Goal: Task Accomplishment & Management: Complete application form

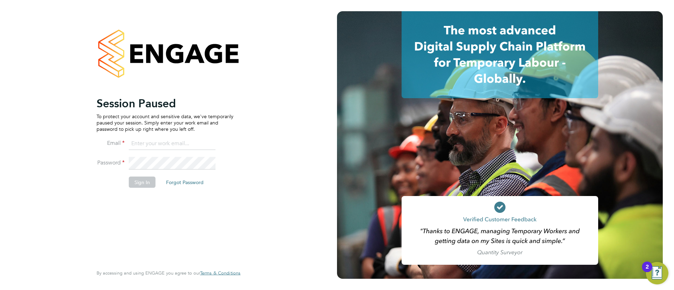
click at [177, 134] on ng-template "Session Paused To protect your account and sensitive data, we've temporarily pa…" at bounding box center [165, 145] width 137 height 99
click at [177, 138] on input at bounding box center [172, 144] width 87 height 13
type input "Sulaymaan.jashat@Hays.com"
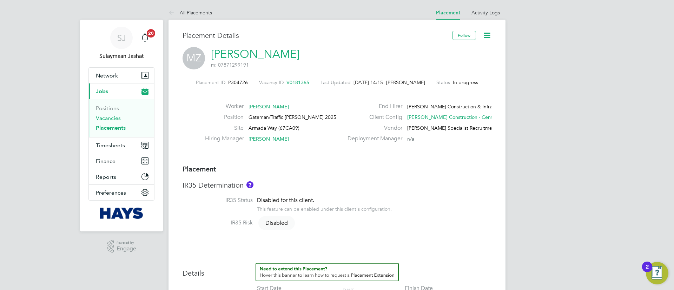
click at [116, 117] on link "Vacancies" at bounding box center [108, 118] width 25 height 7
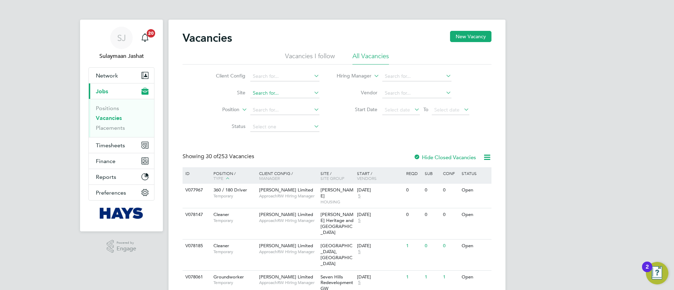
drag, startPoint x: 283, startPoint y: 86, endPoint x: 280, endPoint y: 94, distance: 8.8
click at [281, 90] on li "Site" at bounding box center [262, 93] width 132 height 17
click at [280, 95] on input at bounding box center [284, 93] width 69 height 10
type input "461186"
click at [111, 130] on link "Placements" at bounding box center [110, 128] width 29 height 7
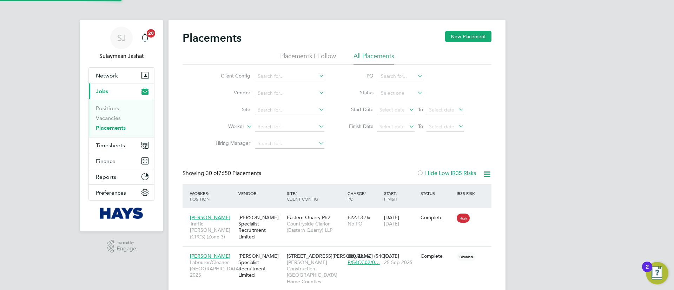
click at [279, 124] on input at bounding box center [289, 127] width 69 height 10
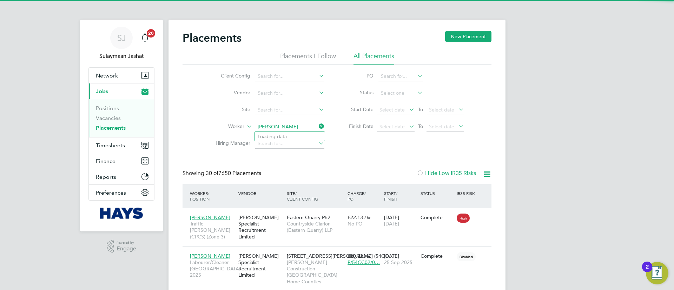
type input "alan wa"
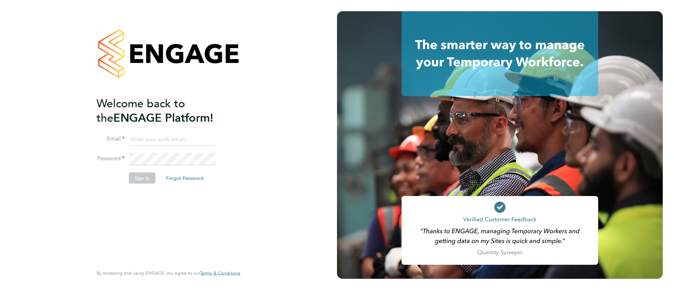
click at [147, 147] on li "Email" at bounding box center [165, 143] width 137 height 20
click at [154, 141] on input at bounding box center [172, 139] width 87 height 13
type input "Sulaymaan.Jashat.Lovell@engagedeployment.com"
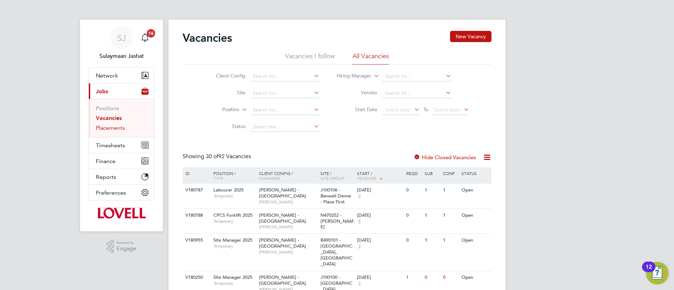
click at [118, 128] on link "Placements" at bounding box center [110, 128] width 29 height 7
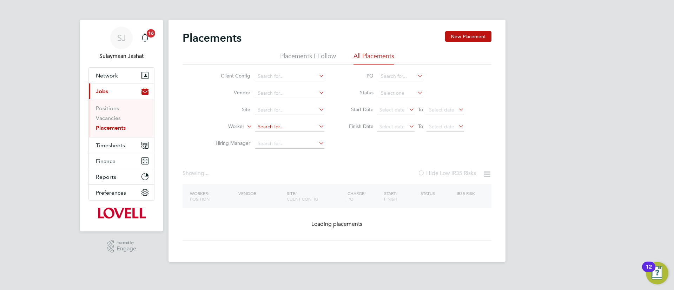
drag, startPoint x: 275, startPoint y: 114, endPoint x: 276, endPoint y: 129, distance: 15.1
click at [276, 118] on div "Placements New Placement Placements I Follow All Placements Client Config Vendo…" at bounding box center [336, 141] width 337 height 243
click at [276, 129] on li "A410252- Brick Kiln Farm, Fakenham" at bounding box center [322, 129] width 134 height 9
type input "A410252- Brick Kiln Farm, Fakenham"
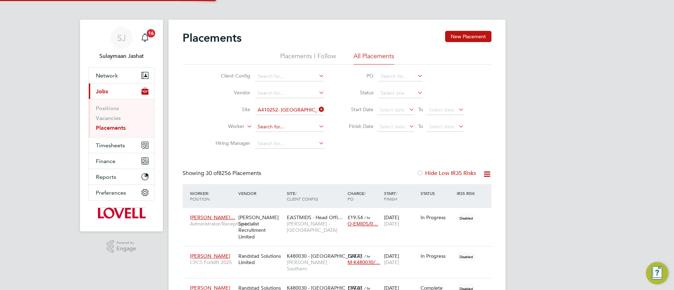
click at [276, 130] on input at bounding box center [289, 127] width 69 height 10
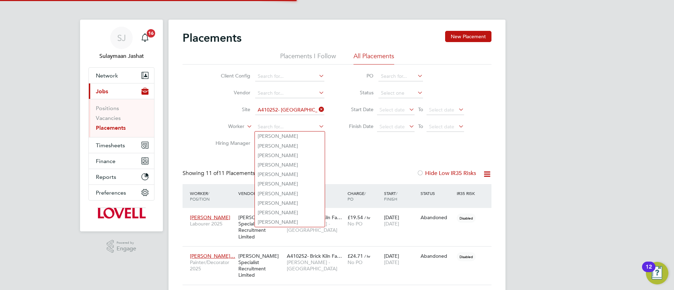
click at [317, 110] on icon at bounding box center [317, 110] width 0 height 10
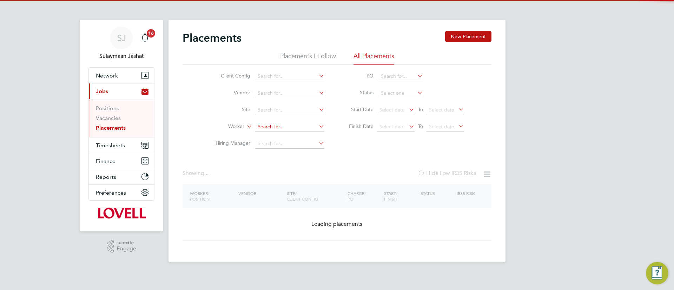
click at [298, 125] on input at bounding box center [289, 127] width 69 height 10
click at [298, 126] on input at bounding box center [289, 127] width 69 height 10
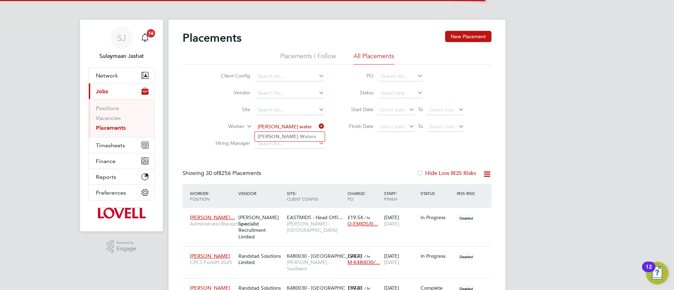
click at [296, 138] on li "Alan Wa ters" at bounding box center [290, 136] width 70 height 9
type input "[PERSON_NAME]"
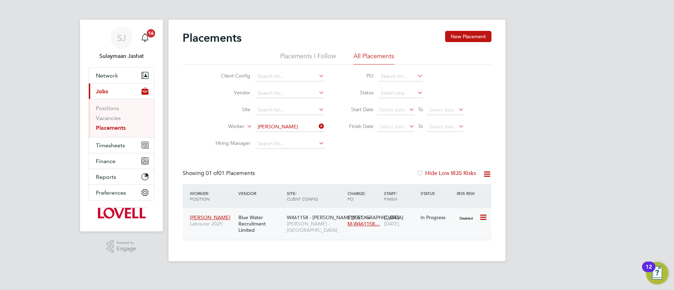
click at [252, 226] on div "Blue Water Recruitment Limited" at bounding box center [261, 224] width 48 height 26
click at [316, 128] on input at bounding box center [289, 127] width 69 height 10
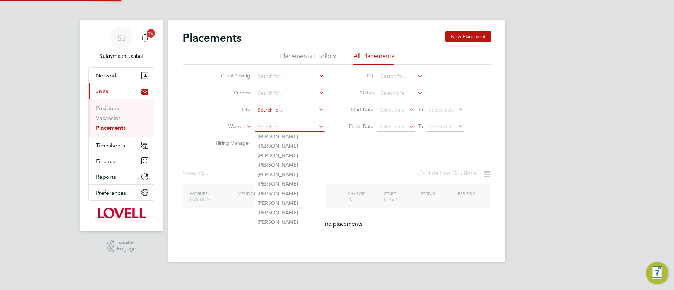
click at [289, 111] on input at bounding box center [289, 110] width 69 height 10
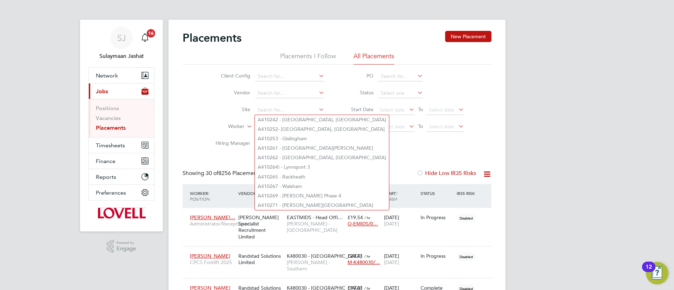
drag, startPoint x: 290, startPoint y: 90, endPoint x: 287, endPoint y: 97, distance: 7.7
click at [288, 93] on input at bounding box center [289, 93] width 69 height 10
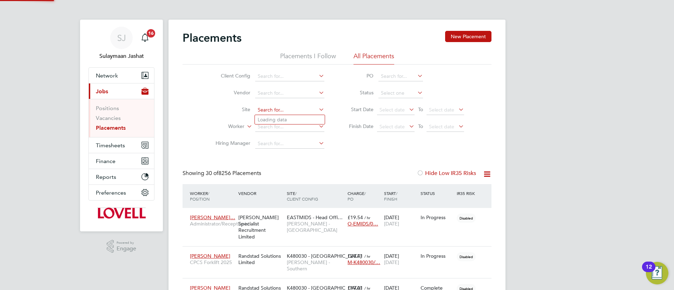
click at [283, 113] on input at bounding box center [289, 110] width 69 height 10
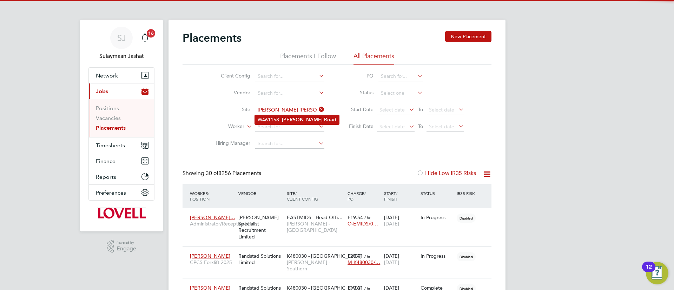
click at [282, 116] on li "W461158 - Crick Roa d" at bounding box center [297, 119] width 84 height 9
type input "W461158 - [PERSON_NAME][GEOGRAPHIC_DATA]"
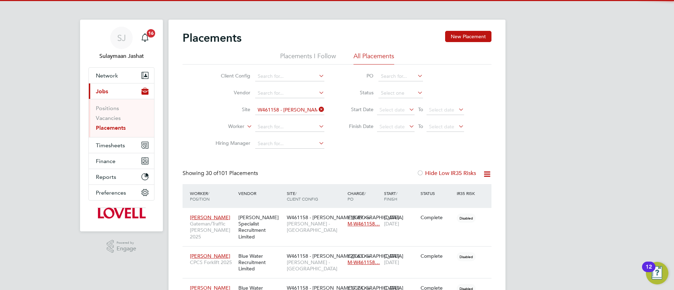
click at [378, 94] on li "Status" at bounding box center [403, 93] width 140 height 17
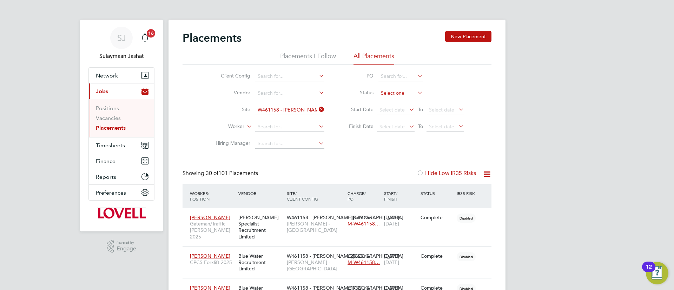
click at [390, 94] on input at bounding box center [400, 93] width 45 height 10
click at [384, 100] on li "Active" at bounding box center [400, 102] width 45 height 9
type input "Active"
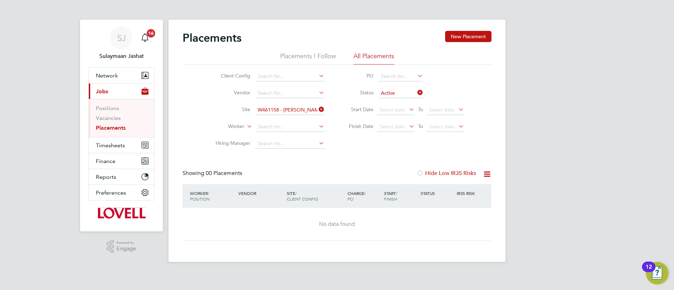
click at [439, 172] on label "Hide Low IR35 Risks" at bounding box center [446, 173] width 59 height 7
click at [416, 93] on icon at bounding box center [416, 93] width 0 height 10
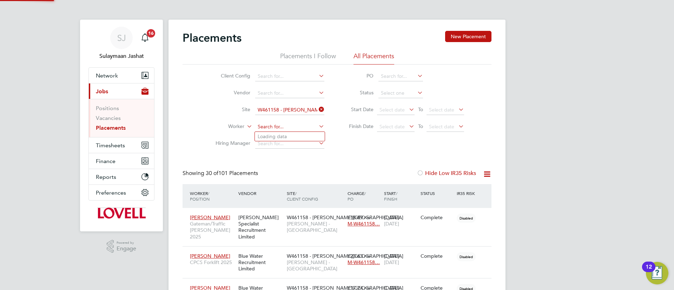
click at [311, 125] on input at bounding box center [289, 127] width 69 height 10
click at [291, 136] on li "Alan Wat ers" at bounding box center [290, 136] width 70 height 9
type input "[PERSON_NAME]"
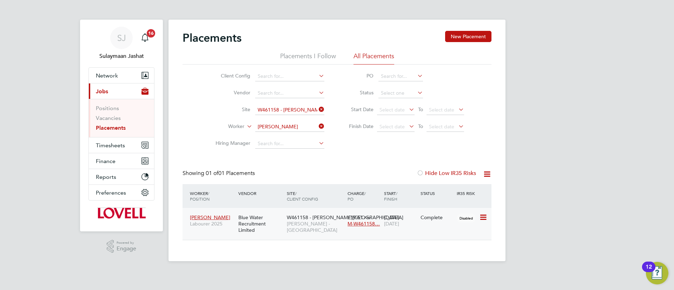
click at [288, 235] on div "W461158 - Crick Road Lovell - South Wales & West" at bounding box center [315, 224] width 61 height 26
click at [282, 118] on li "Site W461158 - Crick Road" at bounding box center [267, 110] width 132 height 17
click at [282, 119] on li "Worker Alan Waters" at bounding box center [267, 127] width 132 height 17
click at [285, 120] on li "Worker Alan Waters" at bounding box center [267, 127] width 132 height 17
click at [288, 121] on li "Worker Alan Waters" at bounding box center [267, 127] width 132 height 17
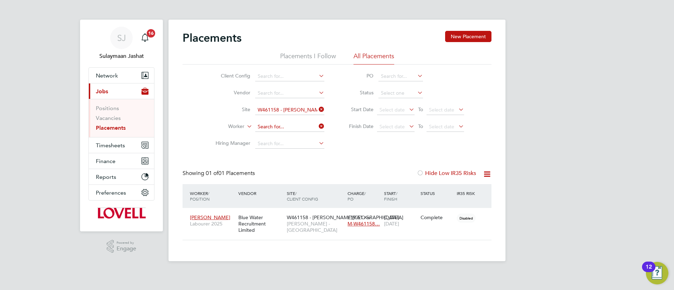
click at [283, 130] on input at bounding box center [289, 127] width 69 height 10
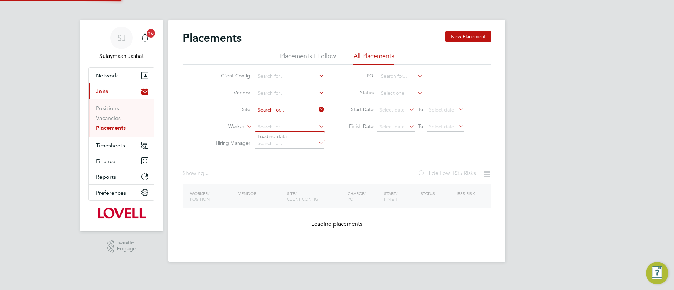
click at [288, 116] on div "Placements New Placement Placements I Follow All Placements Client Config Vendo…" at bounding box center [336, 141] width 337 height 243
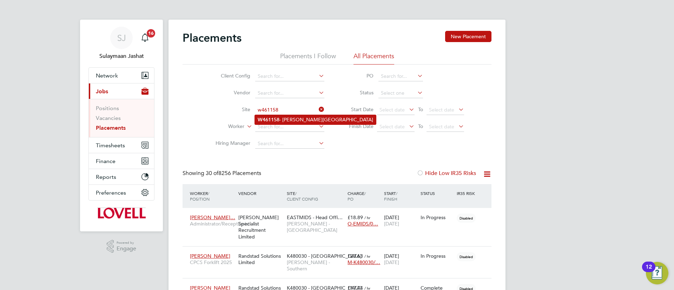
click at [286, 116] on li "W461158 - Crick Road" at bounding box center [315, 119] width 121 height 9
type input "W461158 - [PERSON_NAME][GEOGRAPHIC_DATA]"
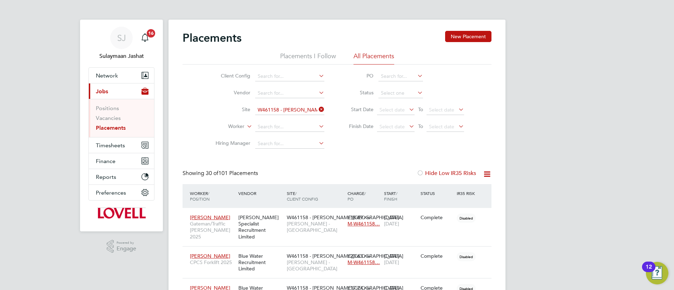
click at [293, 103] on li "Site W461158 - Crick Road" at bounding box center [267, 110] width 132 height 17
click at [289, 105] on li "Site W461158 - Crick Road" at bounding box center [267, 110] width 132 height 17
click at [286, 108] on input "W461158 - [PERSON_NAME][GEOGRAPHIC_DATA]" at bounding box center [289, 110] width 69 height 10
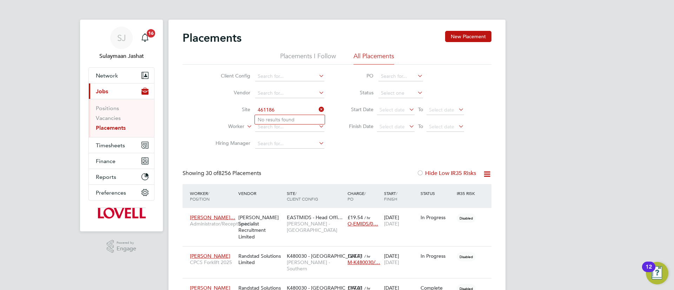
type input "461186"
click at [339, 139] on div "Client Config Vendor Site 461186 Worker Hiring Manager PO Status Start Date Sel…" at bounding box center [337, 109] width 309 height 88
click at [130, 70] on button "Network" at bounding box center [121, 75] width 65 height 15
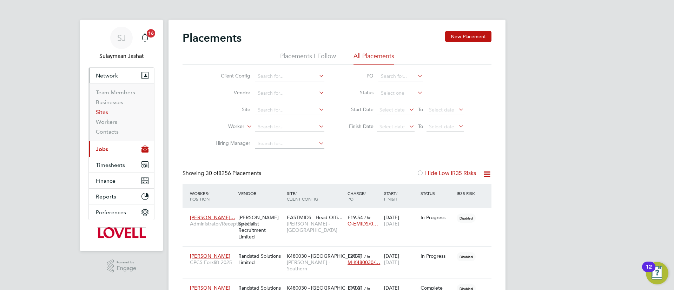
click at [99, 115] on link "Sites" at bounding box center [102, 112] width 12 height 7
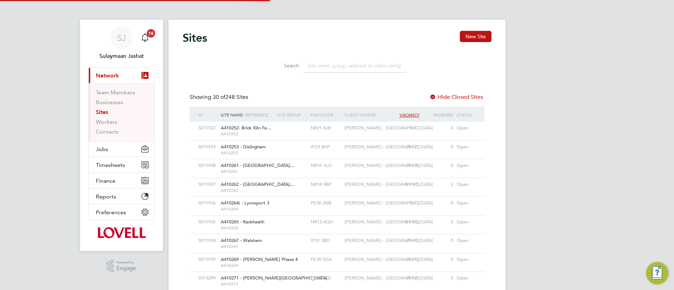
click at [329, 69] on input at bounding box center [355, 66] width 103 height 14
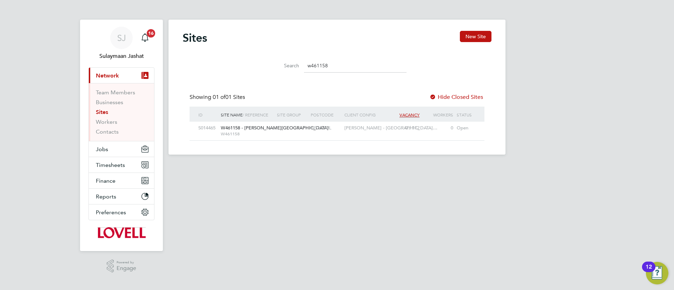
type input "w461158"
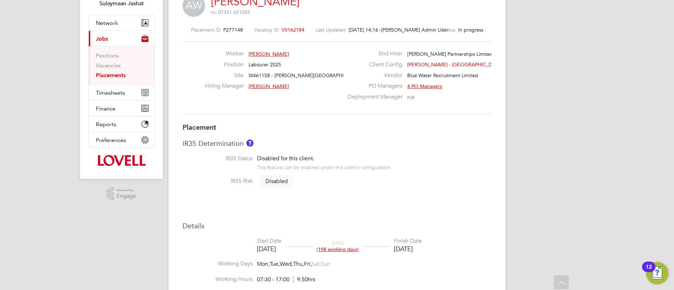
click at [322, 150] on div "IR35 Determination IR35 Status Disabled for this client. This feature can be en…" at bounding box center [337, 166] width 309 height 54
click at [341, 117] on div "Placement ID P277148 Vacancy ID V0162184 Last Updated [DATE] 14:16 - [PERSON_NA…" at bounding box center [337, 70] width 309 height 105
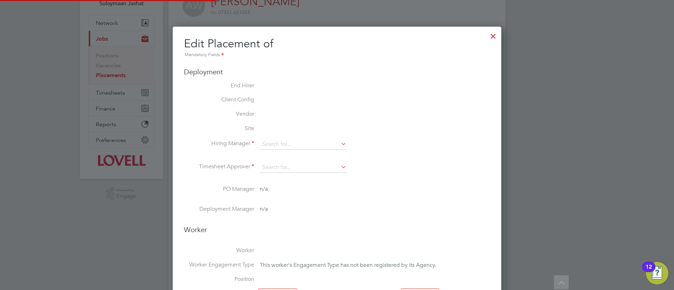
type input "[PERSON_NAME]"
type input "[DATE]"
type input "12 Dec 2025"
type input "07:30"
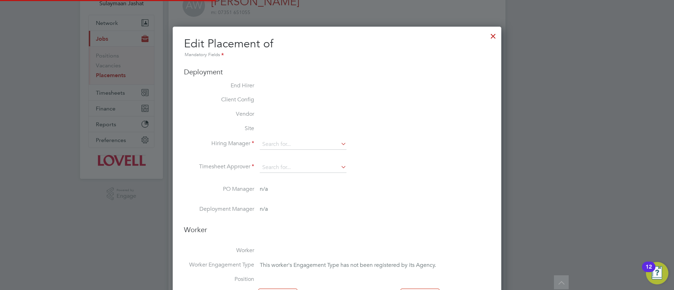
type input "17:00"
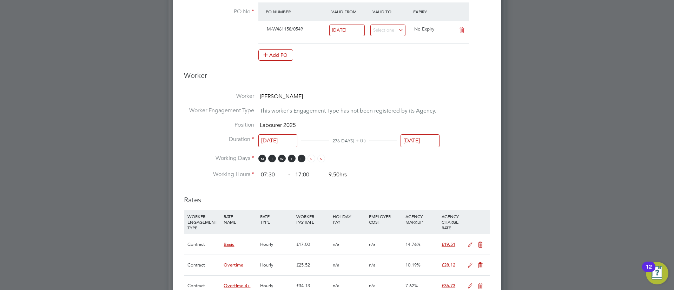
click at [421, 148] on div "12 Dec 2025" at bounding box center [420, 142] width 39 height 13
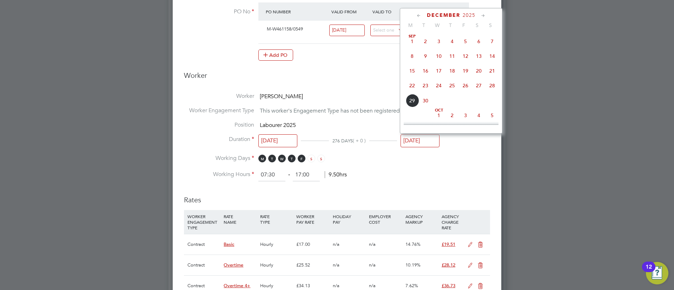
click at [421, 144] on input "12 Dec 2025" at bounding box center [420, 140] width 39 height 13
click at [470, 84] on span "26" at bounding box center [465, 81] width 13 height 13
type input "26 Sep 2025"
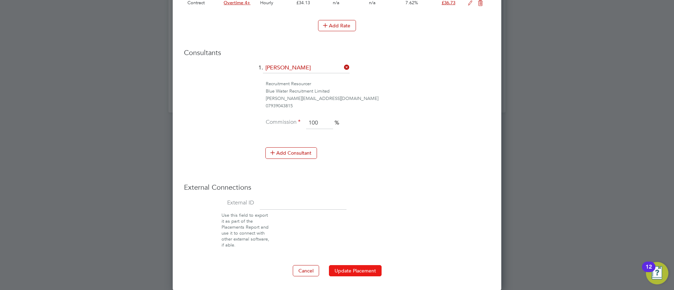
click at [369, 265] on button "Update Placement" at bounding box center [355, 270] width 53 height 11
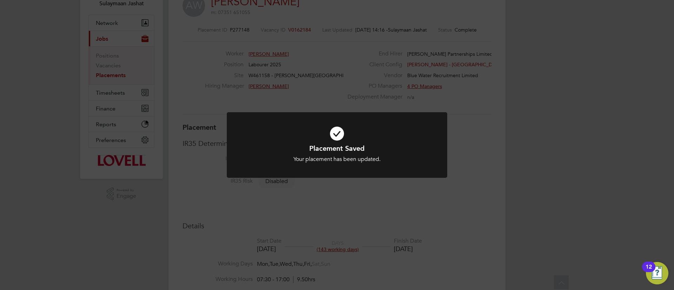
click at [337, 105] on div "Placement Saved Your placement has been updated. Cancel Okay" at bounding box center [337, 145] width 674 height 290
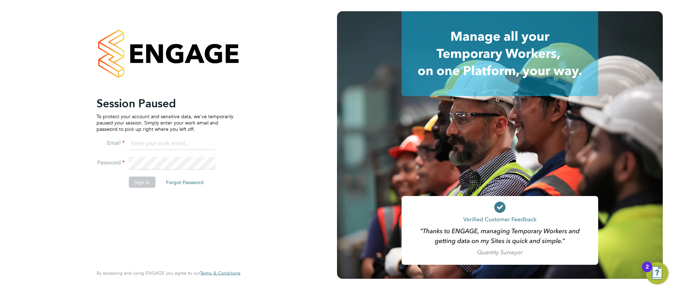
click at [177, 134] on ng-template "Session Paused To protect your account and sensitive data, we've temporarily pa…" at bounding box center [165, 145] width 137 height 99
click at [177, 138] on input at bounding box center [172, 144] width 87 height 13
type input "[EMAIL_ADDRESS][PERSON_NAME][DOMAIN_NAME]"
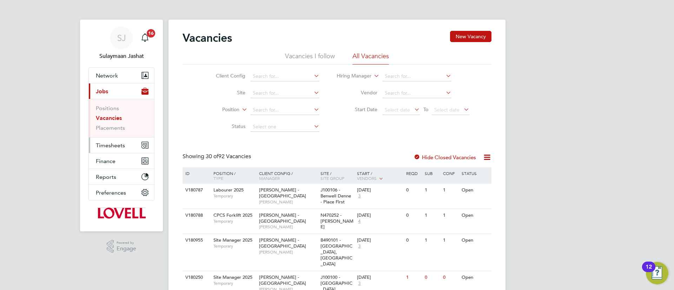
click at [114, 144] on span "Timesheets" at bounding box center [110, 145] width 29 height 7
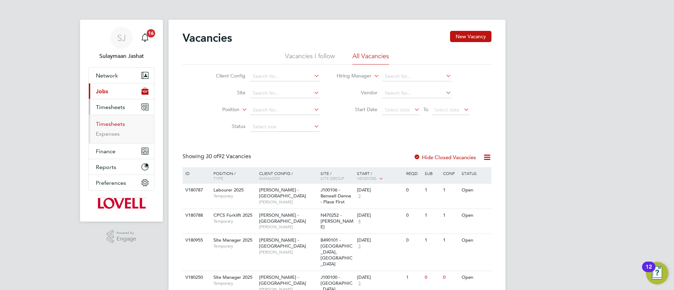
click at [121, 121] on link "Timesheets" at bounding box center [110, 124] width 29 height 7
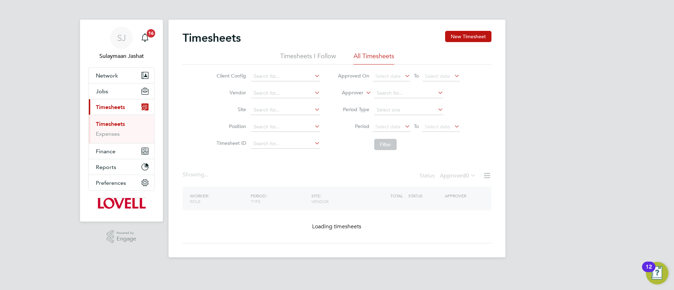
click at [360, 94] on label "Approver" at bounding box center [348, 93] width 32 height 7
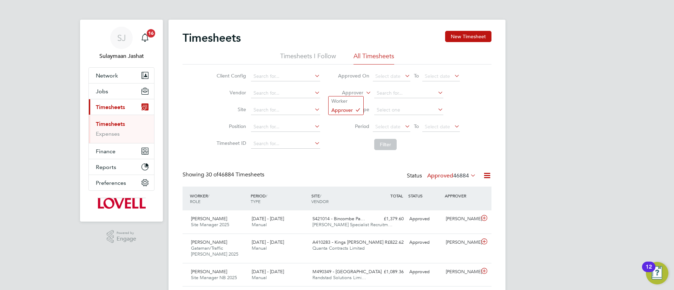
click at [360, 94] on label "Approver" at bounding box center [348, 93] width 32 height 7
click at [352, 98] on li "Worker" at bounding box center [346, 101] width 35 height 9
click at [384, 93] on input at bounding box center [408, 93] width 69 height 10
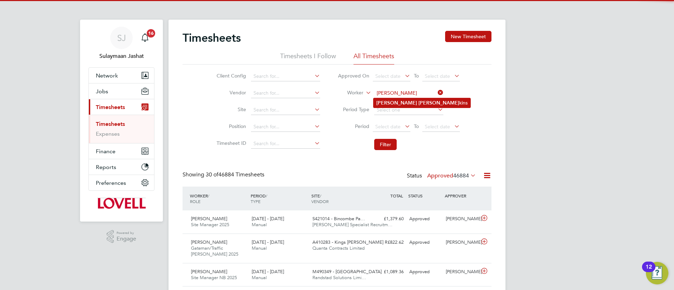
click at [385, 101] on b "William" at bounding box center [396, 103] width 41 height 6
type input "[PERSON_NAME]"
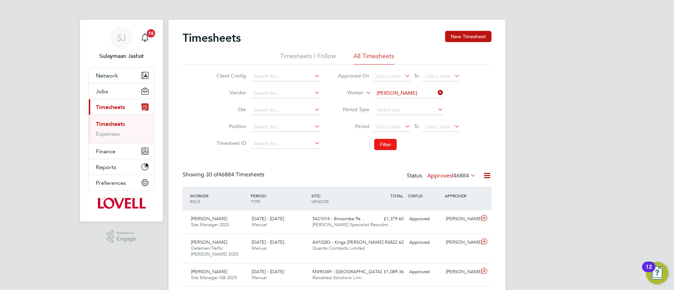
click at [394, 141] on button "Filter" at bounding box center [385, 144] width 22 height 11
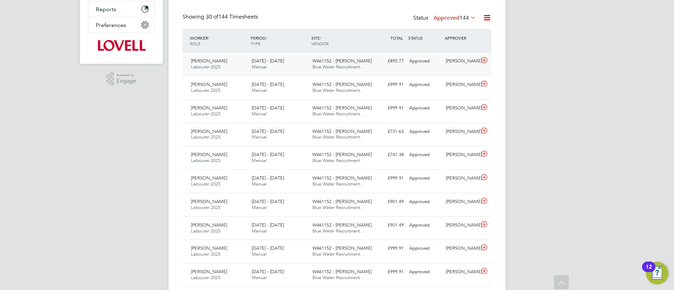
click at [384, 68] on div "William Jenkins Labourer 2025 20 - 26 Sep 2025 20 - 26 Sep 2025 Manual W461152 …" at bounding box center [337, 64] width 309 height 23
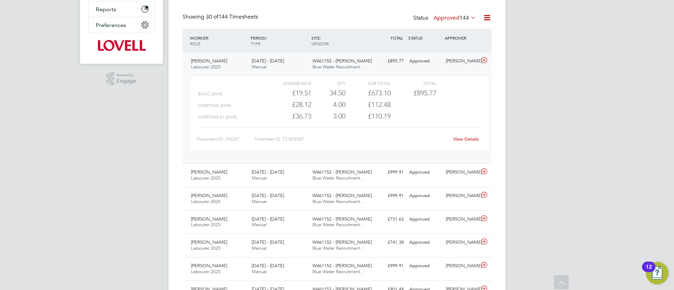
click at [365, 64] on div "W461152 - Glan Llyn Blue Water Recruitment…" at bounding box center [340, 64] width 61 height 18
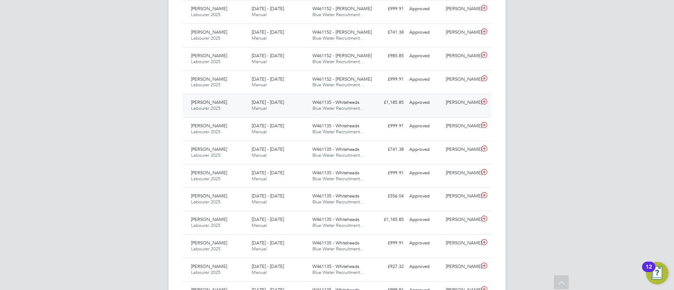
click at [343, 112] on div "W461135 - Whiteheads Blue Water Recruitment…" at bounding box center [340, 106] width 61 height 18
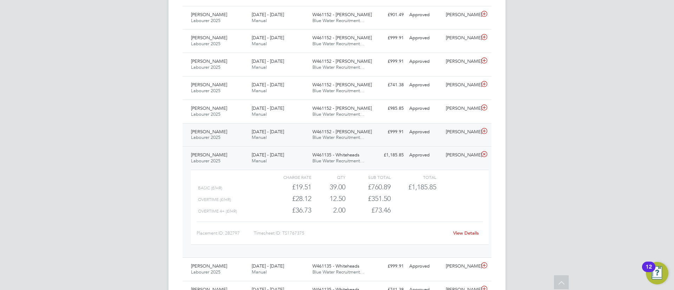
click at [295, 136] on div "28 Jun - 4 Jul 2025 Manual" at bounding box center [279, 135] width 61 height 18
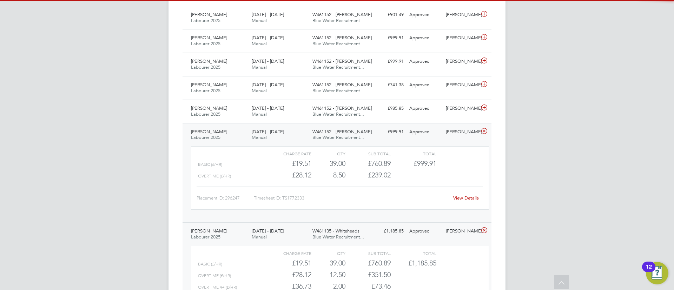
click at [466, 200] on link "View Details" at bounding box center [466, 198] width 26 height 6
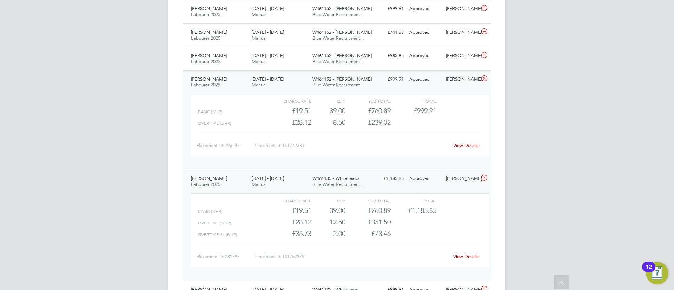
click at [346, 77] on span "W461152 - [PERSON_NAME]" at bounding box center [341, 79] width 59 height 6
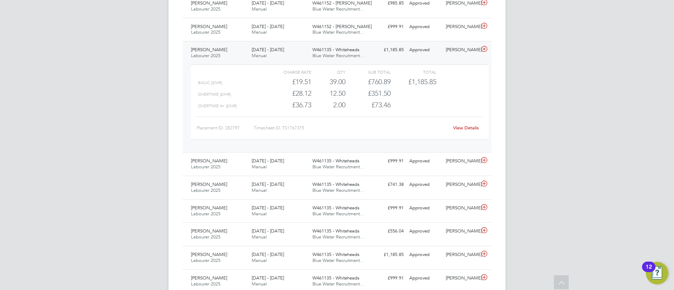
click at [270, 55] on div "21 - 27 Jun 2025 Manual" at bounding box center [279, 53] width 61 height 18
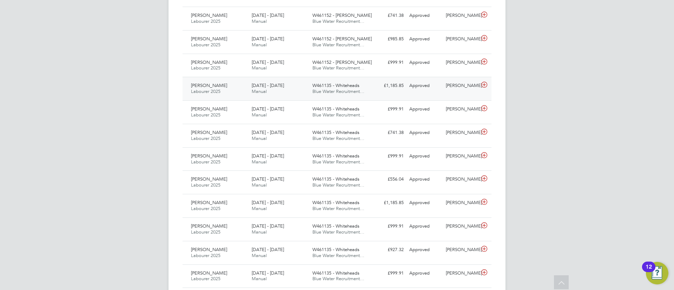
scroll to position [421, 0]
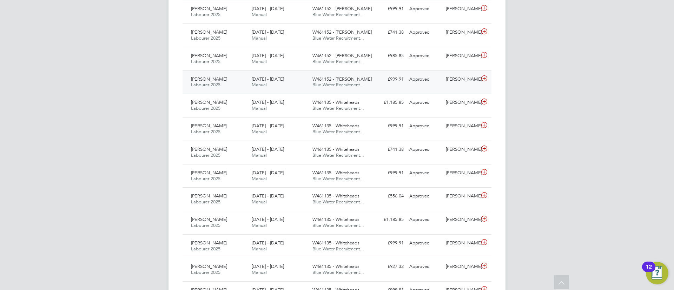
click at [370, 85] on div "W461152 - Glan Llyn Blue Water Recruitment…" at bounding box center [340, 83] width 61 height 18
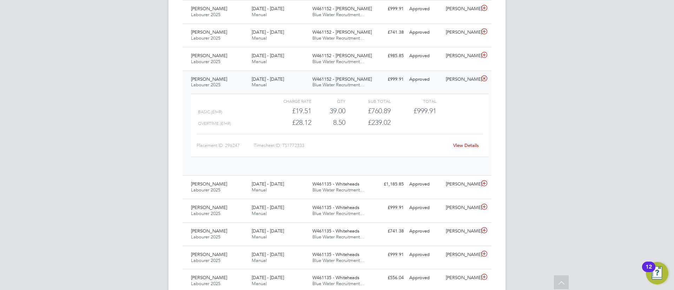
scroll to position [12, 68]
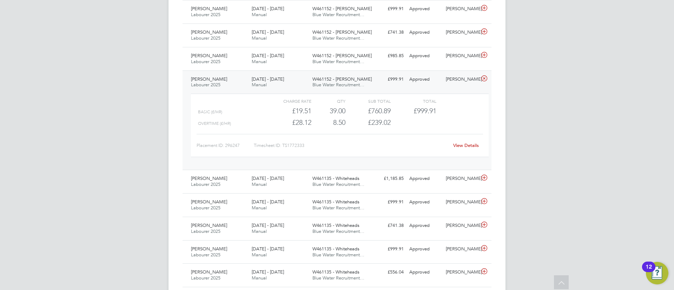
click at [368, 87] on div "W461152 - Glan Llyn Blue Water Recruitment…" at bounding box center [340, 83] width 61 height 18
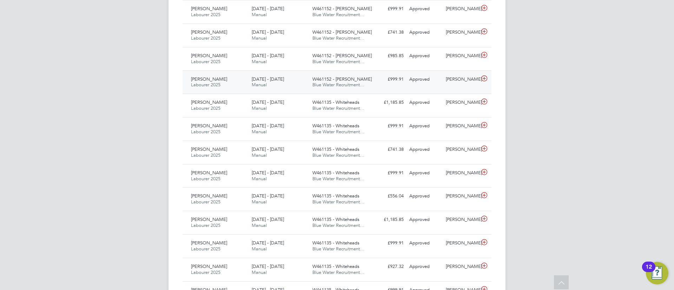
click at [368, 87] on div "W461152 - Glan Llyn Blue Water Recruitment…" at bounding box center [340, 83] width 61 height 18
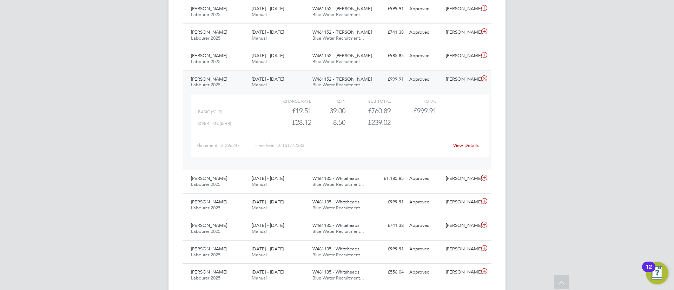
click at [364, 88] on div "W461152 - Glan Llyn Blue Water Recruitment…" at bounding box center [340, 83] width 61 height 18
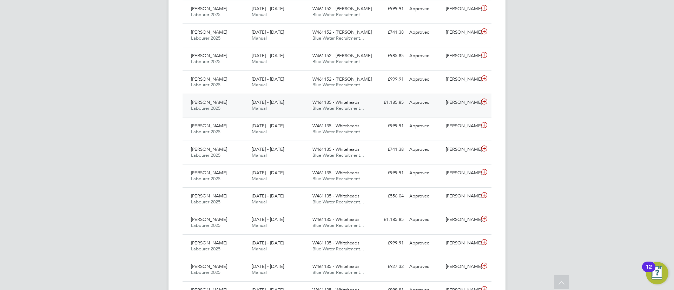
click at [336, 110] on span "Blue Water Recruitment…" at bounding box center [338, 108] width 52 height 6
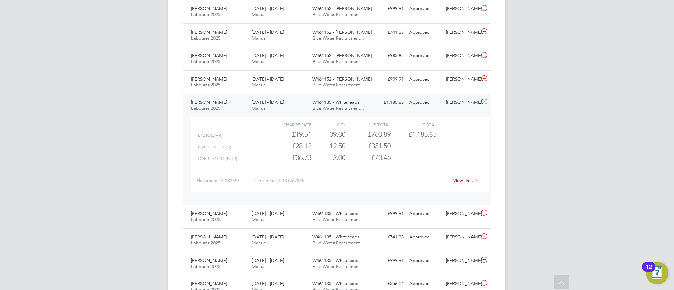
click at [340, 107] on span "Blue Water Recruitment…" at bounding box center [338, 108] width 52 height 6
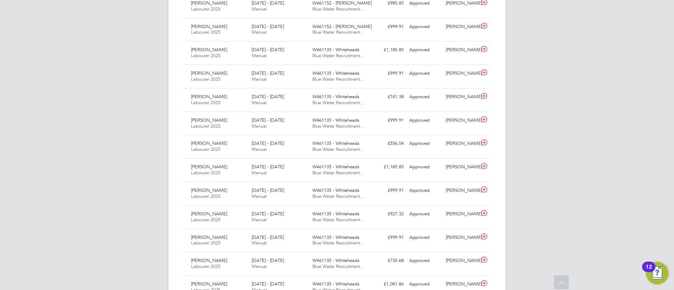
scroll to position [369, 0]
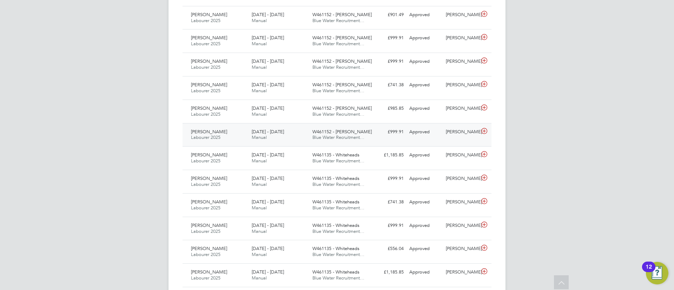
click at [324, 130] on span "W461152 - Glan Llyn" at bounding box center [341, 132] width 59 height 6
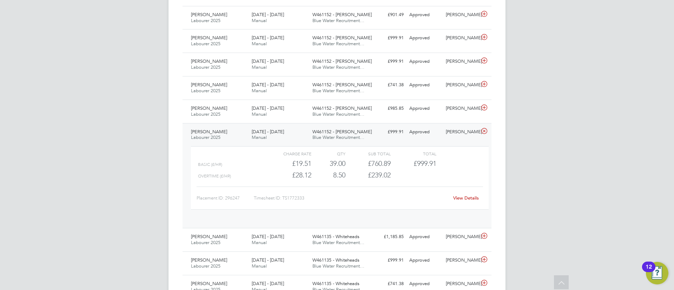
scroll to position [12, 68]
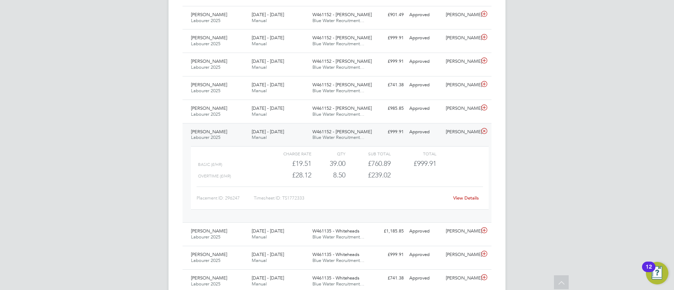
click at [324, 130] on span "W461152 - Glan Llyn" at bounding box center [341, 132] width 59 height 6
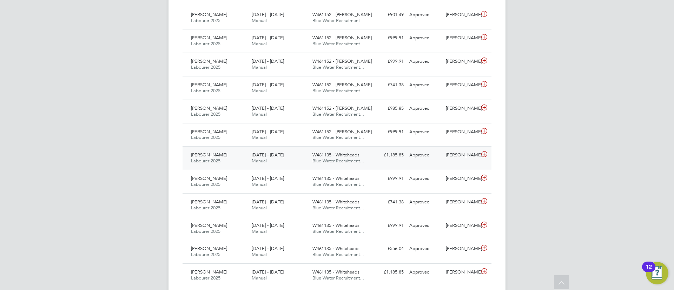
click at [326, 159] on span "Blue Water Recruitment…" at bounding box center [338, 161] width 52 height 6
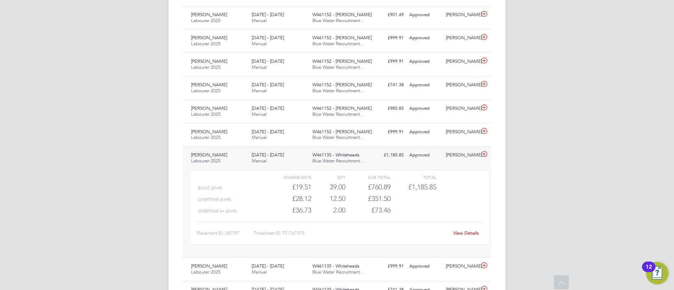
click at [326, 159] on span "Blue Water Recruitment…" at bounding box center [338, 161] width 52 height 6
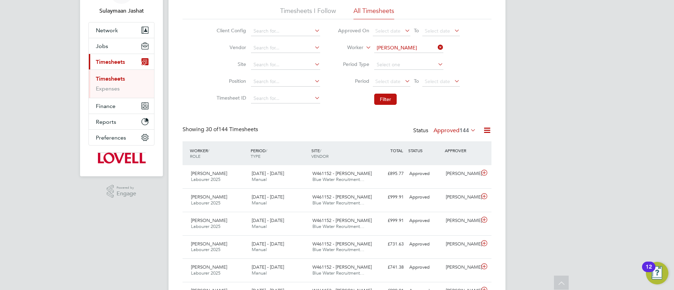
scroll to position [0, 0]
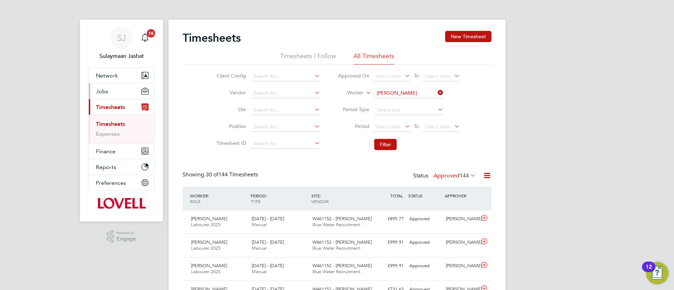
click at [98, 99] on button "Jobs" at bounding box center [121, 91] width 65 height 15
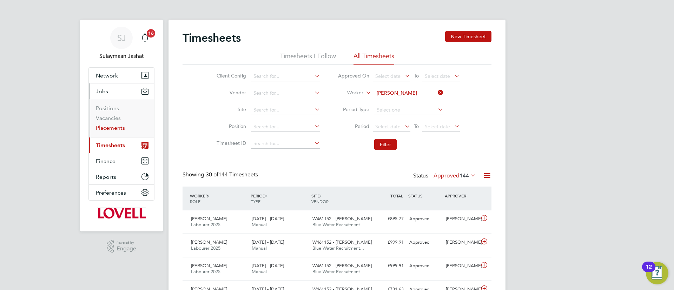
drag, startPoint x: 112, startPoint y: 128, endPoint x: 118, endPoint y: 130, distance: 5.8
click at [112, 128] on link "Placements" at bounding box center [110, 128] width 29 height 7
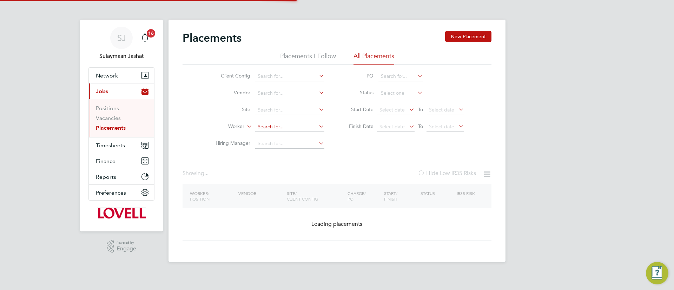
click at [296, 125] on input at bounding box center [289, 127] width 69 height 10
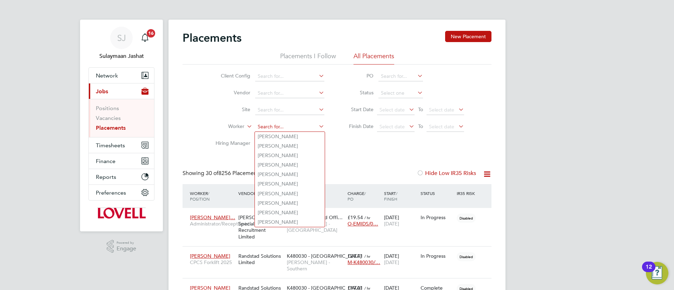
scroll to position [20, 61]
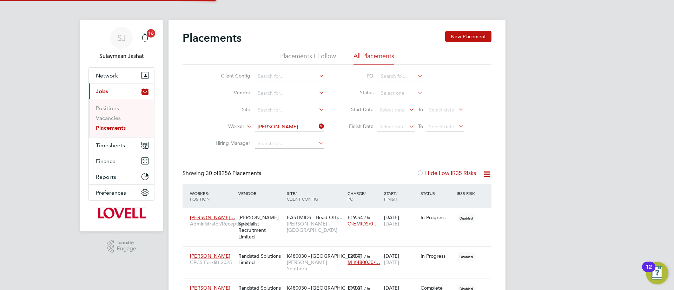
click at [292, 136] on li "Mark Daffe rn" at bounding box center [290, 136] width 70 height 9
type input "[PERSON_NAME]"
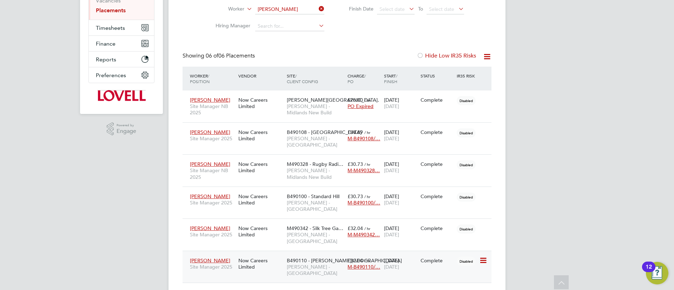
click at [301, 264] on span "[PERSON_NAME] - [GEOGRAPHIC_DATA]" at bounding box center [315, 270] width 57 height 13
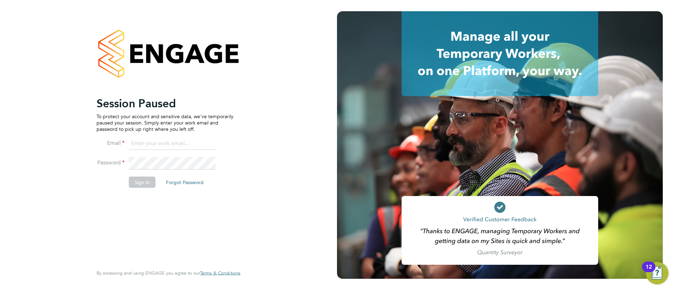
click at [169, 149] on input at bounding box center [172, 144] width 87 height 13
type input "Sulaymaan.Jashat.Lovell@engagedeployment.com"
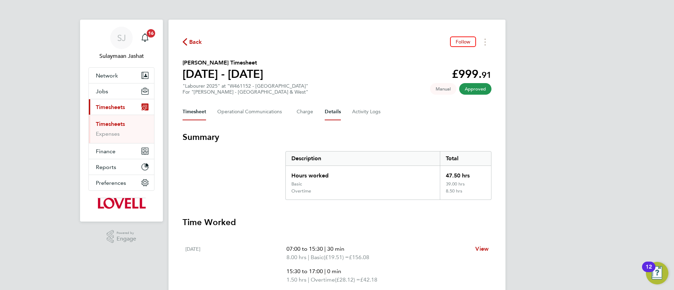
click at [336, 107] on button "Details" at bounding box center [333, 112] width 16 height 17
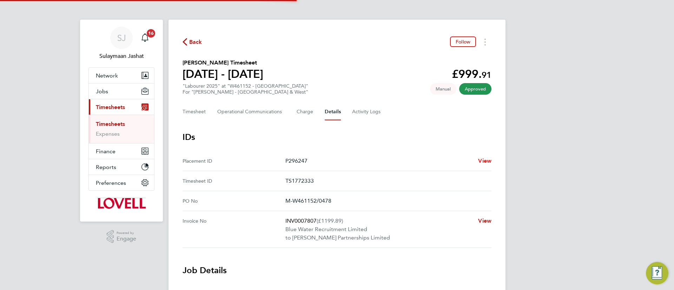
click at [487, 161] on span "View" at bounding box center [484, 161] width 13 height 7
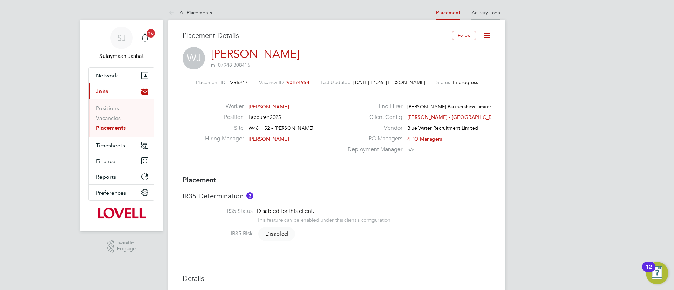
click at [482, 12] on li "Activity Logs" at bounding box center [485, 13] width 28 height 14
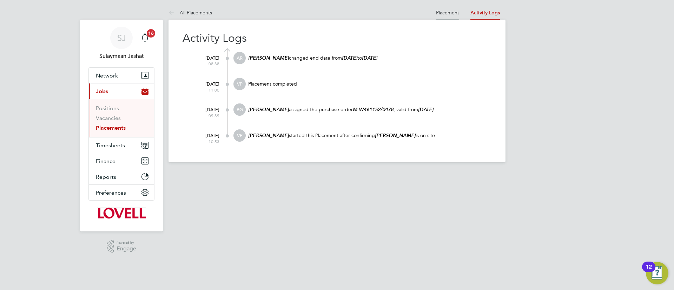
click at [453, 13] on link "Placement" at bounding box center [447, 12] width 23 height 6
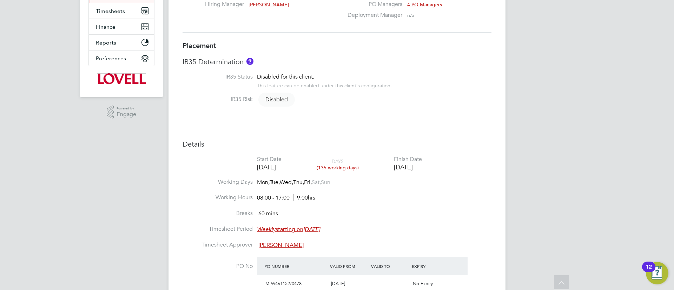
scroll to position [41, 0]
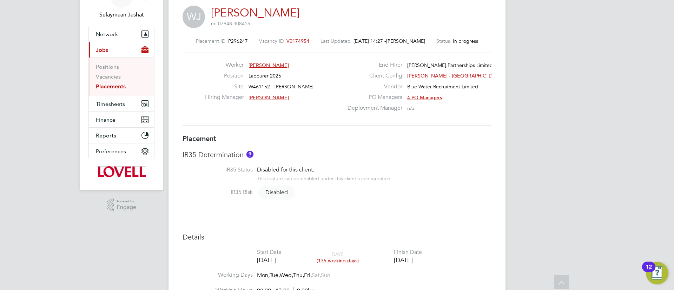
click at [296, 38] on span "V0174954" at bounding box center [297, 41] width 23 height 6
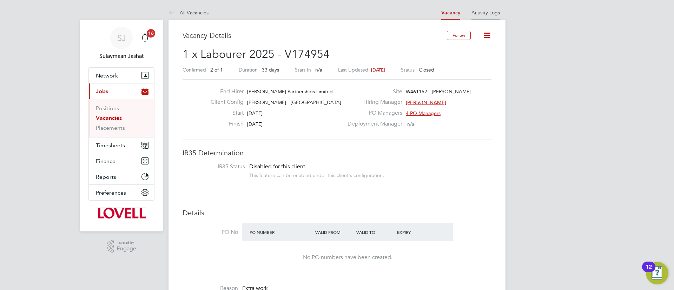
click at [486, 16] on li "Activity Logs" at bounding box center [485, 13] width 28 height 14
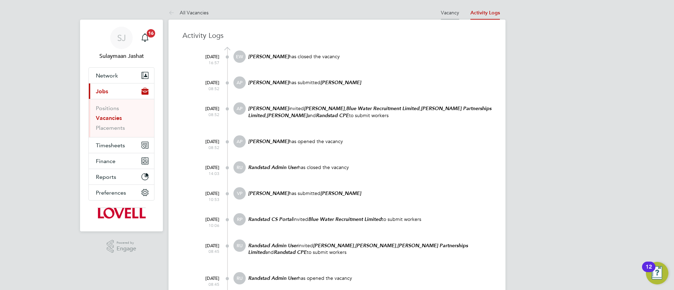
click at [445, 16] on li "Vacancy" at bounding box center [450, 13] width 18 height 14
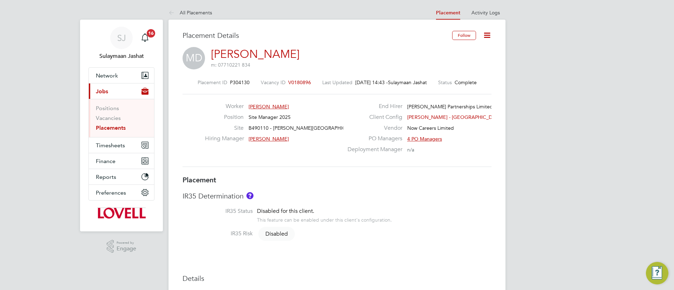
click at [361, 160] on div "Worker [PERSON_NAME] Position Site Manager 2025 Site B490110 - [PERSON_NAME] St…" at bounding box center [337, 130] width 309 height 73
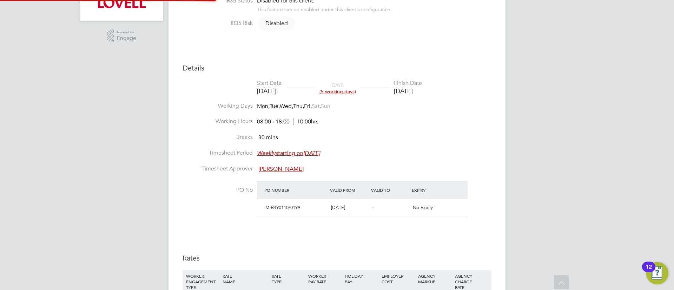
type input "[PERSON_NAME]"
type input "[DATE]"
type input "08:00"
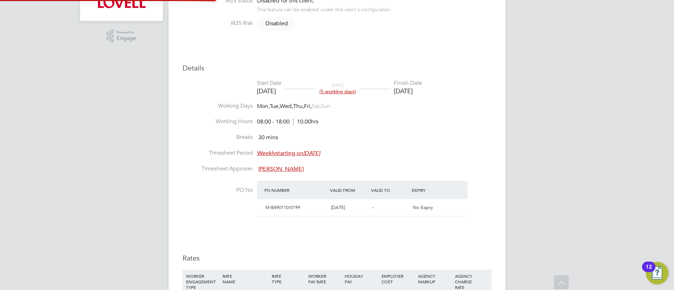
type input "18:00"
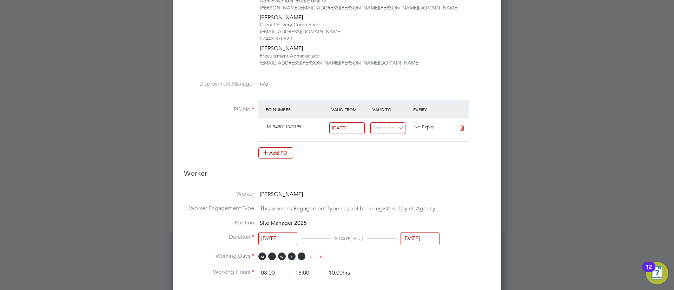
click at [416, 241] on input "19 Sep 2025" at bounding box center [420, 238] width 39 height 13
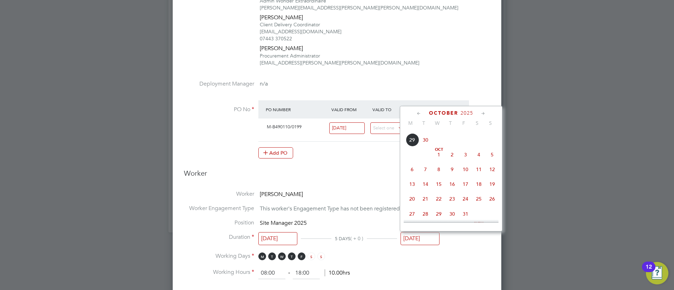
click at [468, 161] on span "3" at bounding box center [465, 154] width 13 height 13
type input "03 Oct 2025"
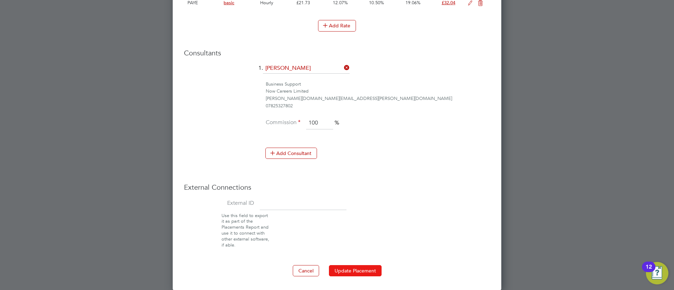
click at [355, 267] on button "Update Placement" at bounding box center [355, 270] width 53 height 11
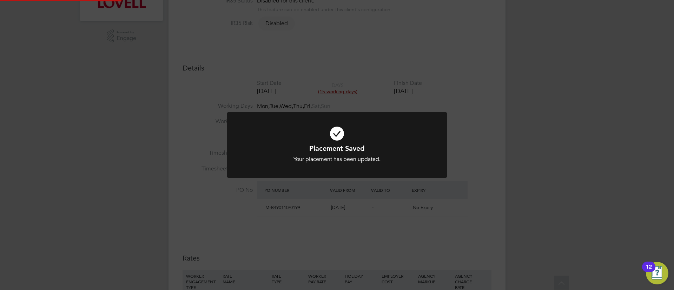
click at [405, 172] on div at bounding box center [337, 145] width 220 height 66
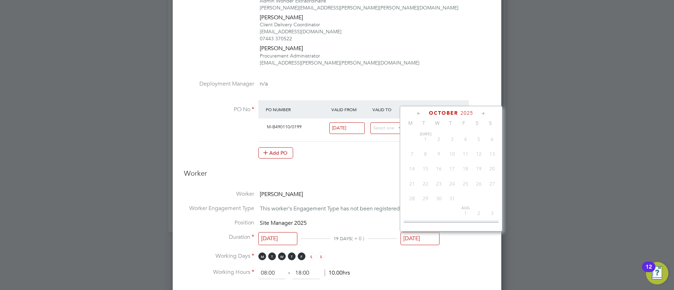
click at [415, 239] on input "03 Oct 2025" at bounding box center [420, 238] width 39 height 13
click at [464, 173] on span "19" at bounding box center [465, 171] width 13 height 13
type input "19 Sep 2025"
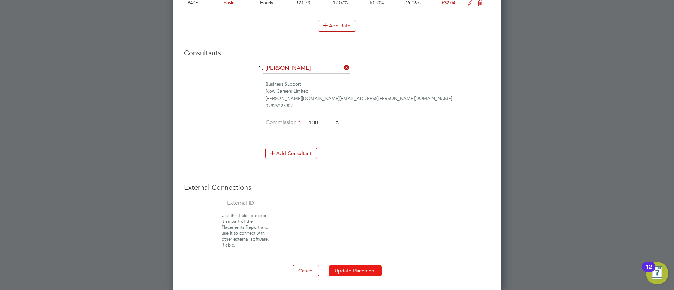
click at [366, 268] on button "Update Placement" at bounding box center [355, 270] width 53 height 11
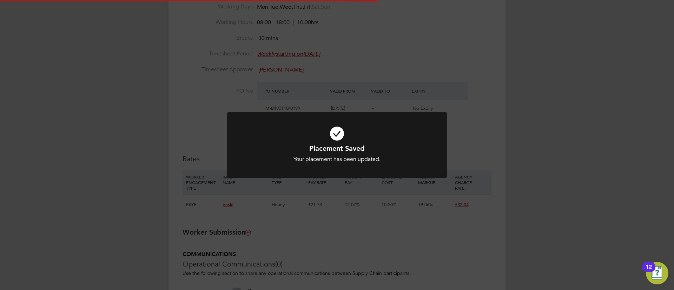
click at [462, 85] on div "Placement Saved Your placement has been updated. Cancel Okay" at bounding box center [337, 145] width 674 height 290
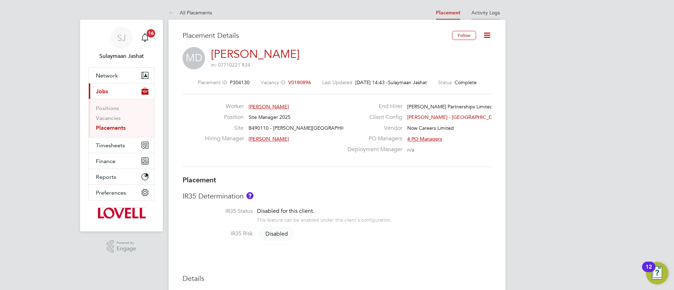
click at [495, 12] on link "Activity Logs" at bounding box center [485, 12] width 28 height 6
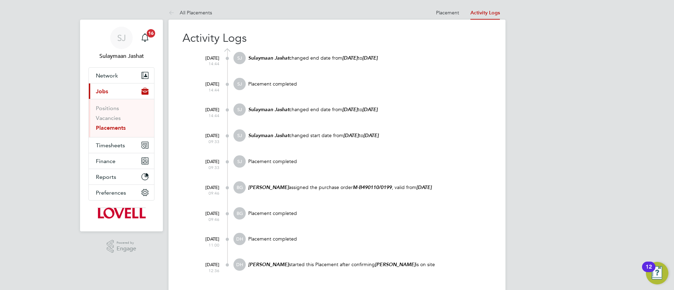
click at [435, 14] on at-navigation-tab "Placement" at bounding box center [447, 12] width 34 height 6
click at [442, 15] on link "Placement" at bounding box center [447, 12] width 23 height 6
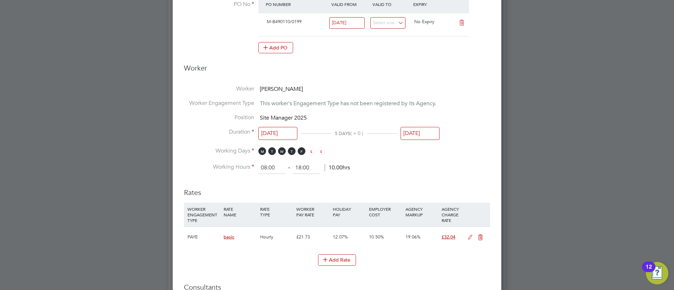
click at [432, 133] on input "19 Sep 2025" at bounding box center [420, 133] width 39 height 13
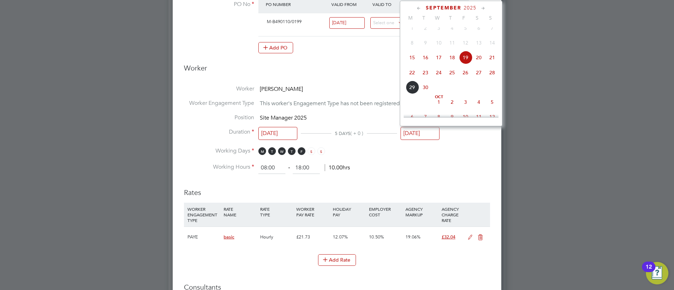
click at [465, 106] on span "3" at bounding box center [465, 101] width 13 height 13
type input "[DATE]"
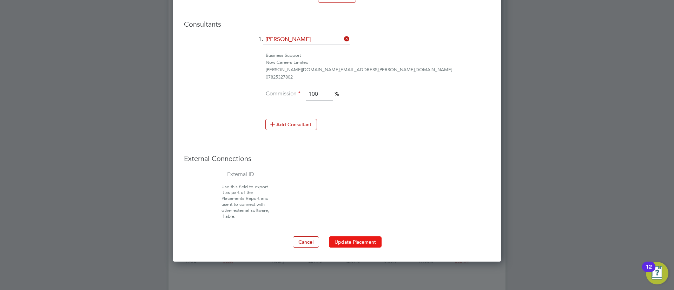
click at [353, 247] on button "Update Placement" at bounding box center [355, 242] width 53 height 11
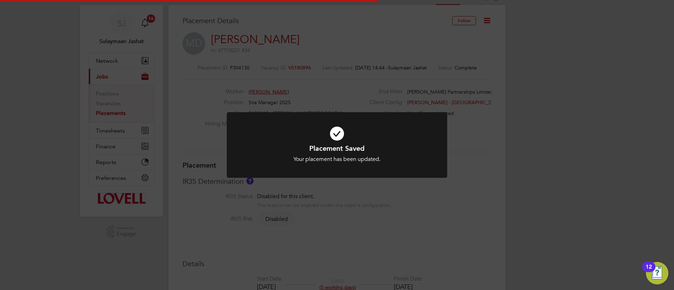
click at [382, 232] on div "Placement Saved Your placement has been updated. Cancel Okay" at bounding box center [337, 145] width 674 height 290
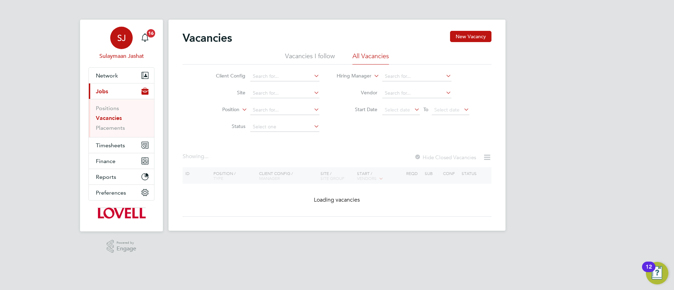
click at [119, 40] on span "SJ" at bounding box center [121, 37] width 9 height 9
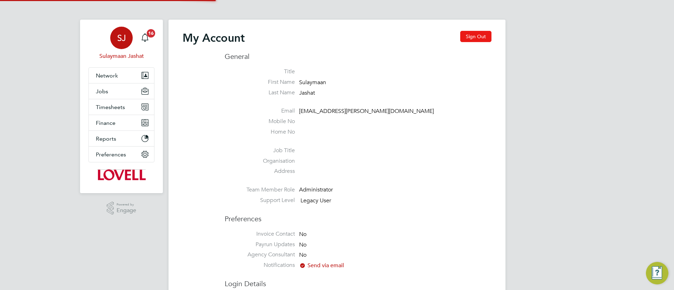
click at [464, 37] on button "Sign Out" at bounding box center [475, 36] width 31 height 11
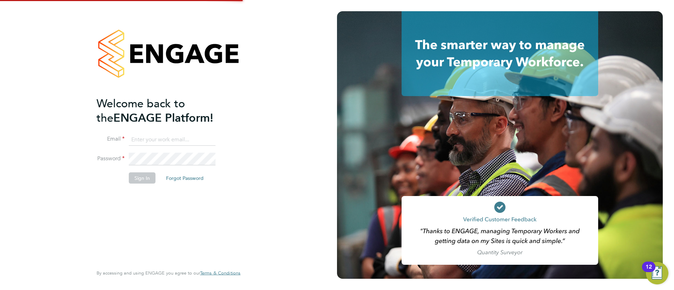
type input "[EMAIL_ADDRESS][PERSON_NAME][DOMAIN_NAME]"
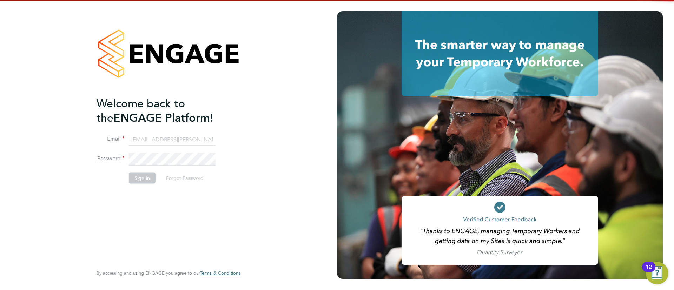
click at [141, 137] on input "[EMAIL_ADDRESS][PERSON_NAME][DOMAIN_NAME]" at bounding box center [172, 139] width 87 height 13
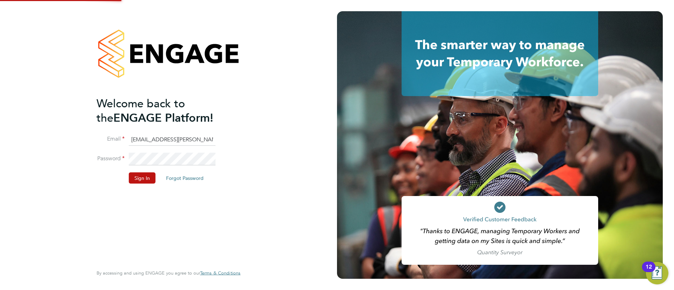
click at [143, 139] on input "[EMAIL_ADDRESS][PERSON_NAME][DOMAIN_NAME]" at bounding box center [172, 139] width 87 height 13
click at [143, 139] on input "Sulaymaan.Jashat.Lovell@engagedeployment.com" at bounding box center [172, 139] width 87 height 13
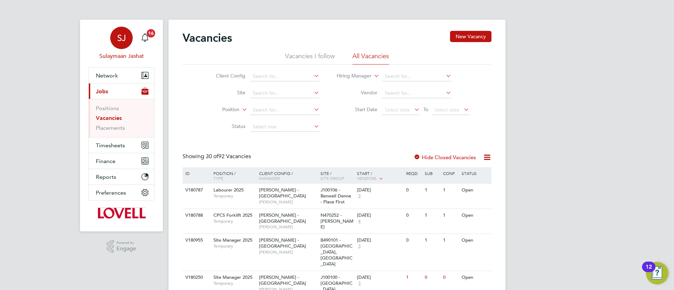
click at [97, 30] on link "SJ Sulaymaan Jashat" at bounding box center [121, 44] width 66 height 34
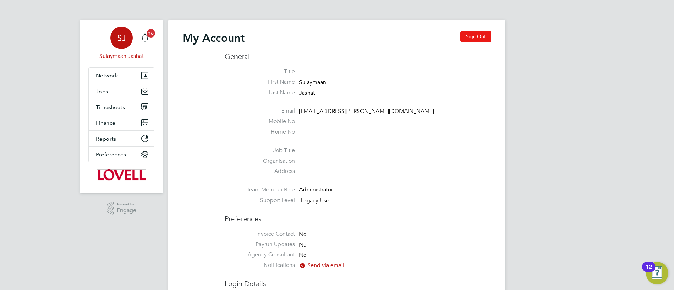
click at [466, 37] on button "Sign Out" at bounding box center [475, 36] width 31 height 11
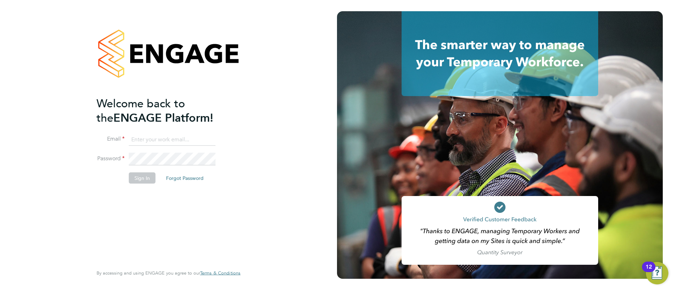
click at [140, 134] on input at bounding box center [172, 139] width 87 height 13
type input "[EMAIL_ADDRESS][PERSON_NAME][DOMAIN_NAME]"
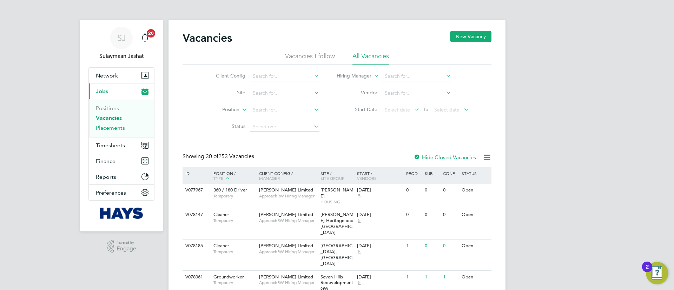
click at [102, 126] on link "Placements" at bounding box center [110, 128] width 29 height 7
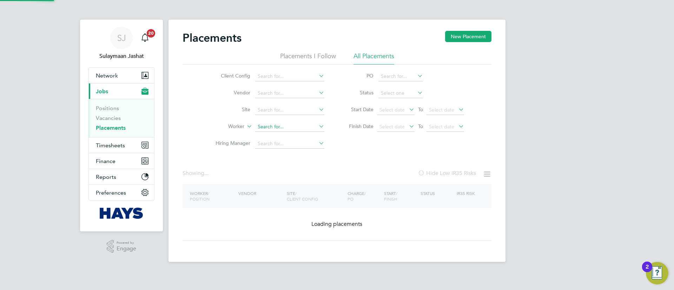
click at [288, 127] on input at bounding box center [289, 127] width 69 height 10
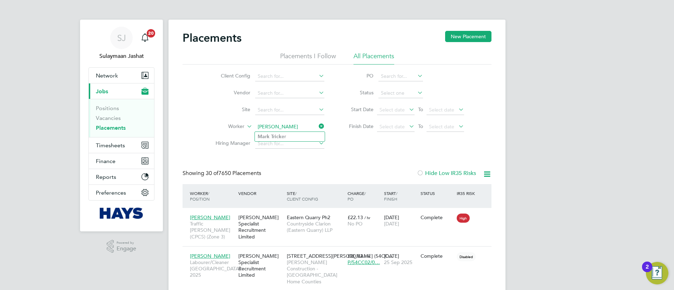
click at [297, 136] on li "Mark Trick er" at bounding box center [290, 136] width 70 height 9
type input "Mark Tricker"
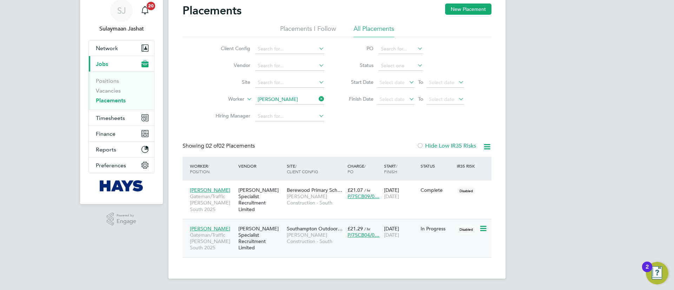
click at [335, 246] on div "Southampton Outdoor… Morgan Sindall Construction - South" at bounding box center [315, 235] width 61 height 26
click at [355, 138] on div "Placements New Placement Placements I Follow All Placements Client Config Vendo…" at bounding box center [337, 131] width 309 height 255
click at [276, 104] on ul "Client Config Vendor Site Worker Mark Tricker Hiring Manager" at bounding box center [267, 83] width 132 height 84
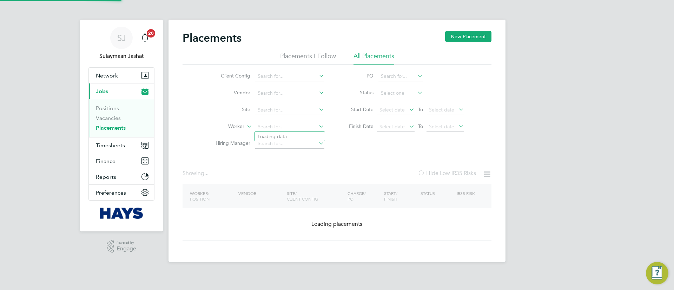
click at [279, 100] on li "Vendor" at bounding box center [267, 93] width 132 height 17
click at [276, 127] on input at bounding box center [289, 127] width 69 height 10
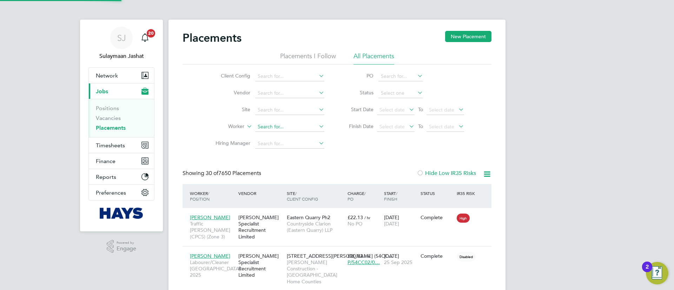
scroll to position [7, 33]
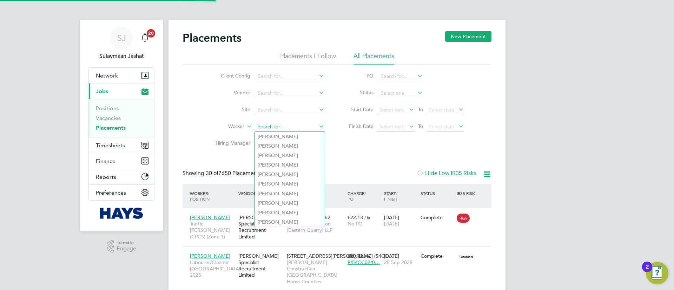
click at [277, 125] on input at bounding box center [289, 127] width 69 height 10
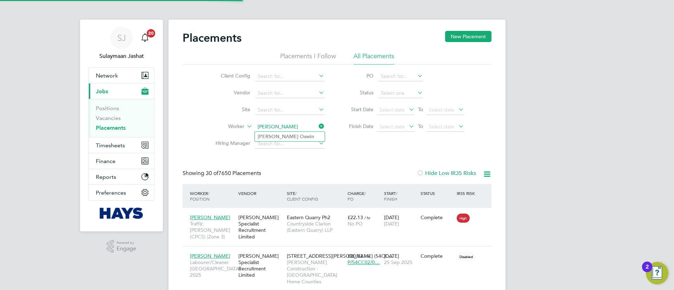
click at [296, 137] on li "Kim Oswin" at bounding box center [290, 136] width 70 height 9
type input "Kim Oswin"
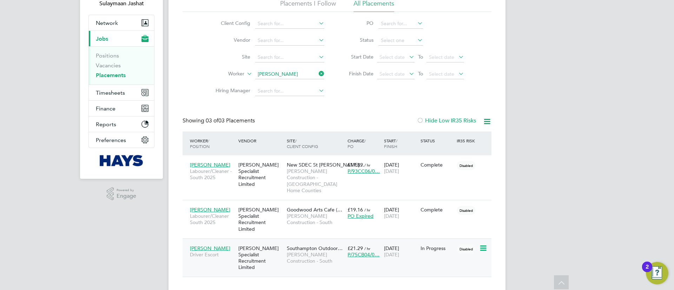
click at [305, 252] on span "Morgan Sindall Construction - South" at bounding box center [315, 258] width 57 height 13
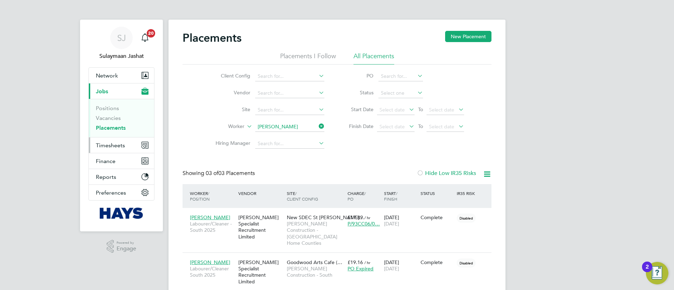
click at [110, 146] on span "Timesheets" at bounding box center [110, 145] width 29 height 7
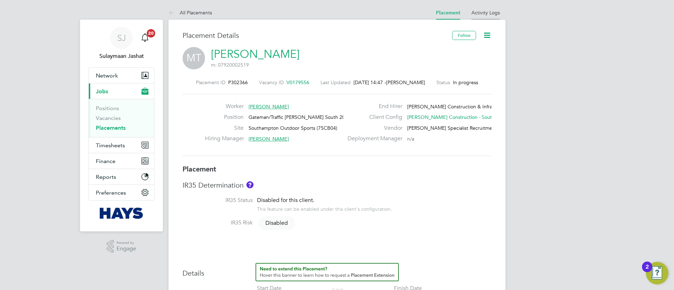
click at [487, 11] on link "Activity Logs" at bounding box center [485, 12] width 28 height 6
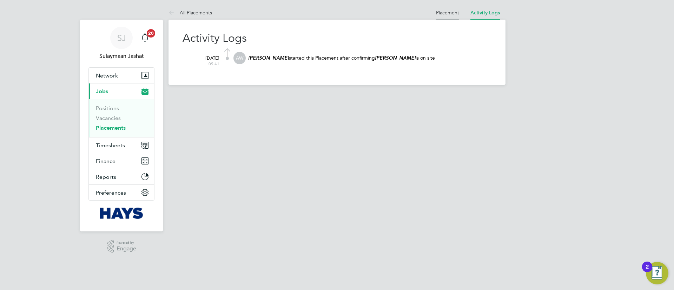
click at [441, 8] on li "Placement" at bounding box center [447, 13] width 23 height 14
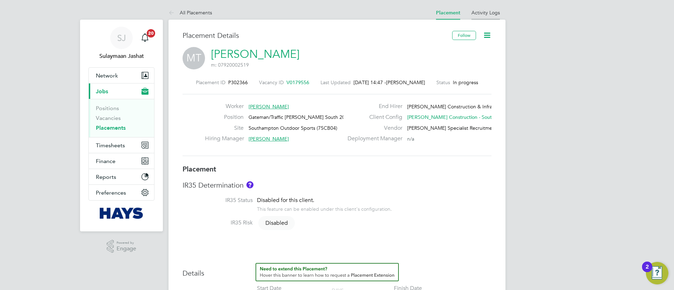
click at [489, 10] on link "Activity Logs" at bounding box center [485, 12] width 28 height 6
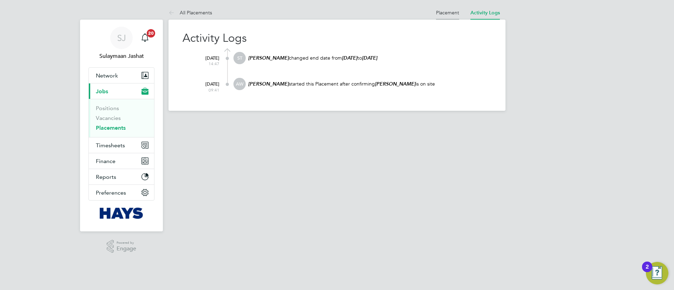
click at [452, 11] on link "Placement" at bounding box center [447, 12] width 23 height 6
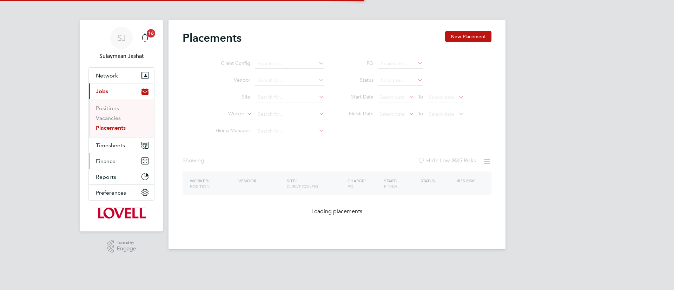
type input "[PERSON_NAME]"
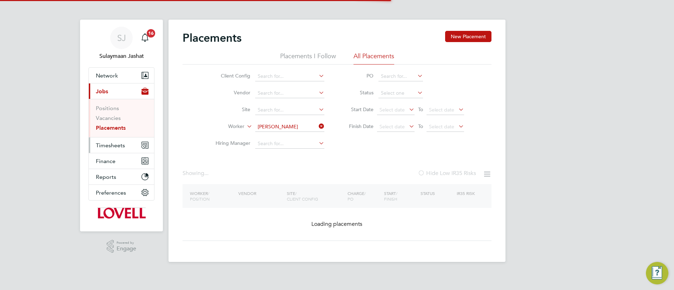
click at [107, 148] on button "Timesheets" at bounding box center [121, 145] width 65 height 15
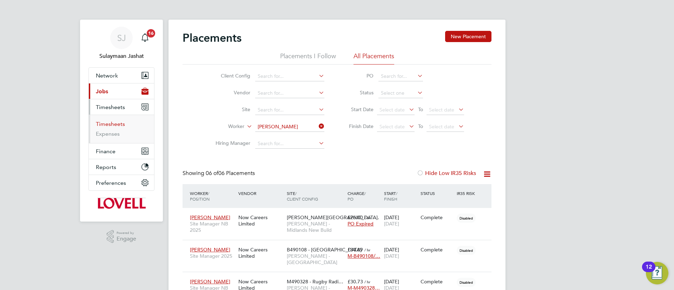
click at [115, 121] on link "Timesheets" at bounding box center [110, 124] width 29 height 7
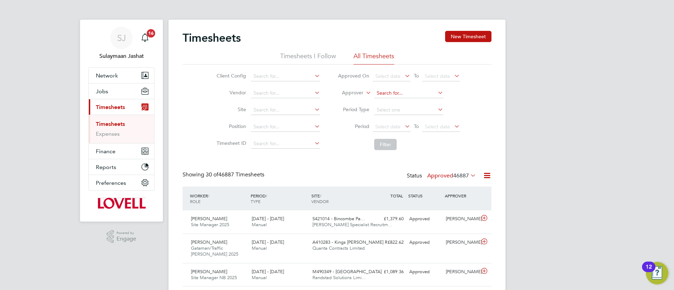
click at [396, 95] on input at bounding box center [408, 93] width 69 height 10
click at [356, 91] on label "Approver" at bounding box center [348, 93] width 32 height 7
click at [353, 97] on li "Worker" at bounding box center [346, 101] width 35 height 9
click at [396, 90] on input at bounding box center [408, 93] width 69 height 10
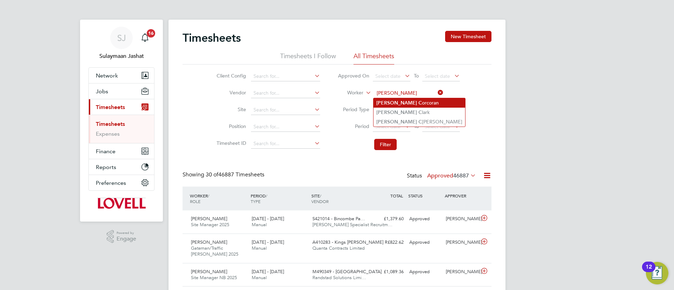
click at [409, 101] on li "[PERSON_NAME]" at bounding box center [420, 102] width 92 height 9
type input "[PERSON_NAME]"
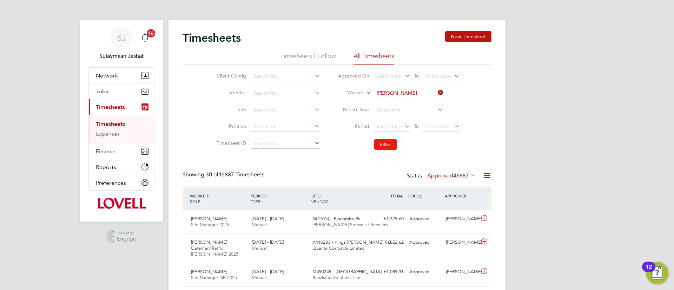
click at [395, 149] on button "Filter" at bounding box center [385, 144] width 22 height 11
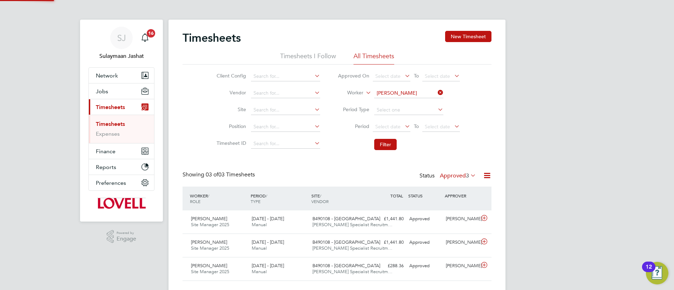
scroll to position [18, 61]
click at [393, 90] on input "[PERSON_NAME]" at bounding box center [408, 93] width 69 height 10
click at [392, 99] on li "[PERSON_NAME] Bur [PERSON_NAME]" at bounding box center [409, 102] width 70 height 9
type input "[PERSON_NAME]"
click at [389, 144] on button "Filter" at bounding box center [385, 144] width 22 height 11
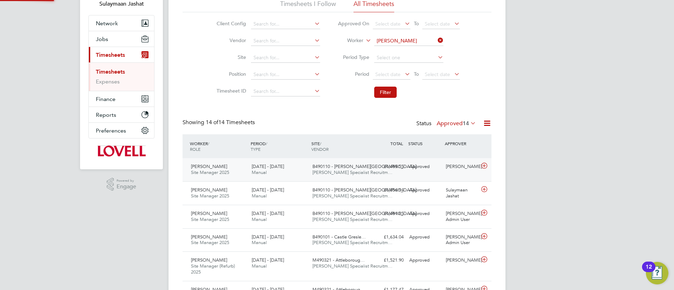
scroll to position [4, 4]
click at [307, 167] on div "[DATE] - [DATE] Manual" at bounding box center [279, 170] width 61 height 18
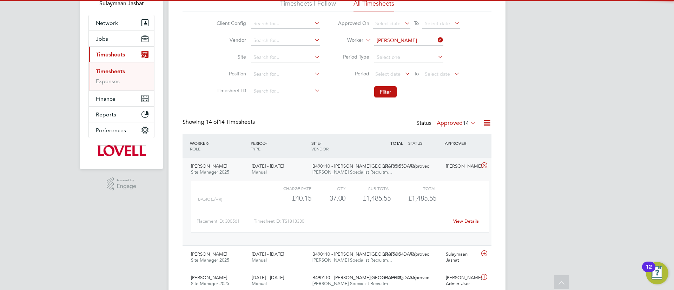
click at [463, 119] on div "Status Approved 14" at bounding box center [446, 124] width 61 height 10
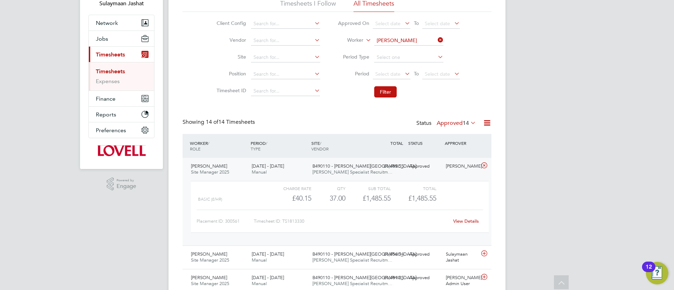
click at [456, 127] on div "Status Approved 14" at bounding box center [446, 124] width 61 height 10
click at [461, 124] on label "Approved 14" at bounding box center [456, 123] width 39 height 7
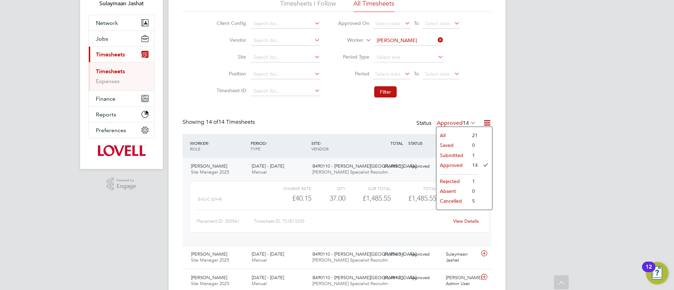
click at [460, 152] on li "Submitted" at bounding box center [452, 156] width 32 height 10
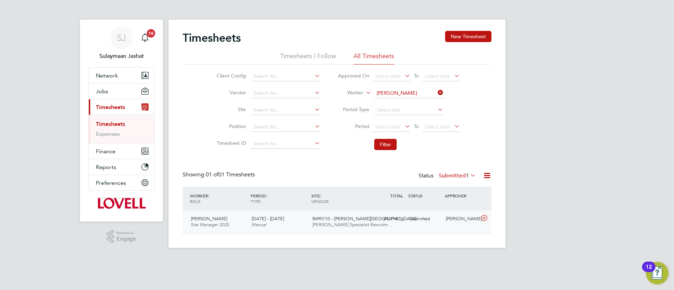
click at [385, 213] on div "£1,114.16 Submitted" at bounding box center [388, 219] width 37 height 12
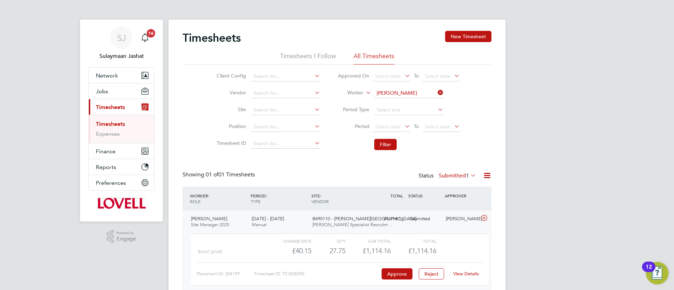
click at [467, 272] on link "View Details" at bounding box center [466, 274] width 26 height 6
click at [464, 272] on link "View Details" at bounding box center [466, 274] width 26 height 6
click at [418, 94] on input at bounding box center [408, 93] width 69 height 10
click at [397, 98] on li "[PERSON_NAME] rcoran" at bounding box center [409, 102] width 70 height 9
type input "[PERSON_NAME]"
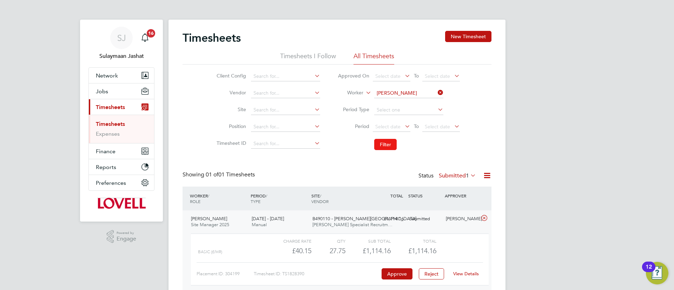
click at [387, 140] on button "Filter" at bounding box center [385, 144] width 22 height 11
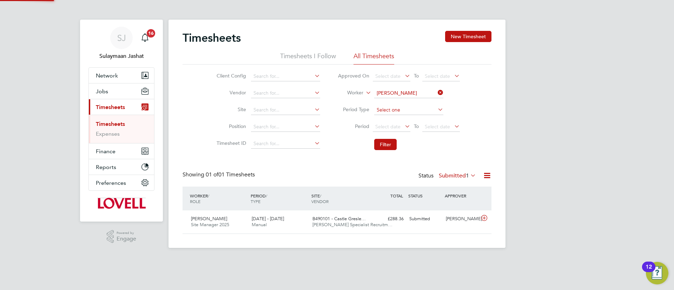
scroll to position [18, 61]
click at [389, 217] on div "£288.36 Submitted" at bounding box center [388, 219] width 37 height 12
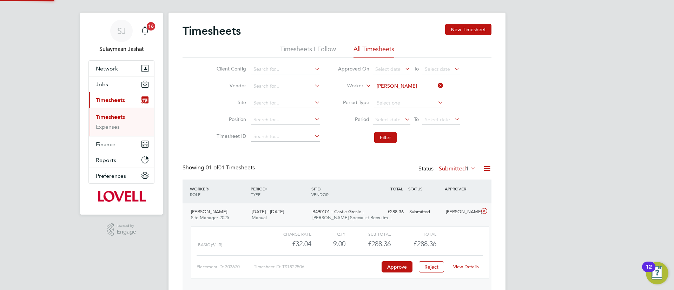
scroll to position [9, 0]
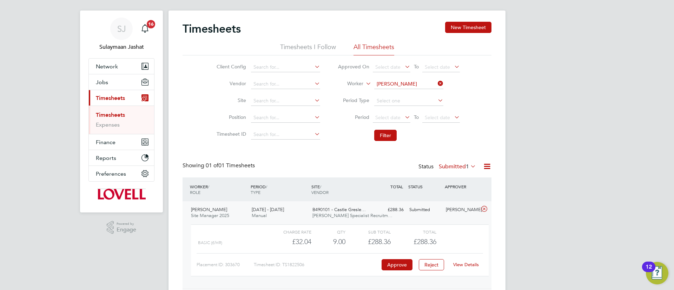
click at [459, 168] on label "Submitted 1" at bounding box center [457, 166] width 37 height 7
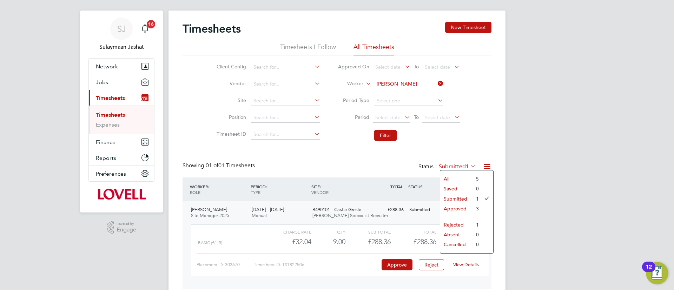
click at [371, 180] on div "WORKER / ROLE WORKER / PERIOD PERIOD / TYPE SITE / VENDOR TOTAL TOTAL / STATUS …" at bounding box center [337, 190] width 309 height 24
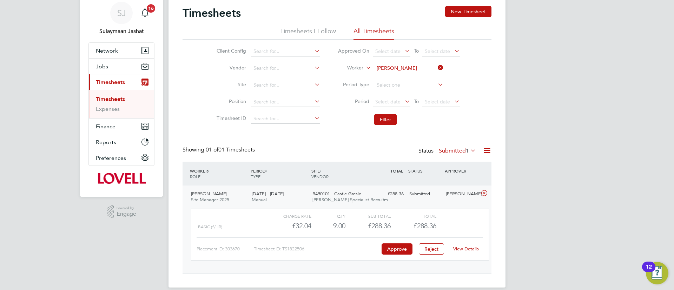
scroll to position [34, 0]
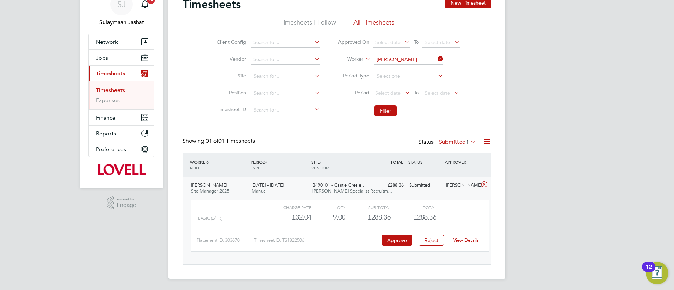
click at [457, 237] on div "View Details" at bounding box center [466, 240] width 34 height 11
click at [462, 240] on link "View Details" at bounding box center [466, 240] width 26 height 6
click at [120, 59] on button "Jobs" at bounding box center [121, 57] width 65 height 15
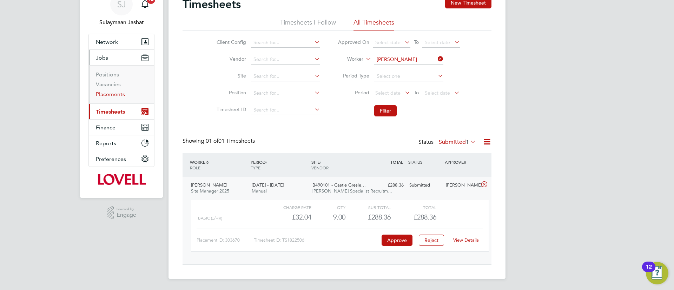
click at [116, 95] on link "Placements" at bounding box center [110, 94] width 29 height 7
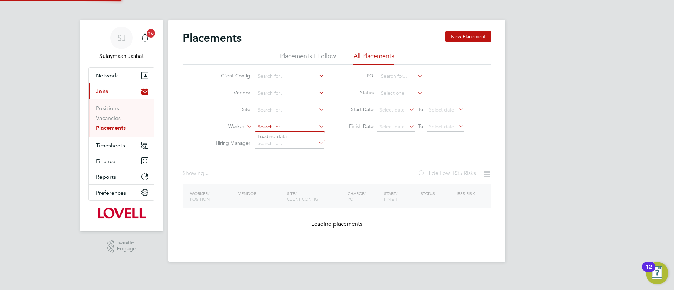
click at [278, 127] on input at bounding box center [289, 127] width 69 height 10
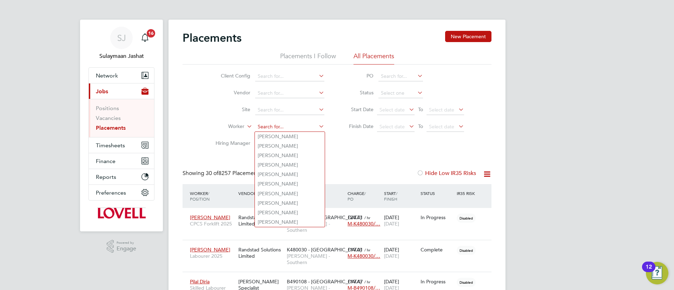
scroll to position [20, 61]
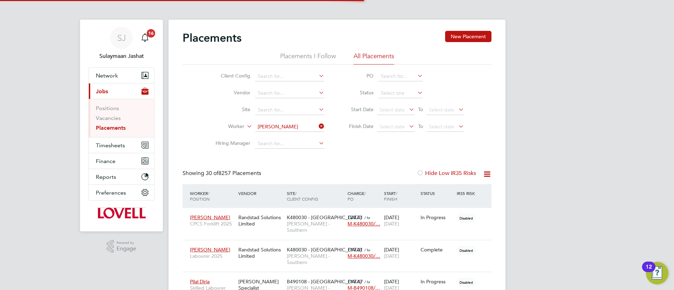
click at [284, 134] on li "Mark Daff ern" at bounding box center [290, 136] width 70 height 9
type input "Mark Daffern"
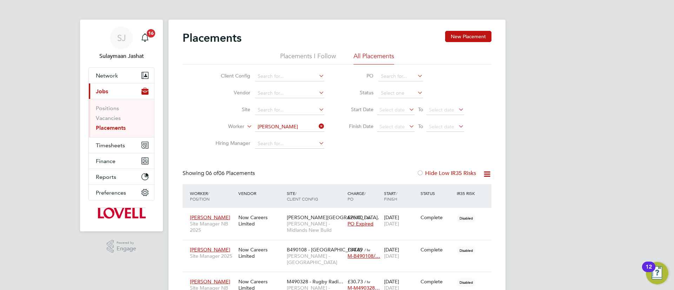
click at [364, 151] on div "Client Config Vendor Site Worker Mark Daffern Hiring Manager PO Status Start Da…" at bounding box center [337, 109] width 309 height 88
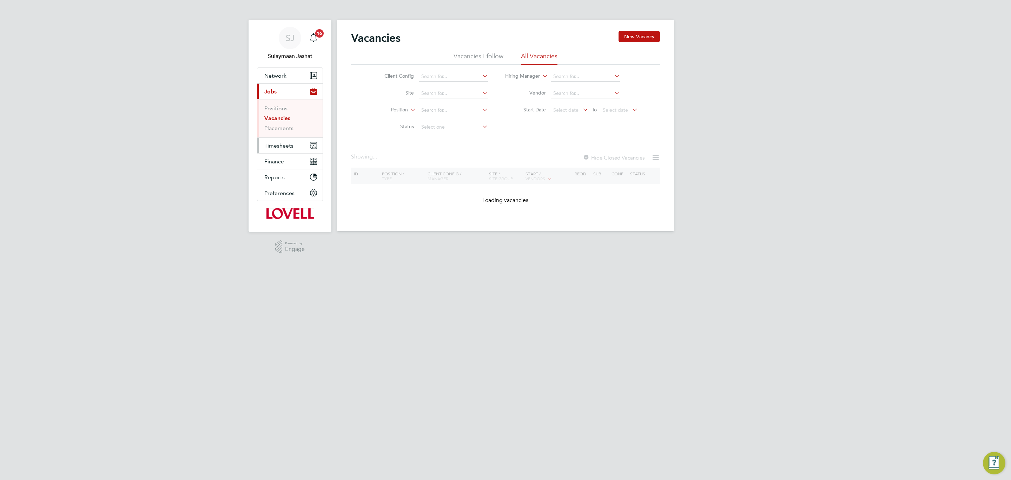
click at [291, 138] on button "Timesheets" at bounding box center [289, 145] width 65 height 15
click at [279, 125] on link "Timesheets" at bounding box center [278, 124] width 29 height 7
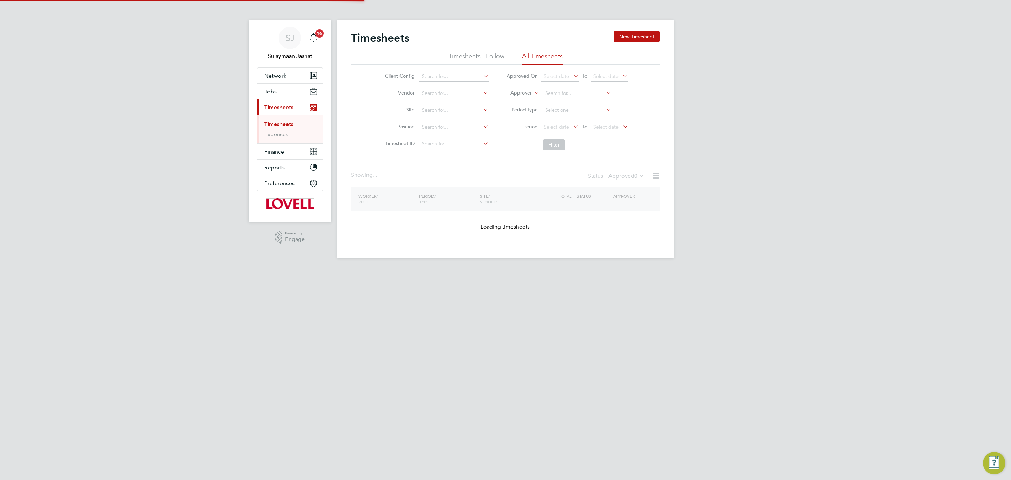
click at [526, 93] on label "Approver" at bounding box center [516, 93] width 32 height 7
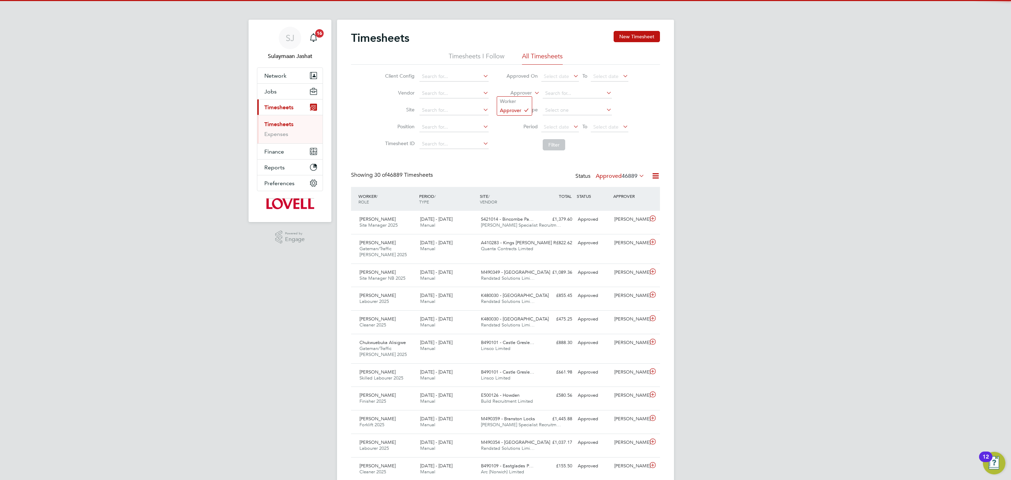
click at [514, 102] on li "Worker" at bounding box center [514, 101] width 35 height 9
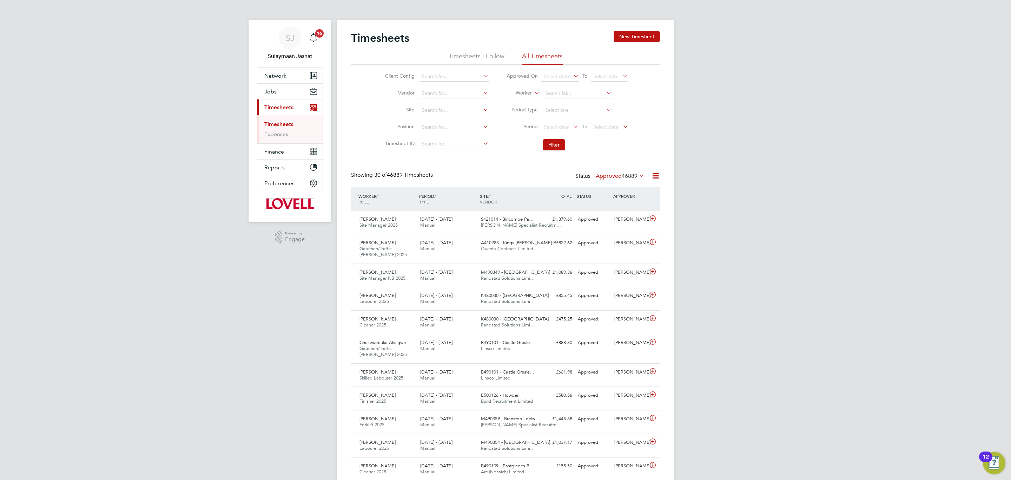
click at [513, 101] on li "Worker" at bounding box center [514, 101] width 35 height 9
click at [550, 94] on input at bounding box center [577, 93] width 69 height 10
click at [553, 105] on b "Paul" at bounding box center [565, 103] width 41 height 6
type input "Paul Michael"
drag, startPoint x: 560, startPoint y: 133, endPoint x: 560, endPoint y: 145, distance: 11.6
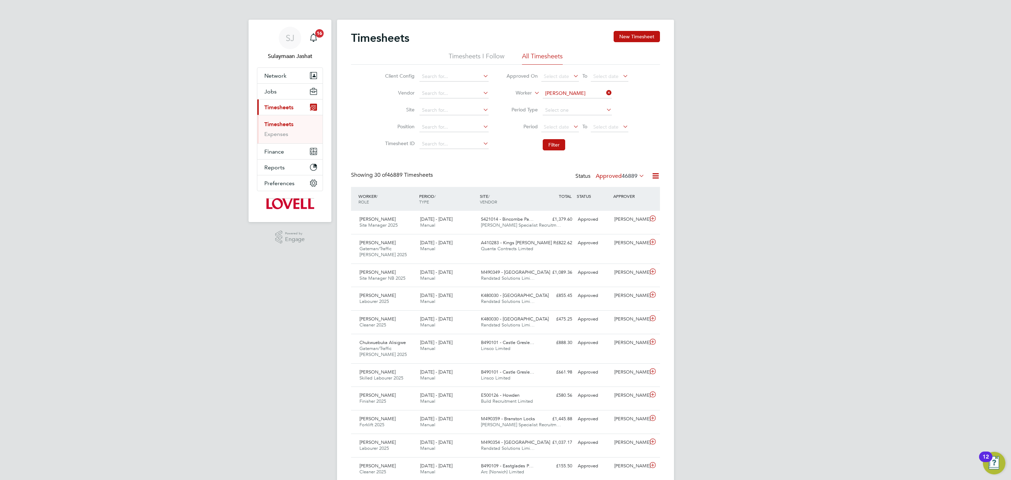
click at [560, 135] on li "Period Select date To Select date" at bounding box center [567, 127] width 140 height 17
click at [560, 145] on button "Filter" at bounding box center [554, 144] width 22 height 11
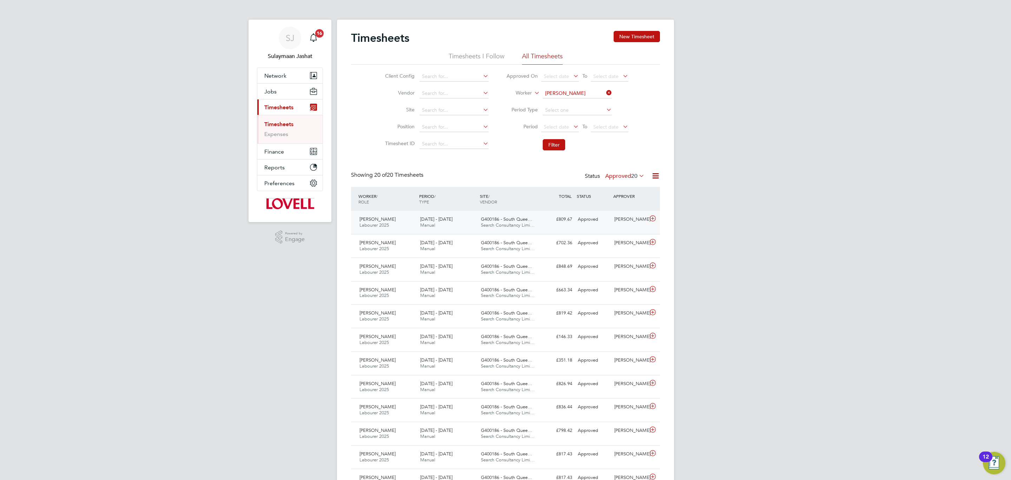
click at [560, 226] on div "Paul Michael Labourer 2025 13 - 19 Sep 2025 13 - 19 Sep 2025 Manual G400186 - S…" at bounding box center [505, 222] width 309 height 23
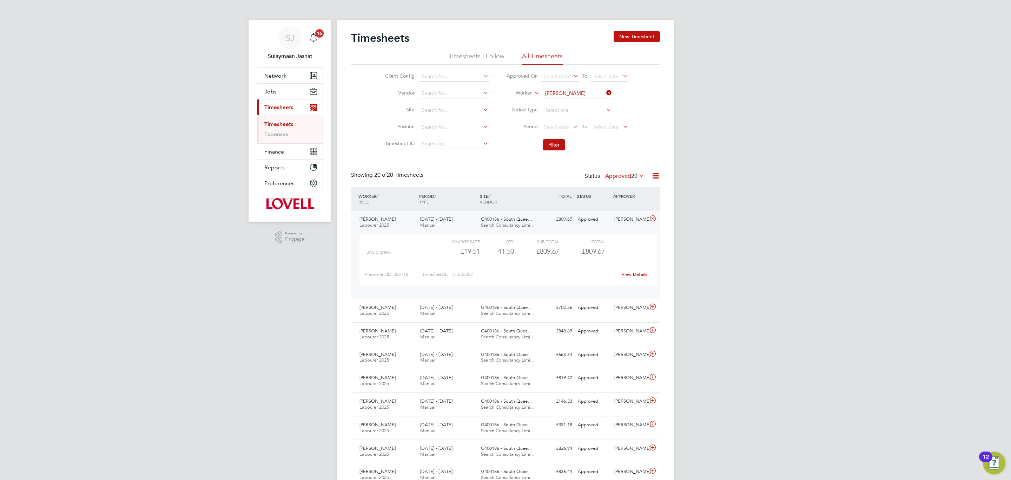
click at [633, 274] on link "View Details" at bounding box center [635, 274] width 26 height 6
click at [555, 90] on input at bounding box center [577, 93] width 69 height 10
click at [562, 111] on b "Michael" at bounding box center [565, 113] width 41 height 6
type input "Michael Ellis"
click at [553, 143] on button "Filter" at bounding box center [554, 144] width 22 height 11
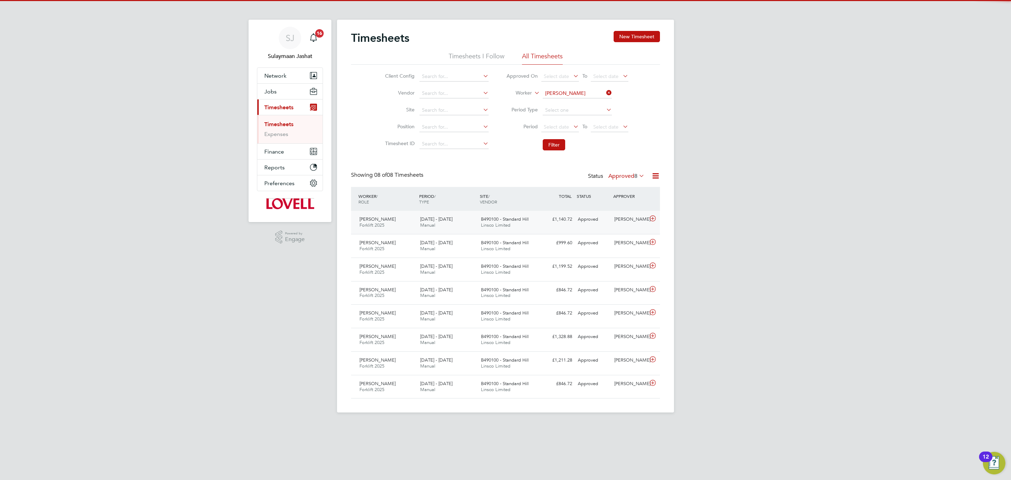
click at [544, 224] on div "£1,140.72 Approved" at bounding box center [556, 219] width 37 height 12
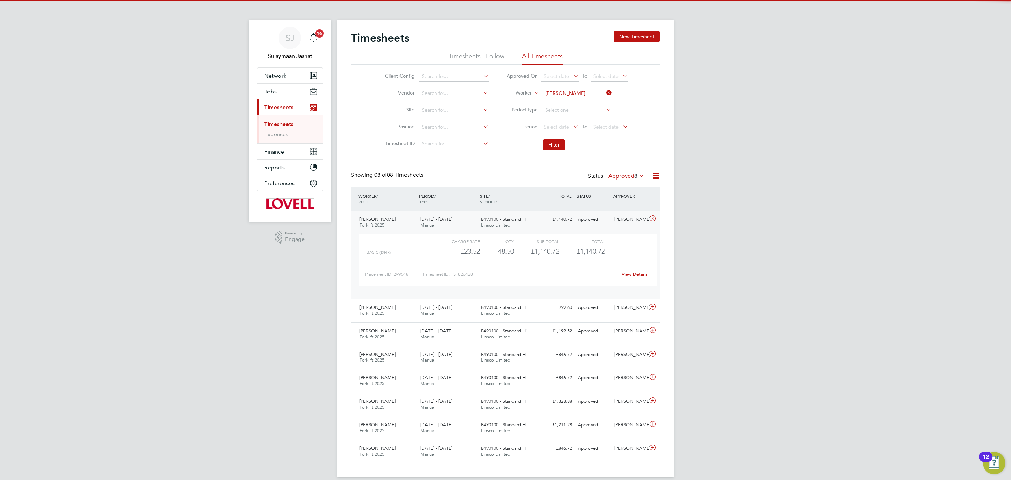
click at [634, 271] on div "View Details" at bounding box center [634, 274] width 34 height 11
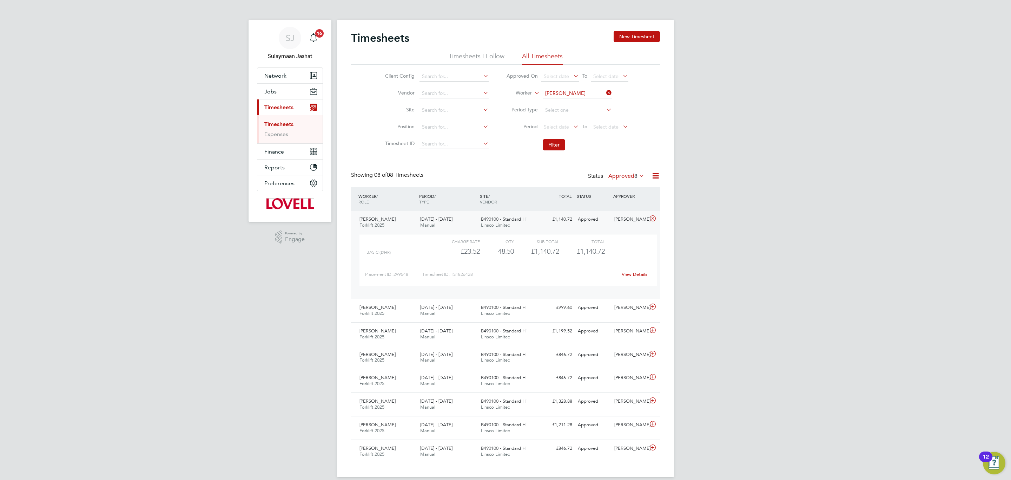
click at [632, 278] on div "View Details" at bounding box center [634, 274] width 34 height 11
click at [634, 274] on link "View Details" at bounding box center [635, 274] width 26 height 6
click at [552, 90] on input at bounding box center [577, 93] width 69 height 10
click at [587, 103] on b "White" at bounding box center [594, 103] width 14 height 6
type input "Ian White"
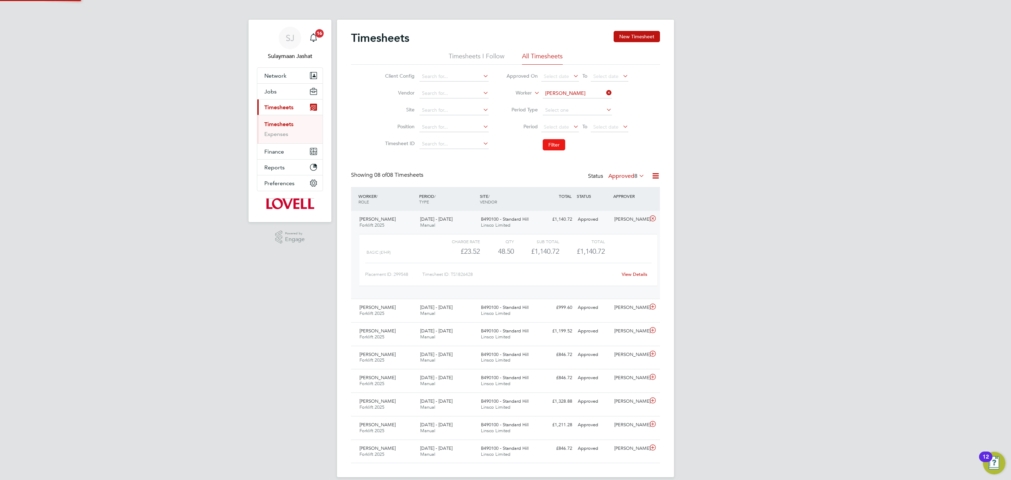
click at [547, 148] on button "Filter" at bounding box center [554, 144] width 22 height 11
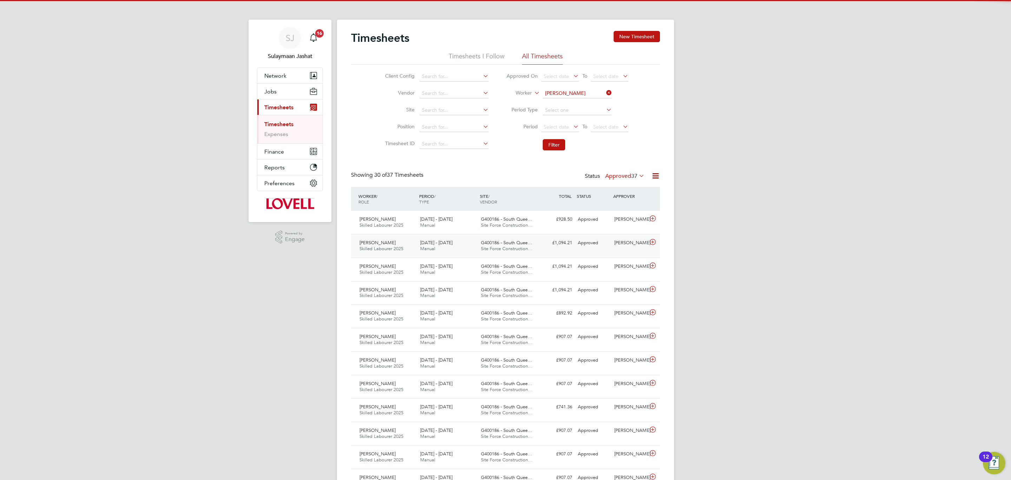
click at [522, 237] on div "G400186 - South Quee… Site Force Construction…" at bounding box center [508, 246] width 61 height 18
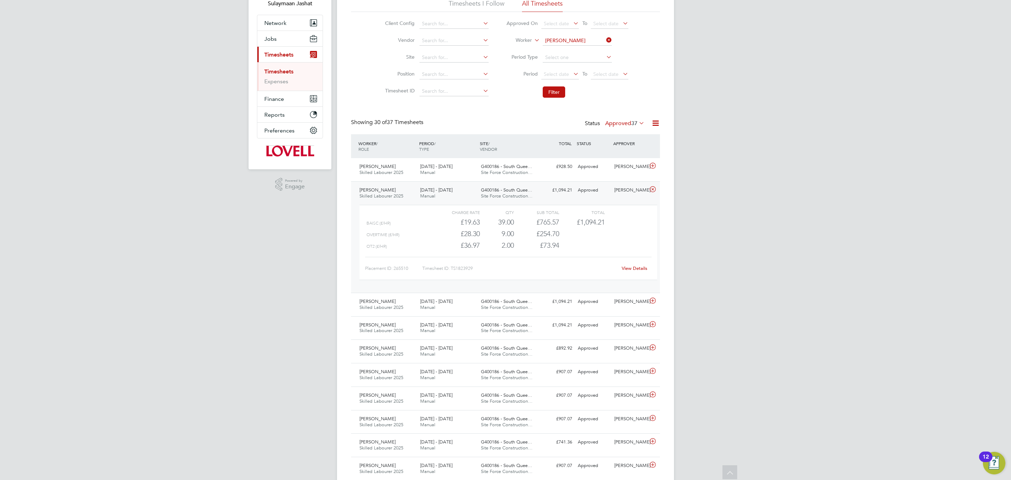
click at [634, 266] on link "View Details" at bounding box center [635, 268] width 26 height 6
click at [565, 42] on input at bounding box center [577, 41] width 69 height 10
click at [586, 46] on li "Stuart Sna ddon" at bounding box center [577, 50] width 70 height 9
type input "Stuart Snaddon"
click at [555, 97] on button "Filter" at bounding box center [554, 91] width 22 height 11
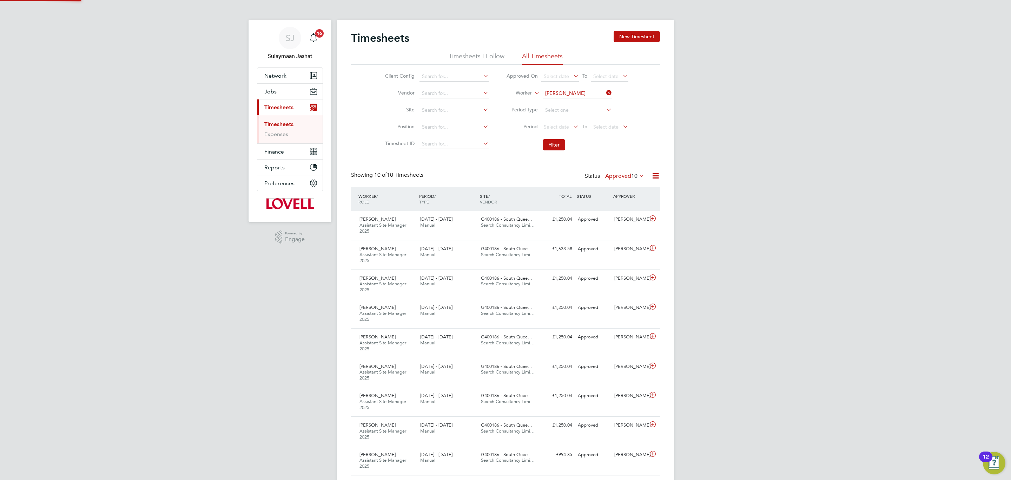
scroll to position [4, 4]
click at [540, 254] on div "£1,633.58 Approved" at bounding box center [556, 249] width 37 height 12
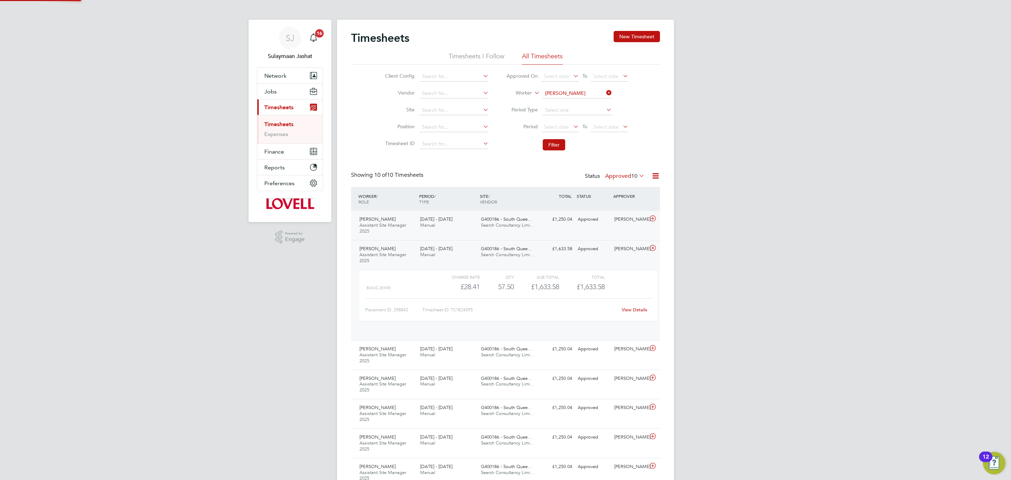
click at [552, 236] on div "Stuart Snaddon Assistant Site Manager 2025 20 - 26 Sep 2025 20 - 26 Sep 2025 Ma…" at bounding box center [505, 225] width 309 height 29
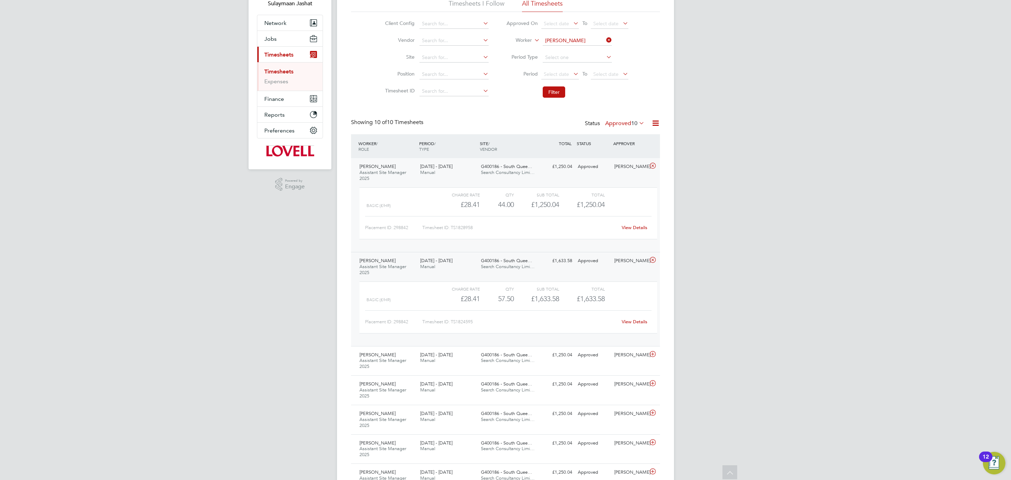
click at [634, 329] on div "Charge rate QTY Sub Total Total Basic (£/HR) £28.41 57.5 57.50 58 £1,633.58 £1,…" at bounding box center [508, 307] width 298 height 52
click at [634, 327] on div "View Details" at bounding box center [634, 321] width 34 height 11
click at [630, 320] on link "View Details" at bounding box center [635, 321] width 26 height 6
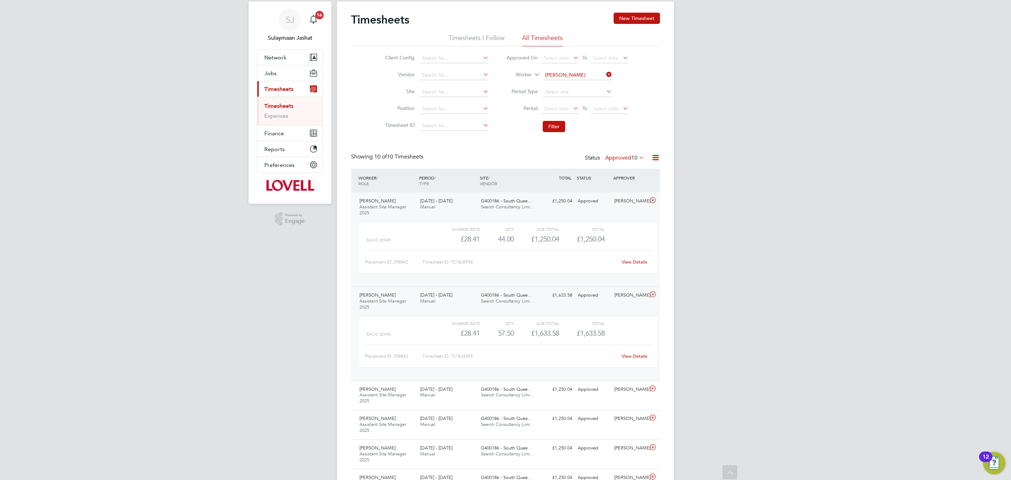
scroll to position [0, 0]
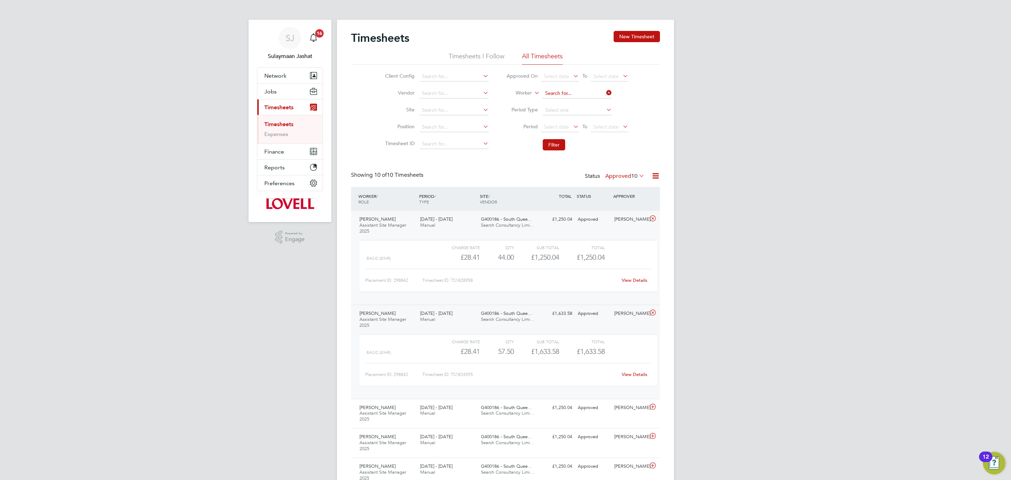
click at [571, 94] on input at bounding box center [577, 93] width 69 height 10
click at [569, 97] on input "paul micha" at bounding box center [577, 93] width 69 height 10
click at [568, 98] on li "Paul Micha el" at bounding box center [577, 102] width 70 height 9
type input "Paul Michael"
click at [556, 149] on button "Filter" at bounding box center [554, 144] width 22 height 11
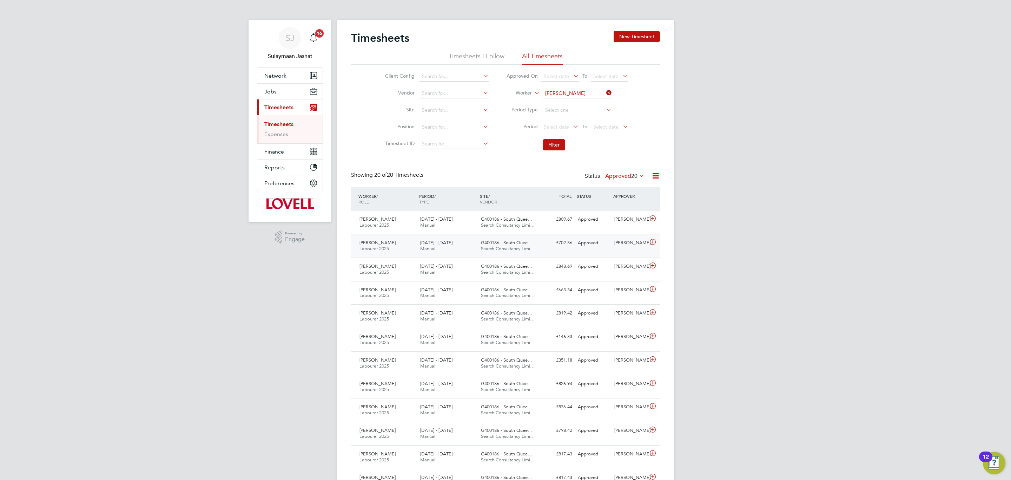
scroll to position [18, 61]
click at [557, 228] on div "Paul Michael Labourer 2025 13 - 19 Sep 2025 13 - 19 Sep 2025 Manual G400186 - S…" at bounding box center [505, 222] width 309 height 23
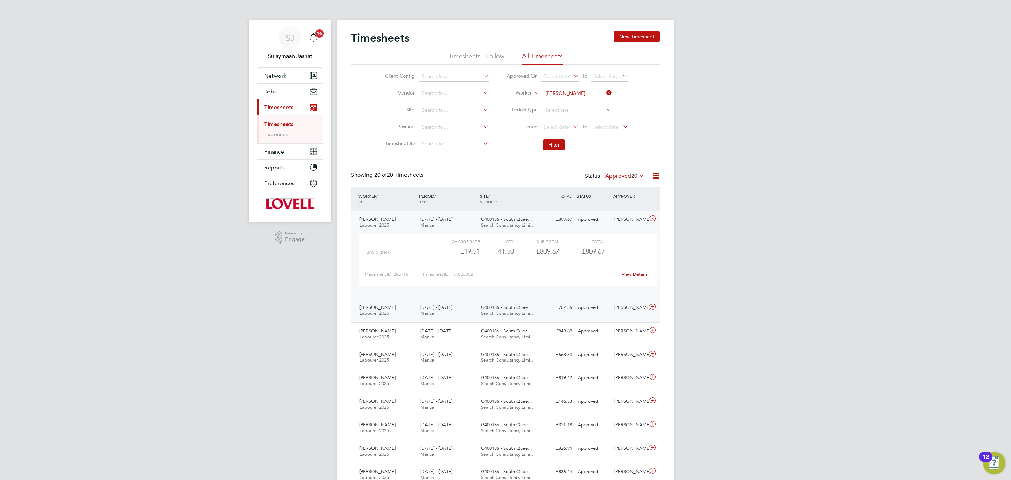
click at [589, 302] on div "Paul Michael Labourer 2025 6 - 12 Sep 2025 6 - 12 Sep 2025 Manual G400186 - Sou…" at bounding box center [505, 310] width 309 height 24
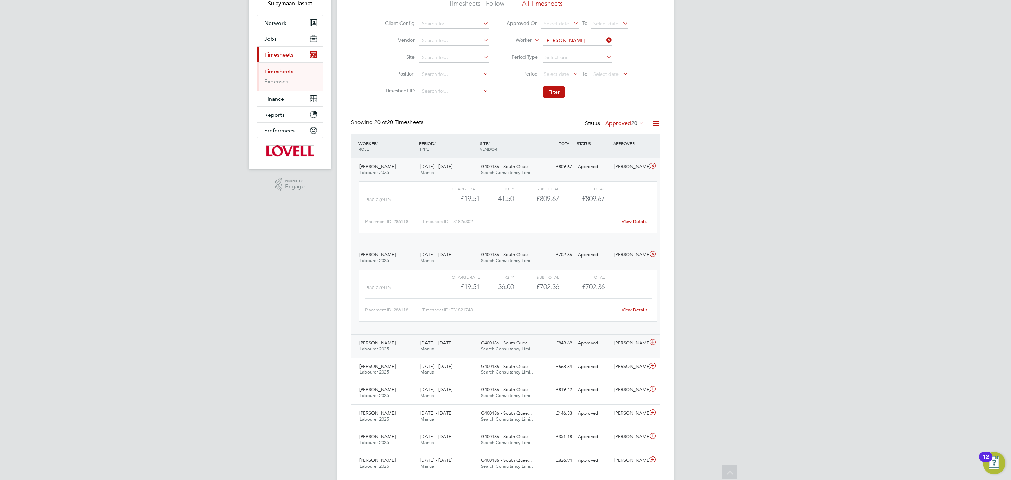
click at [478, 348] on div "G400186 - South Quee… Search Consultancy Limi…" at bounding box center [508, 346] width 61 height 18
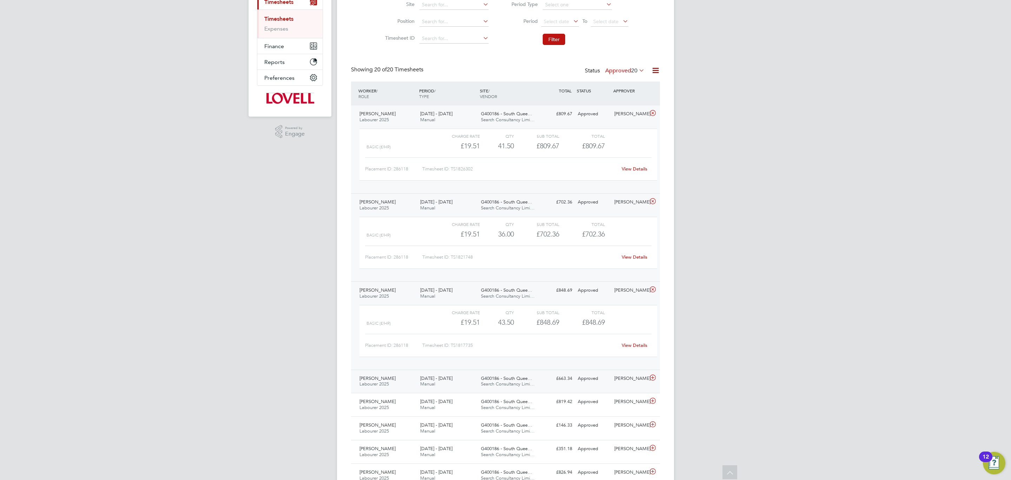
click at [487, 374] on div "Paul Michael Labourer 2025 23 - 29 Aug 2025 23 - 29 Aug 2025 Manual G400186 - S…" at bounding box center [505, 381] width 309 height 24
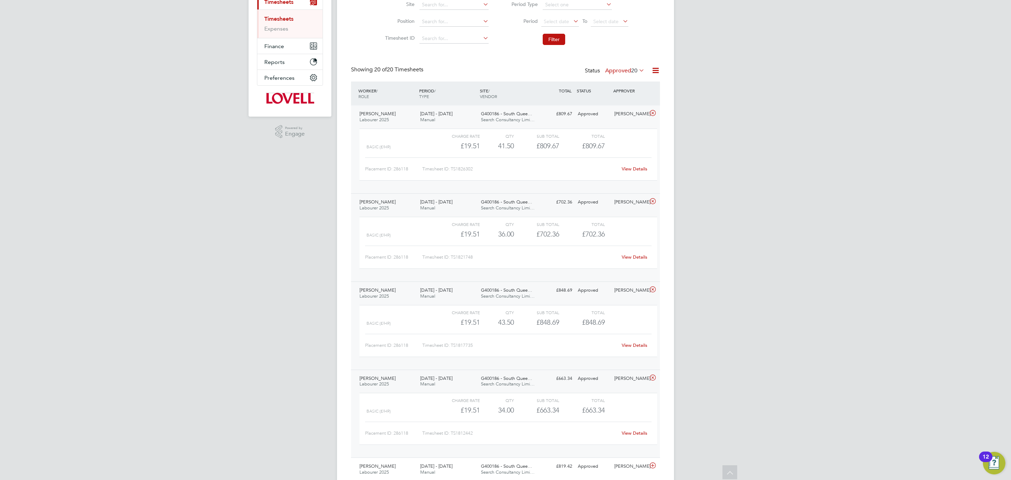
click at [642, 173] on div "View Details" at bounding box center [634, 168] width 34 height 11
click at [639, 171] on link "View Details" at bounding box center [635, 169] width 26 height 6
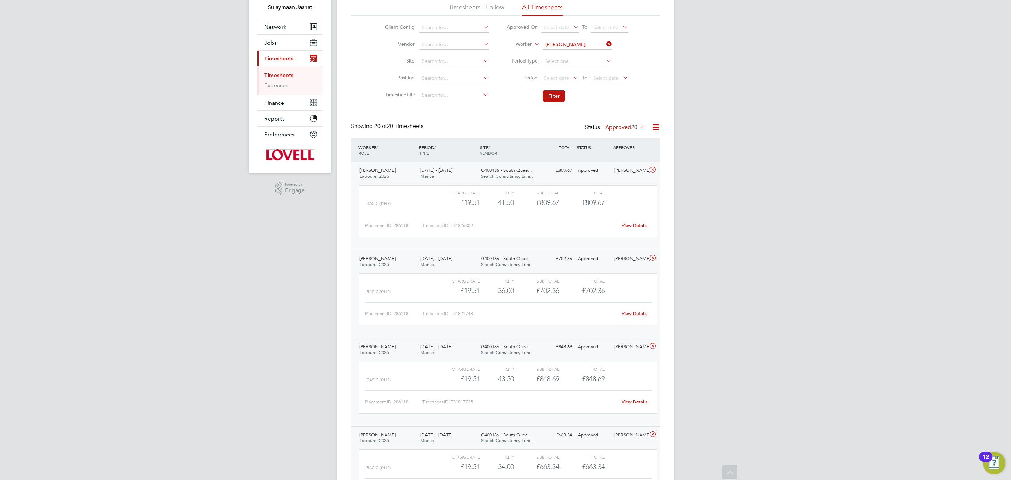
scroll to position [0, 0]
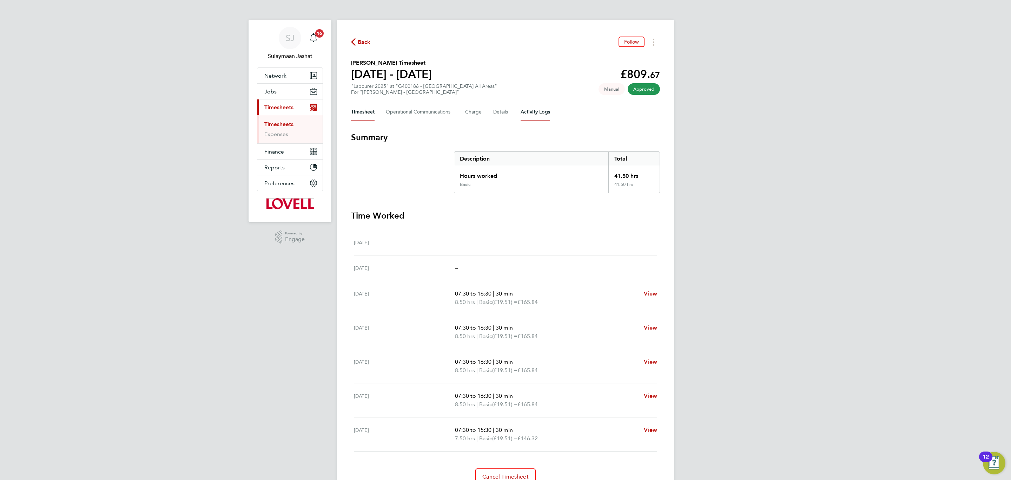
click at [531, 116] on Logs-tab "Activity Logs" at bounding box center [535, 112] width 29 height 17
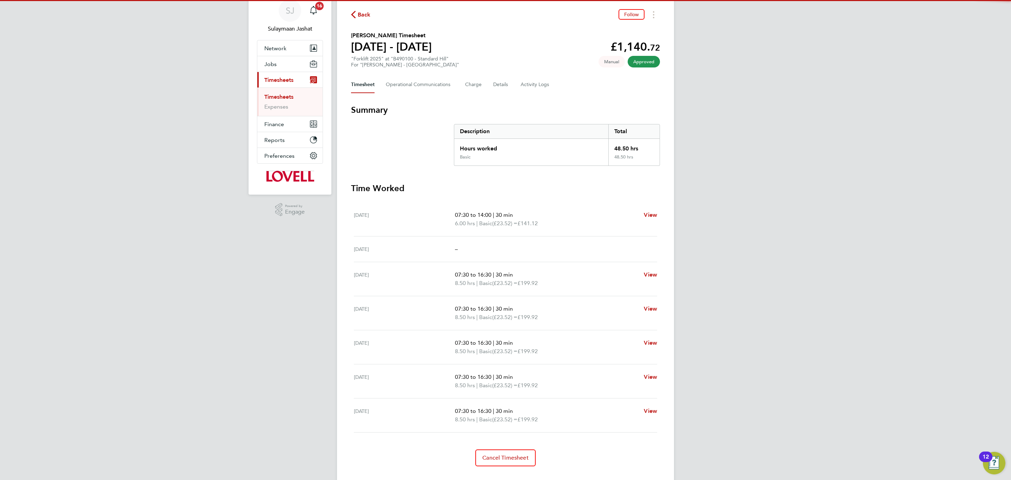
scroll to position [42, 0]
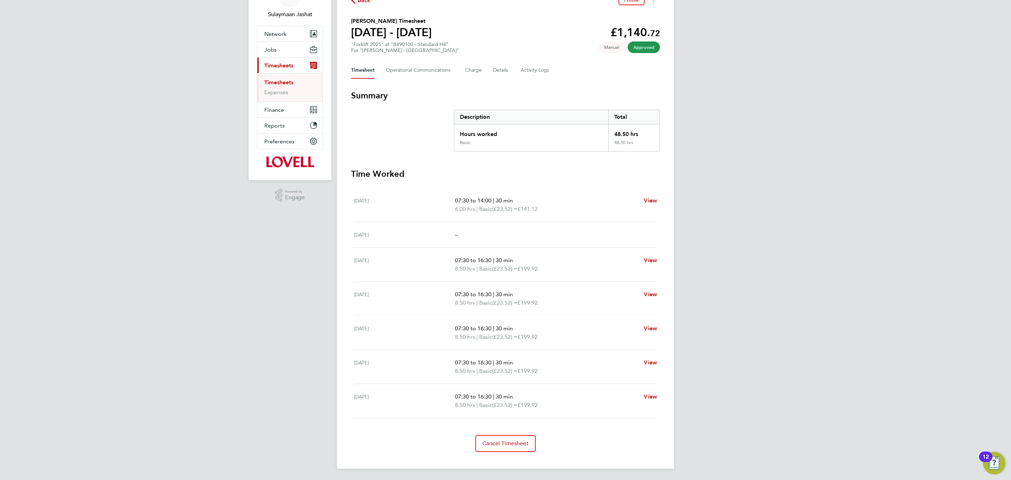
drag, startPoint x: 544, startPoint y: 213, endPoint x: 457, endPoint y: 205, distance: 87.7
click at [457, 205] on div "Sat 13 Sep 07:30 to 14:00 | 30 min 6.00 hrs | Basic (£23.52) = £141.12 View" at bounding box center [505, 205] width 303 height 34
click at [521, 67] on Logs-tab "Activity Logs" at bounding box center [535, 70] width 29 height 17
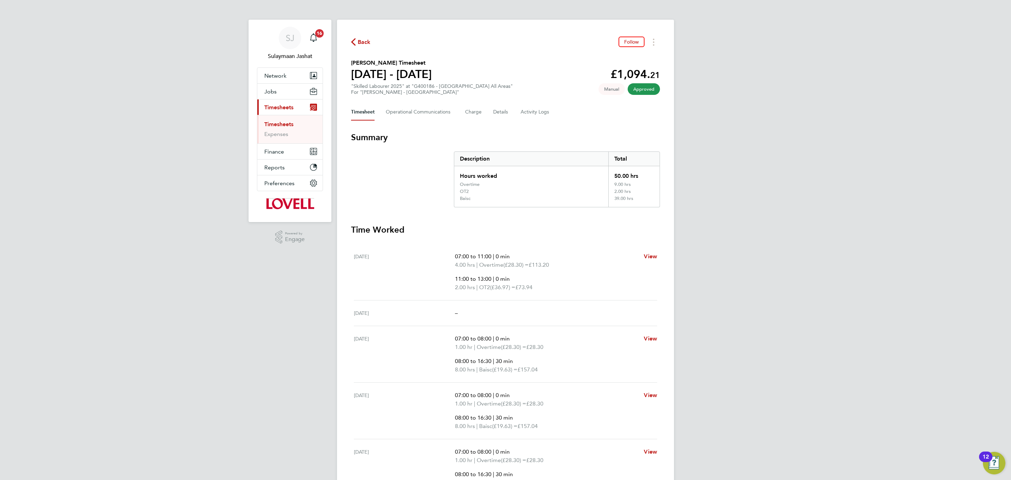
scroll to position [191, 0]
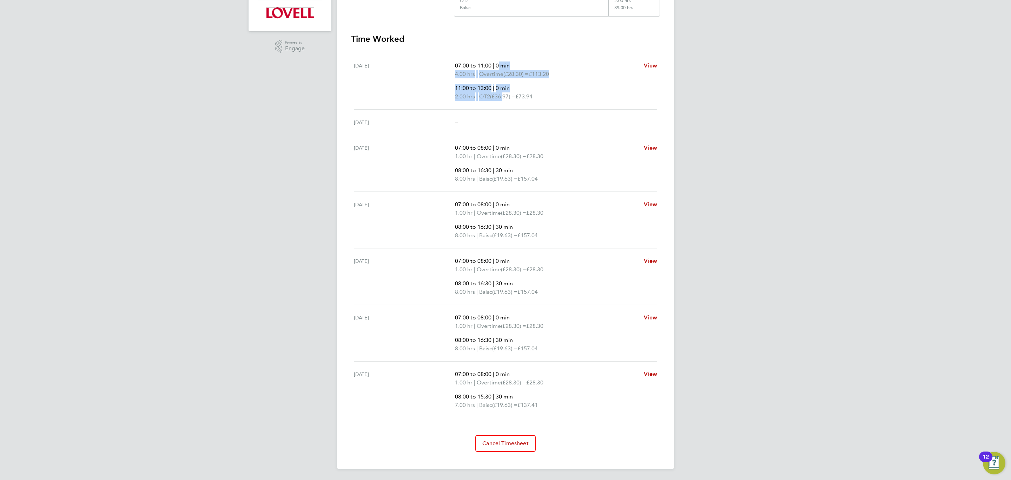
drag, startPoint x: 496, startPoint y: 56, endPoint x: 506, endPoint y: 98, distance: 43.2
click at [506, 98] on div "Sat 13 Sep 07:00 to 11:00 | 0 min 4.00 hrs | Overtime (£28.30) = £113.20 11:00 …" at bounding box center [505, 81] width 303 height 57
click at [523, 101] on div "Sat 13 Sep 07:00 to 11:00 | 0 min 4.00 hrs | Overtime (£28.30) = £113.20 11:00 …" at bounding box center [505, 81] width 303 height 57
click at [461, 68] on p "07:00 to 11:00 | 0 min" at bounding box center [546, 65] width 183 height 8
click at [508, 86] on span "0 min" at bounding box center [503, 88] width 14 height 7
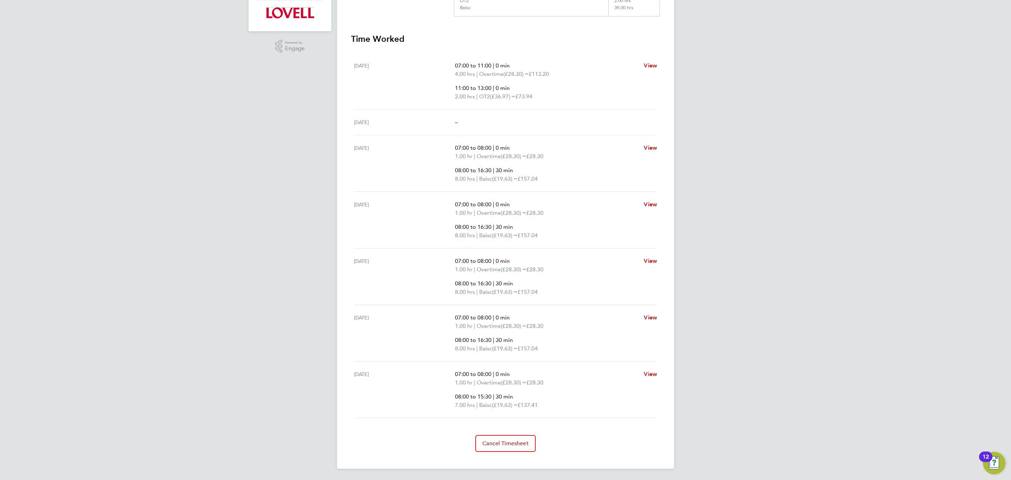
drag, startPoint x: 463, startPoint y: 70, endPoint x: 502, endPoint y: 95, distance: 46.4
click at [466, 72] on span "4.00 hrs" at bounding box center [465, 74] width 20 height 7
click at [502, 95] on span "(£36.97) =" at bounding box center [502, 96] width 25 height 7
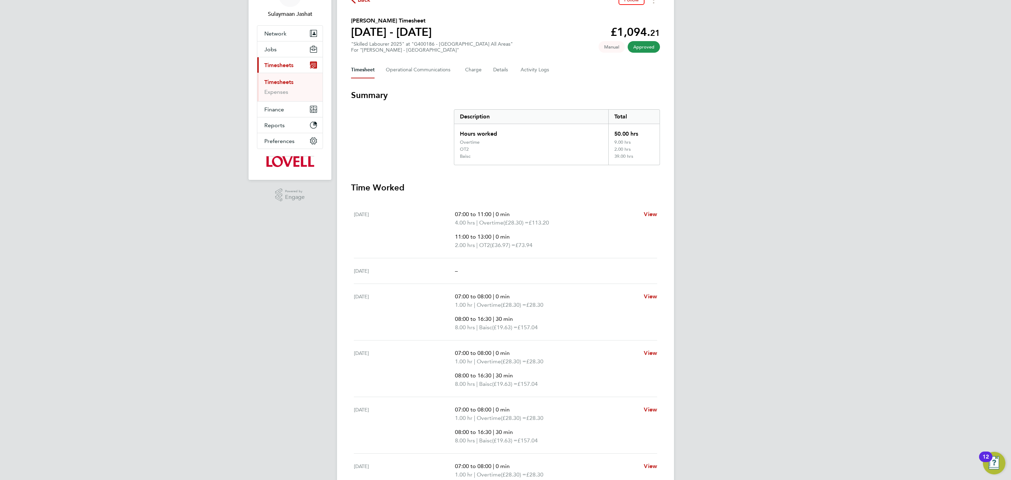
scroll to position [33, 0]
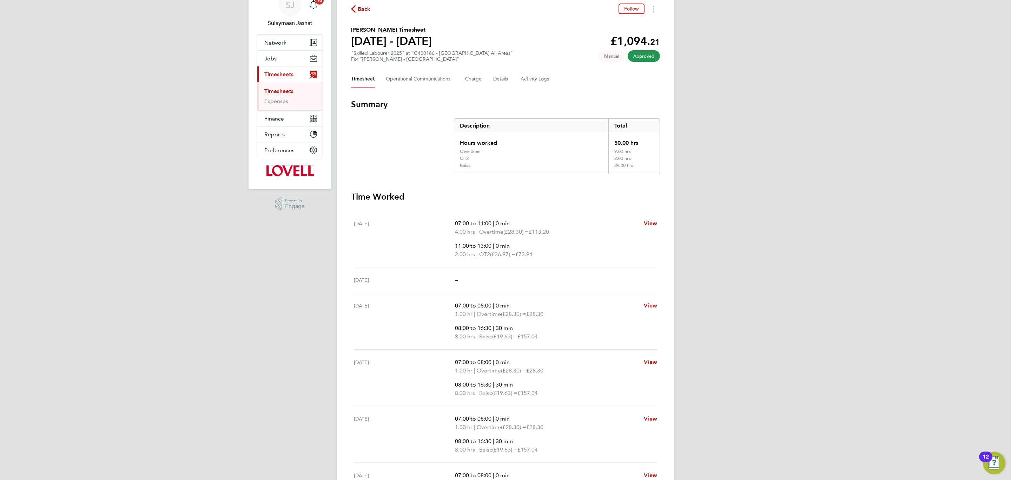
drag, startPoint x: 450, startPoint y: 220, endPoint x: 538, endPoint y: 251, distance: 93.7
click at [538, 251] on div "Sat 13 Sep 07:00 to 11:00 | 0 min 4.00 hrs | Overtime (£28.30) = £113.20 11:00 …" at bounding box center [505, 239] width 303 height 57
click at [565, 253] on p "2.00 hrs | OT2 (£36.97) = £73.94" at bounding box center [546, 254] width 183 height 8
drag, startPoint x: 637, startPoint y: 160, endPoint x: 623, endPoint y: 165, distance: 15.0
click at [623, 165] on div "Hours worked 50.00 hrs Overtime 9.00 hrs OT2 2.00 hrs Baisc 39.00 hrs" at bounding box center [557, 153] width 206 height 41
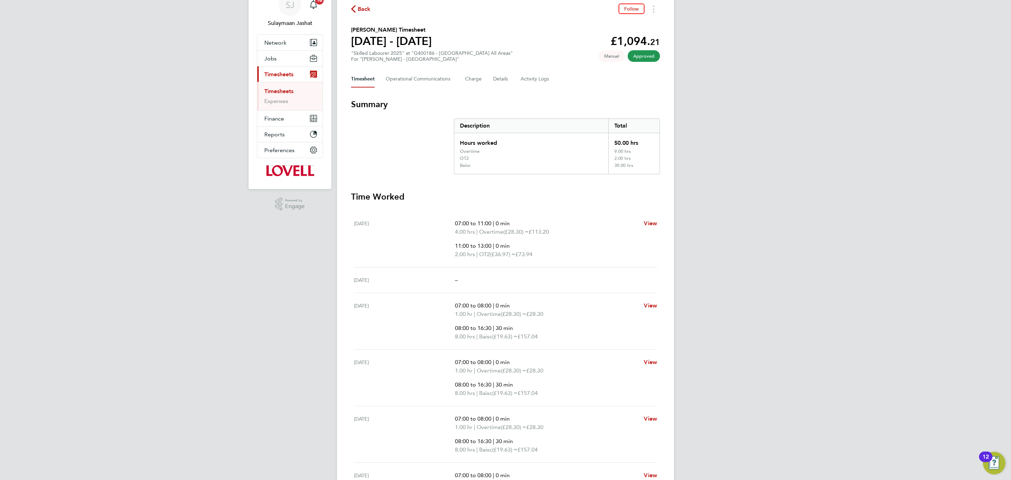
click at [627, 166] on div "39.00 hrs" at bounding box center [633, 168] width 51 height 11
drag, startPoint x: 639, startPoint y: 166, endPoint x: 613, endPoint y: 166, distance: 25.6
click at [613, 166] on div "39.00 hrs" at bounding box center [633, 168] width 51 height 11
click at [464, 220] on span "07:00 to 11:00" at bounding box center [473, 223] width 37 height 7
click at [518, 247] on p "11:00 to 13:00 | 0 min" at bounding box center [546, 246] width 183 height 8
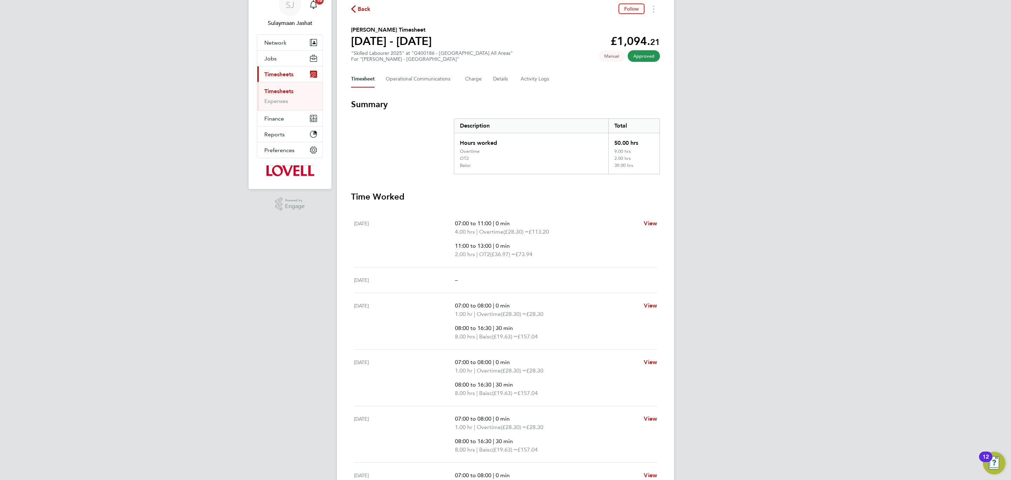
drag, startPoint x: 518, startPoint y: 263, endPoint x: 436, endPoint y: 221, distance: 92.0
click at [436, 221] on div "Sat 13 Sep 07:00 to 11:00 | 0 min 4.00 hrs | Overtime (£28.30) = £113.20 11:00 …" at bounding box center [505, 239] width 303 height 57
click at [436, 221] on div "Sat 13 Sep" at bounding box center [404, 238] width 101 height 39
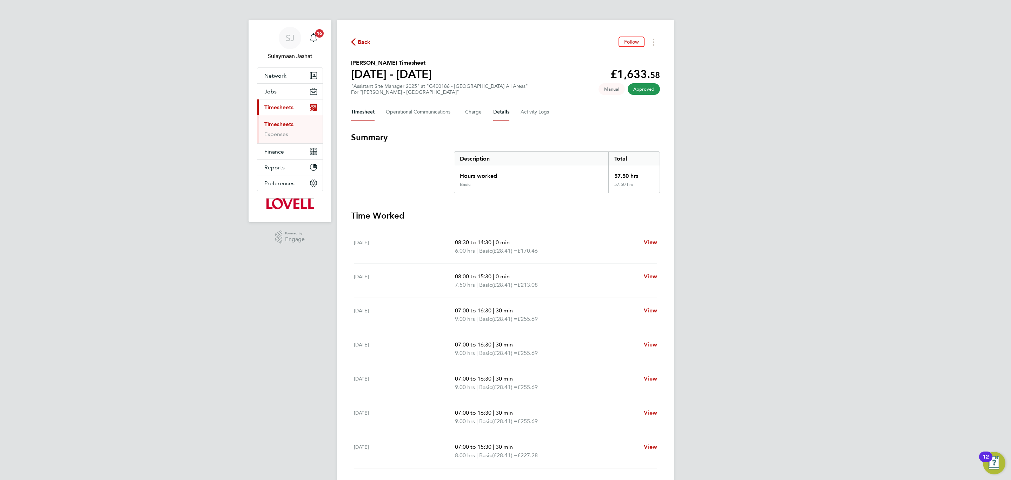
click at [501, 108] on button "Details" at bounding box center [501, 112] width 16 height 17
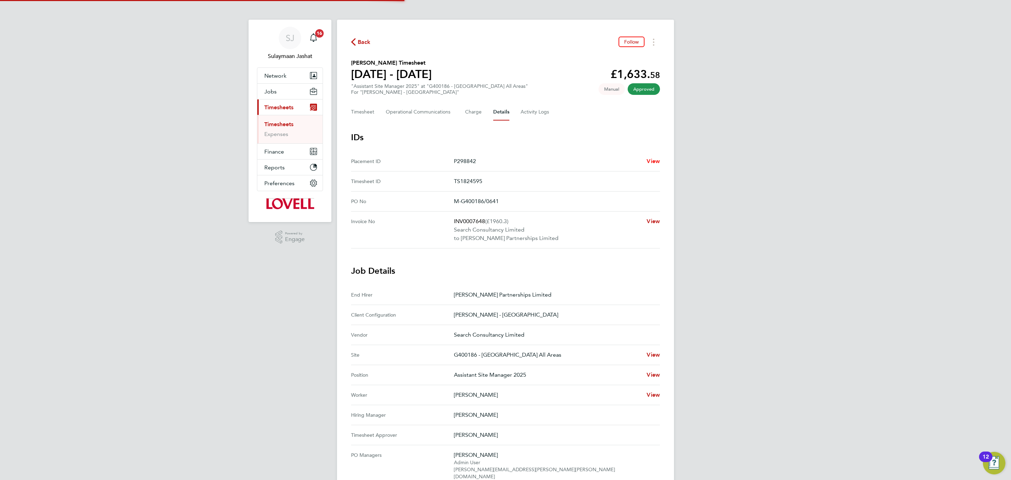
click at [648, 158] on span "View" at bounding box center [653, 161] width 13 height 7
click at [360, 106] on button "Timesheet" at bounding box center [363, 112] width 24 height 17
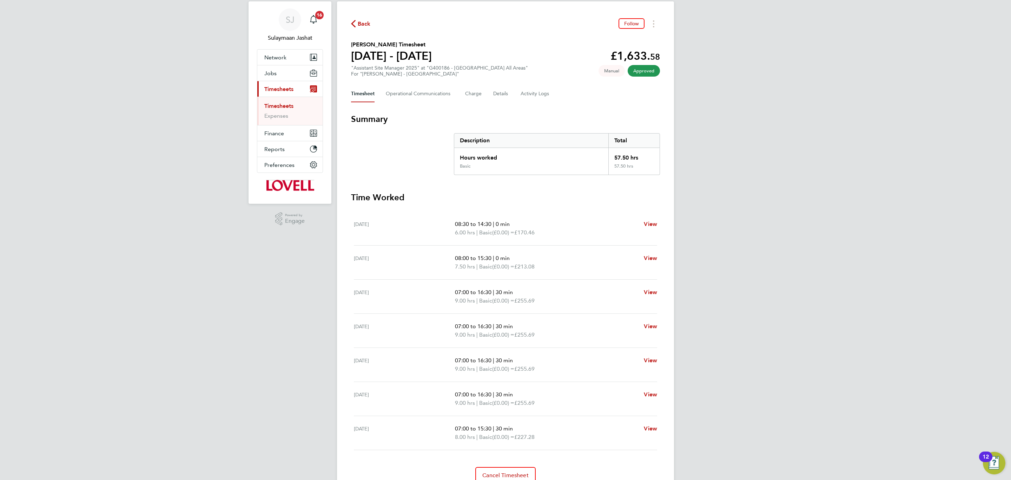
scroll to position [51, 0]
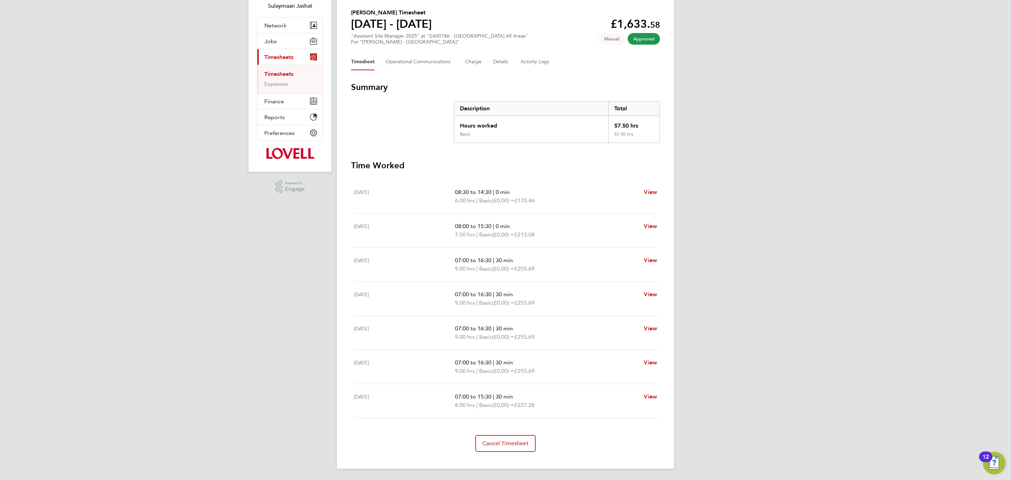
drag, startPoint x: 503, startPoint y: 193, endPoint x: 526, endPoint y: 224, distance: 38.6
click at [526, 224] on ul "[DATE] 08:30 to 14:30 | 0 min 6.00 hrs | Basic (£0.00) = £170.46 View [DATE] 08…" at bounding box center [505, 298] width 309 height 238
click at [543, 242] on div "[DATE] 08:00 to 15:30 | 0 min 7.50 hrs | Basic (£0.00) = £213.08 View" at bounding box center [505, 230] width 303 height 34
click at [534, 234] on span "£213.08" at bounding box center [524, 234] width 20 height 7
click at [524, 207] on div "[DATE] 08:30 to 14:30 | 0 min 6.00 hrs | Basic (£0.00) = £170.46 View" at bounding box center [505, 196] width 303 height 34
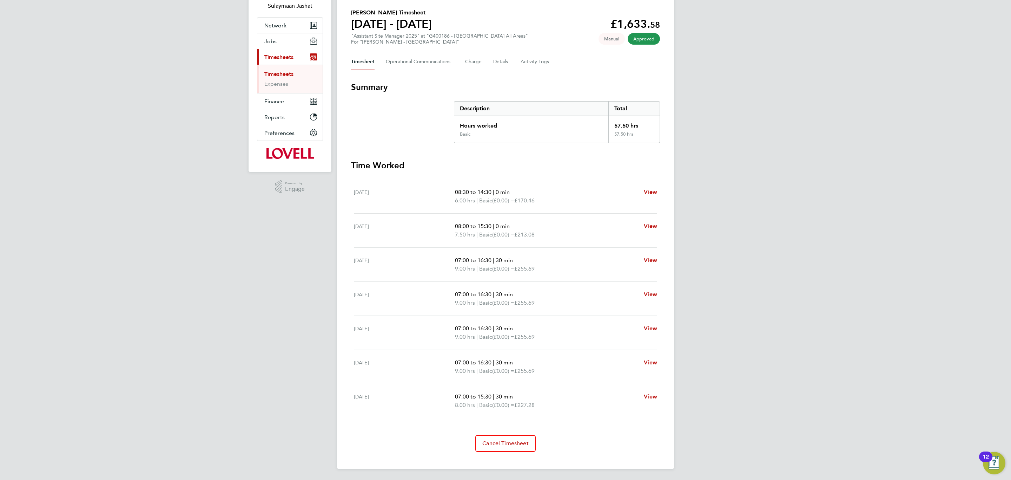
click at [534, 246] on div "[DATE] 08:00 to 15:30 | 0 min 7.50 hrs | Basic (£0.00) = £213.08 View" at bounding box center [505, 230] width 303 height 34
click at [532, 193] on p "08:30 to 14:30 | 0 min" at bounding box center [546, 192] width 183 height 8
click at [538, 220] on div "[DATE] 08:00 to 15:30 | 0 min 7.50 hrs | Basic (£0.00) = £213.08 View" at bounding box center [505, 230] width 303 height 34
drag, startPoint x: 541, startPoint y: 193, endPoint x: 538, endPoint y: 198, distance: 5.7
click at [538, 194] on p "08:30 to 14:30 | 0 min" at bounding box center [546, 192] width 183 height 8
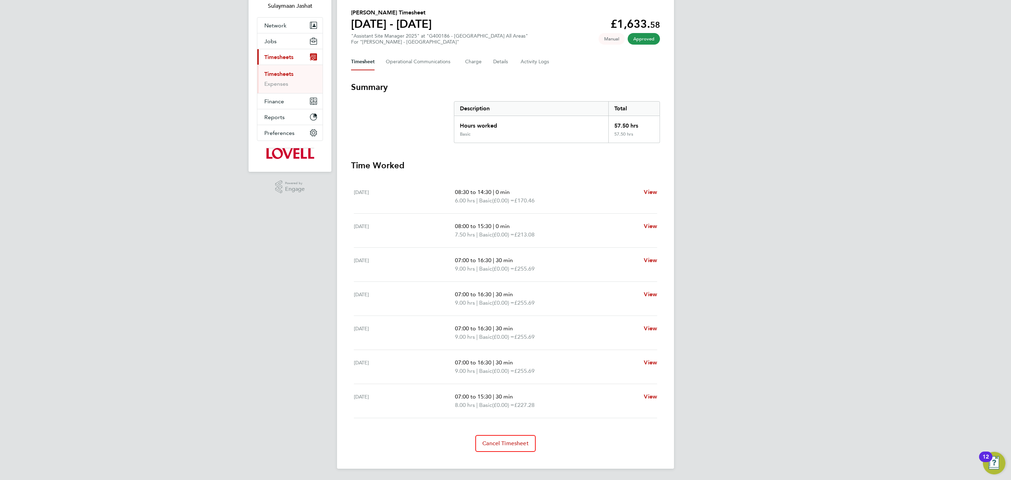
click at [539, 215] on div "[DATE] 08:00 to 15:30 | 0 min 7.50 hrs | Basic (£0.00) = £213.08 View" at bounding box center [505, 230] width 303 height 34
click at [542, 196] on p "6.00 hrs | Basic (£0.00) = £170.46" at bounding box center [546, 200] width 183 height 8
click at [543, 224] on p "08:00 to 15:30 | 0 min" at bounding box center [546, 226] width 183 height 8
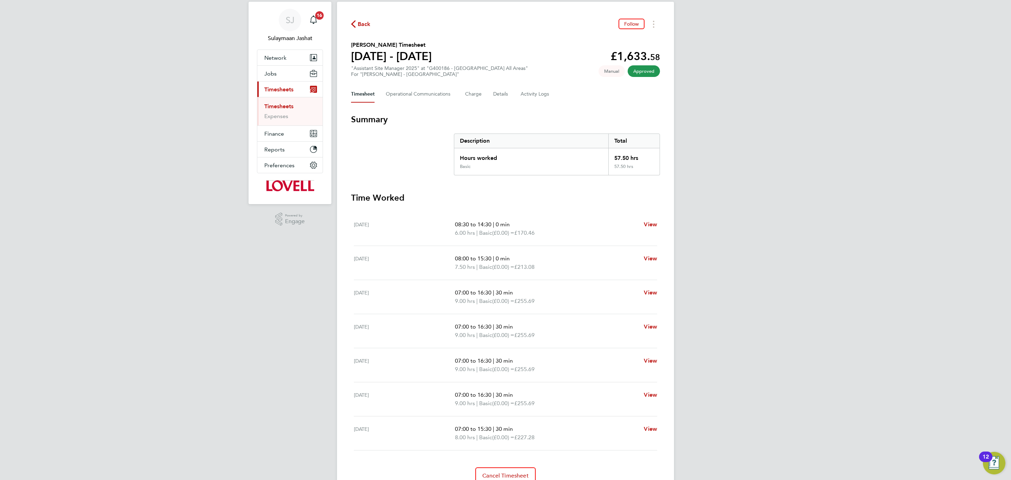
scroll to position [0, 0]
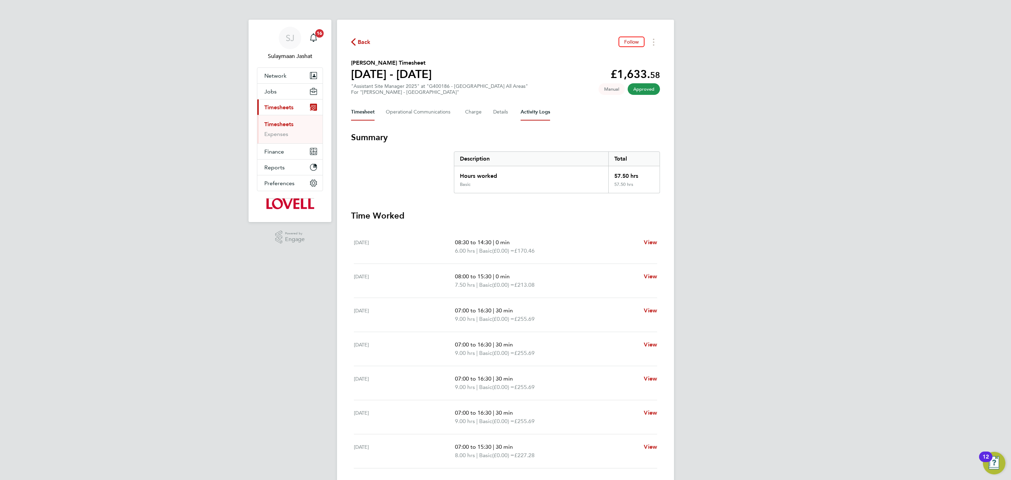
click at [535, 116] on Logs-tab "Activity Logs" at bounding box center [535, 112] width 29 height 17
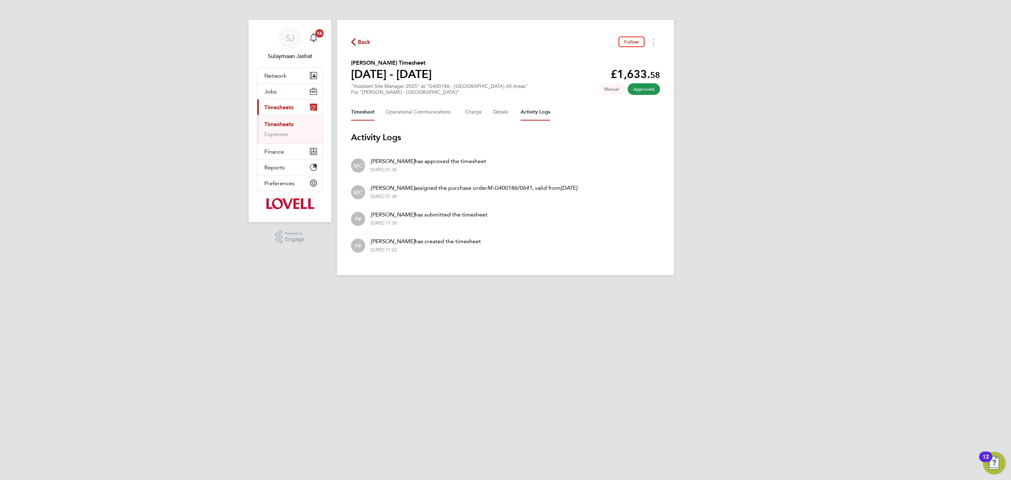
click at [365, 117] on button "Timesheet" at bounding box center [363, 112] width 24 height 17
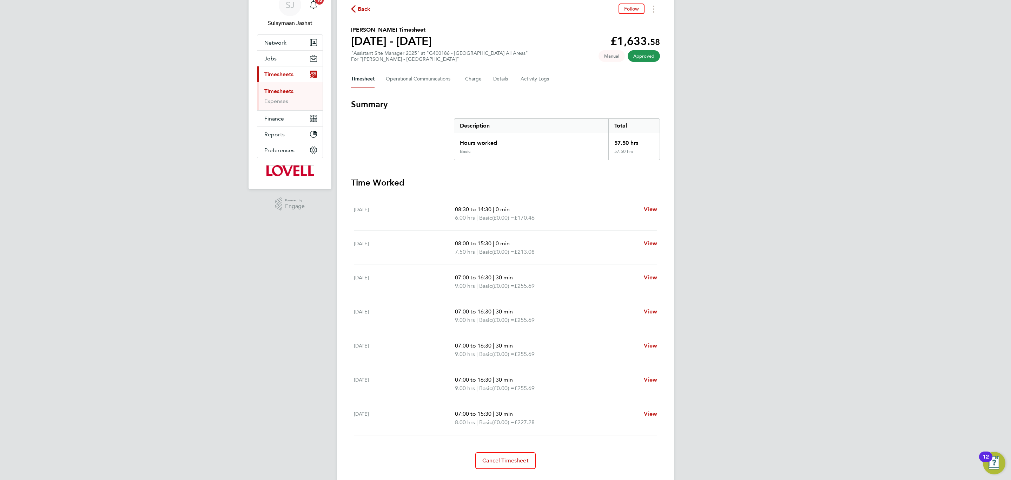
scroll to position [51, 0]
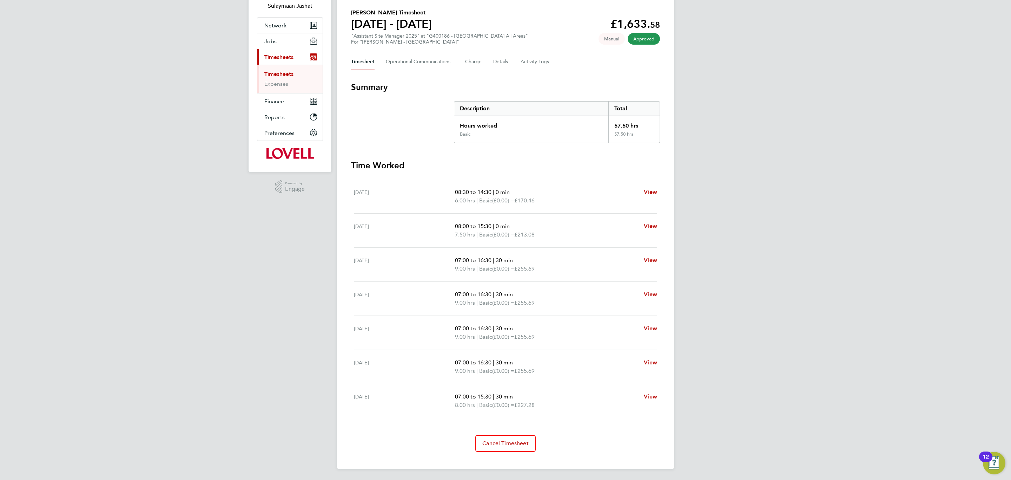
drag, startPoint x: 488, startPoint y: 195, endPoint x: 517, endPoint y: 212, distance: 33.8
click at [499, 204] on p "6.00 hrs | Basic (£0.00) = £170.46" at bounding box center [546, 200] width 183 height 8
click at [402, 141] on section "Summary Description Total Hours worked 57.50 hrs Basic 57.50 hrs" at bounding box center [505, 111] width 309 height 61
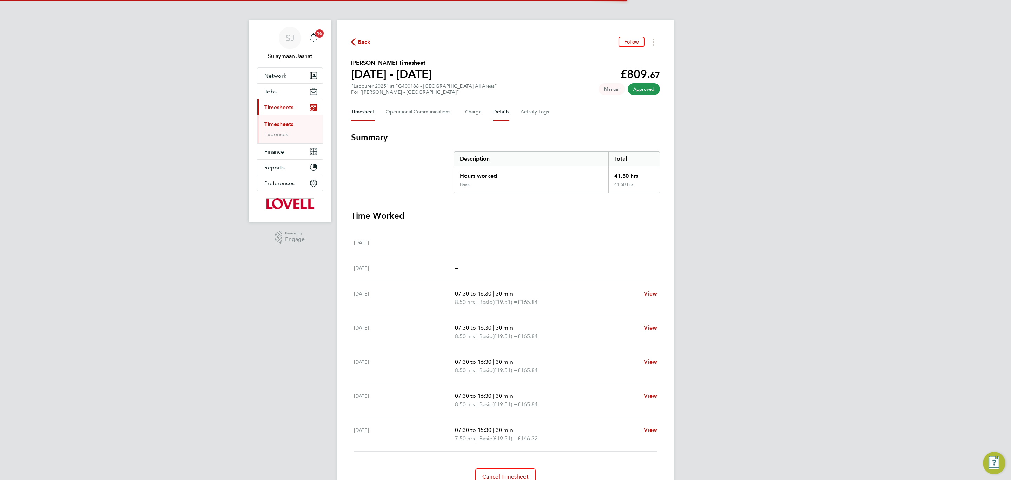
click at [505, 116] on button "Details" at bounding box center [501, 112] width 16 height 17
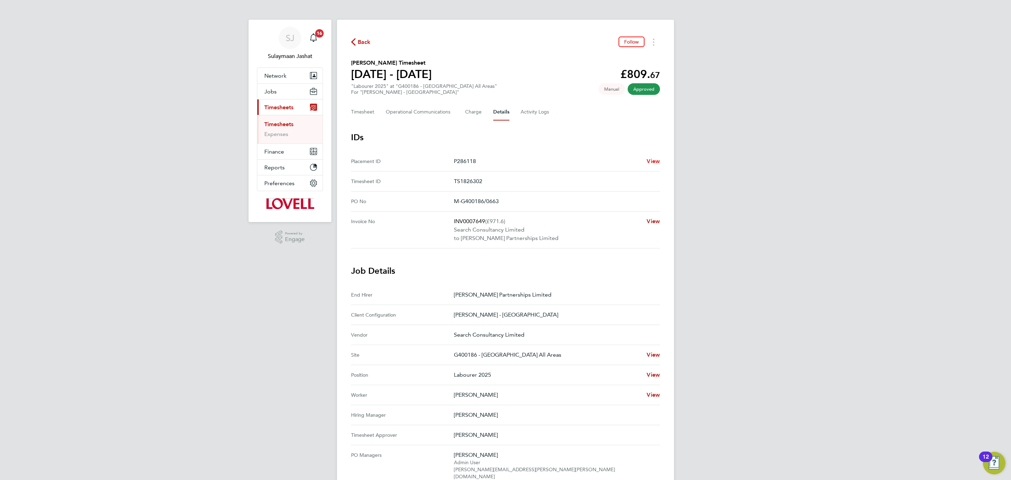
click at [649, 164] on span "View" at bounding box center [653, 161] width 13 height 7
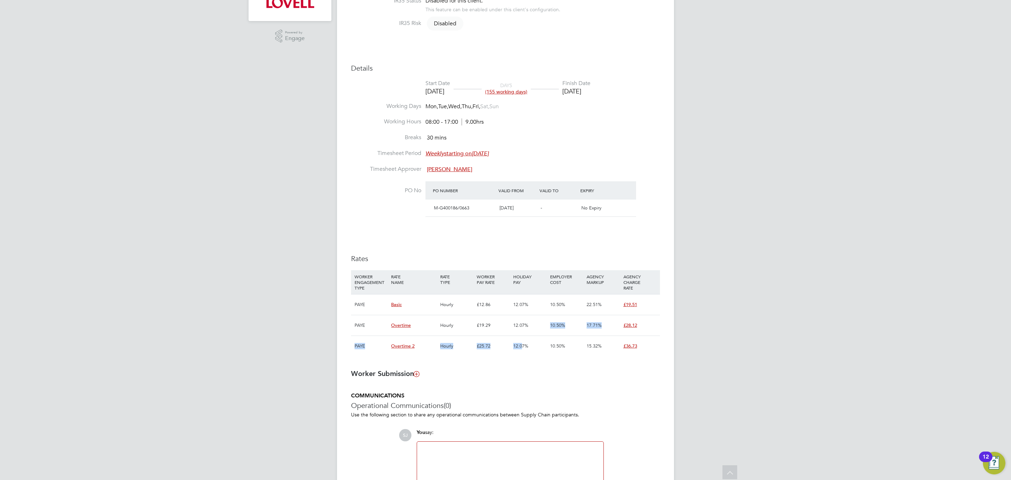
drag, startPoint x: 525, startPoint y: 346, endPoint x: 524, endPoint y: 357, distance: 10.6
click at [522, 354] on div "WORKER ENGAGEMENT TYPE RATE NAME RATE TYPE WORKER PAY RATE HOLIDAY PAY EMPLOYER…" at bounding box center [505, 313] width 309 height 86
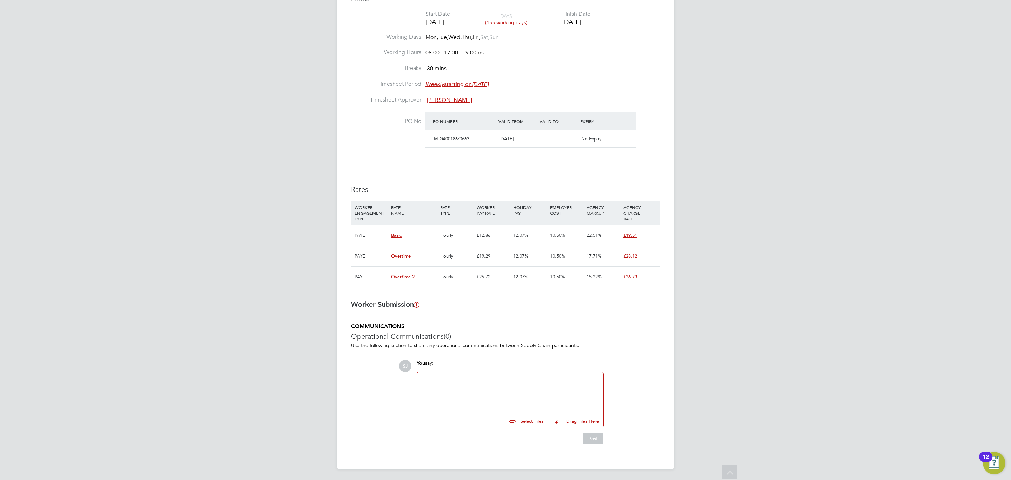
click at [509, 388] on div at bounding box center [510, 391] width 178 height 30
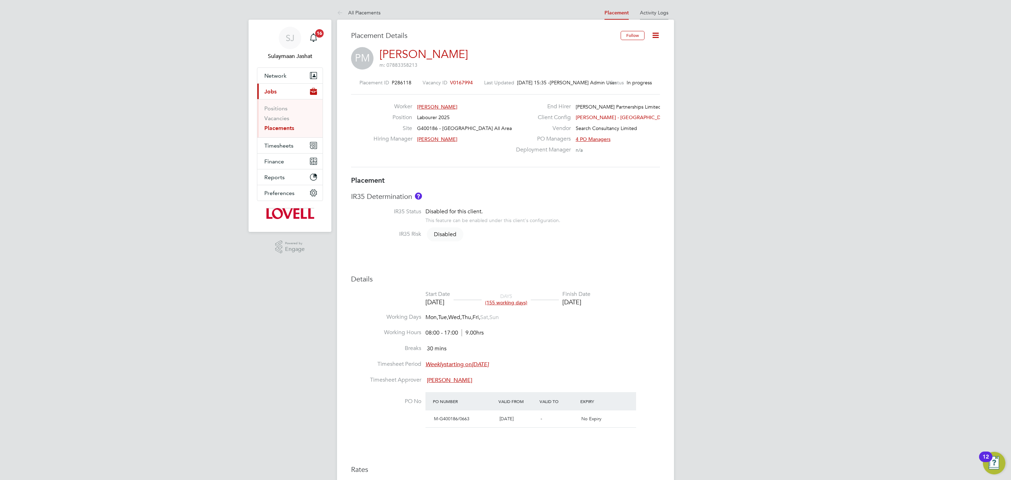
click at [657, 16] on li "Activity Logs" at bounding box center [654, 13] width 28 height 14
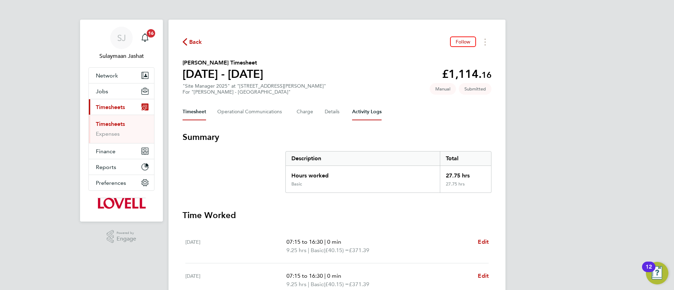
click at [355, 109] on Logs-tab "Activity Logs" at bounding box center [366, 112] width 29 height 17
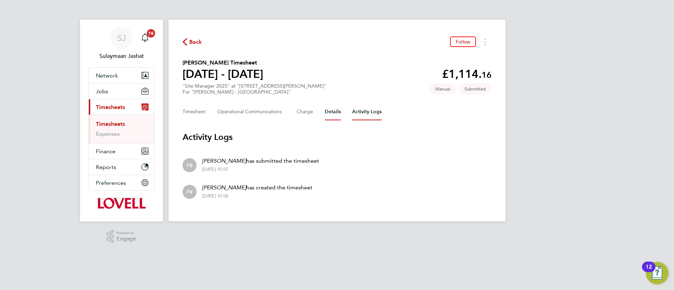
click at [326, 108] on button "Details" at bounding box center [333, 112] width 16 height 17
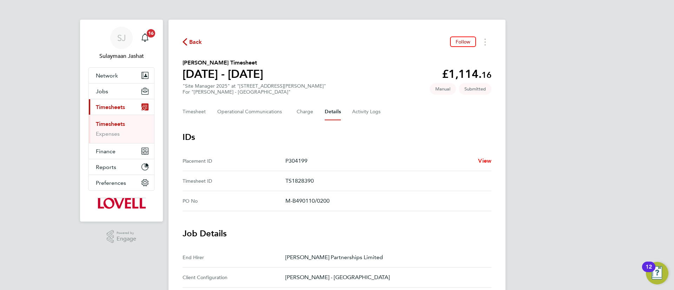
click at [480, 164] on span "View" at bounding box center [484, 161] width 13 height 7
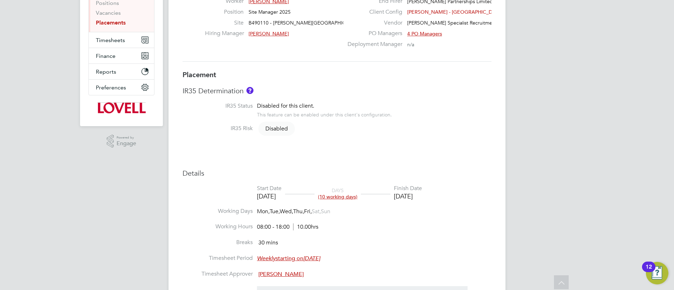
click at [235, 154] on div "Placement IR35 Determination IR35 Status Disabled for this client. This feature…" at bounding box center [337, 248] width 309 height 357
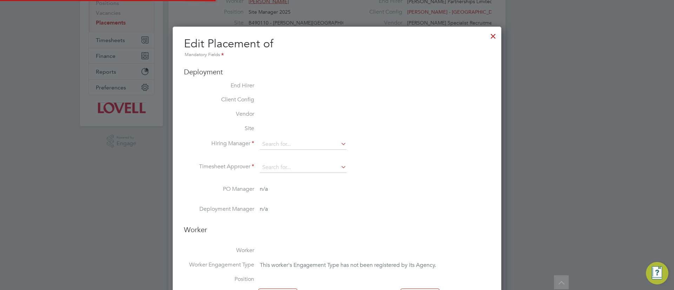
type input "[PERSON_NAME]"
type input "[DATE]"
type input "08:00"
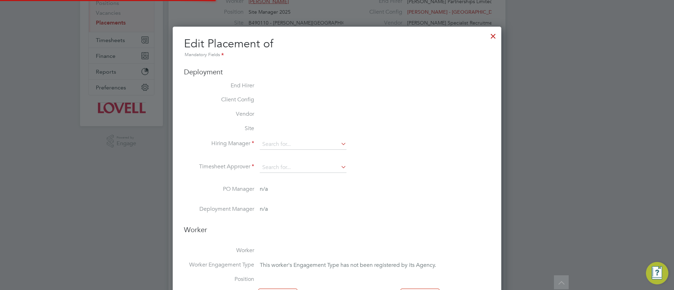
type input "18:00"
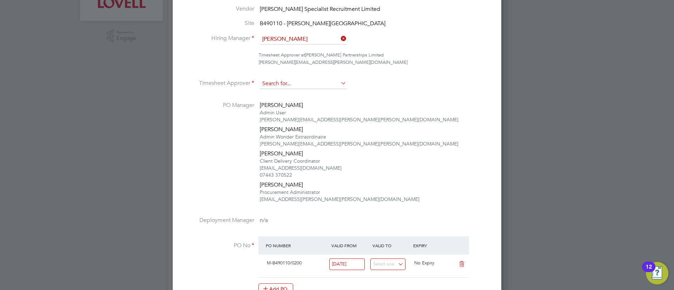
click at [288, 82] on input at bounding box center [303, 84] width 87 height 11
click at [296, 91] on li "[PERSON_NAME] gent" at bounding box center [302, 93] width 87 height 9
type input "[PERSON_NAME]"
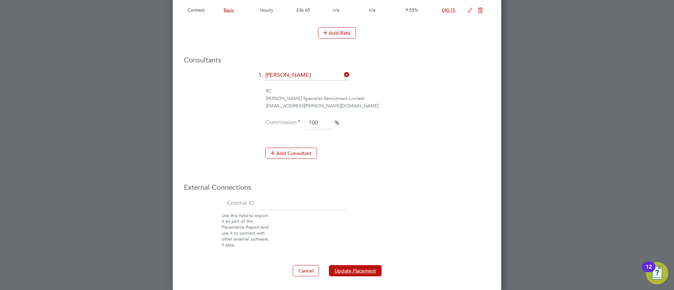
click at [360, 273] on button "Update Placement" at bounding box center [355, 270] width 53 height 11
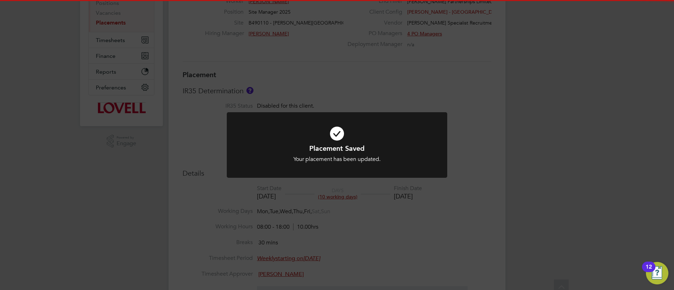
click at [378, 203] on div "Placement Saved Your placement has been updated. Cancel Okay" at bounding box center [337, 145] width 674 height 290
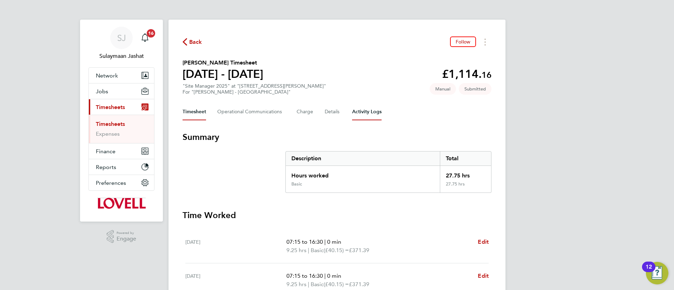
click at [374, 116] on Logs-tab "Activity Logs" at bounding box center [366, 112] width 29 height 17
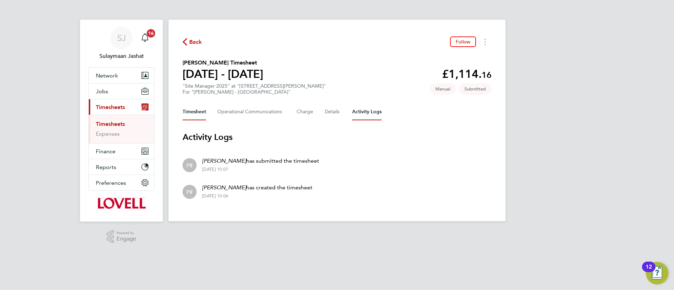
click at [205, 115] on button "Timesheet" at bounding box center [195, 112] width 24 height 17
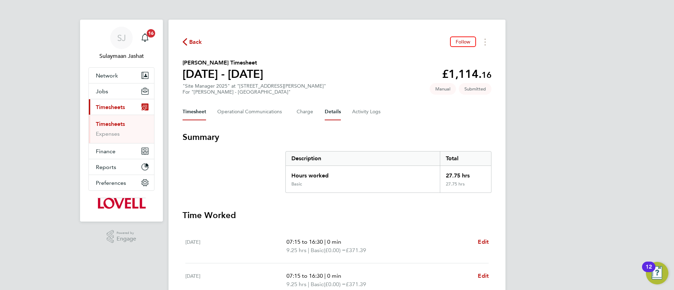
click at [328, 117] on button "Details" at bounding box center [333, 112] width 16 height 17
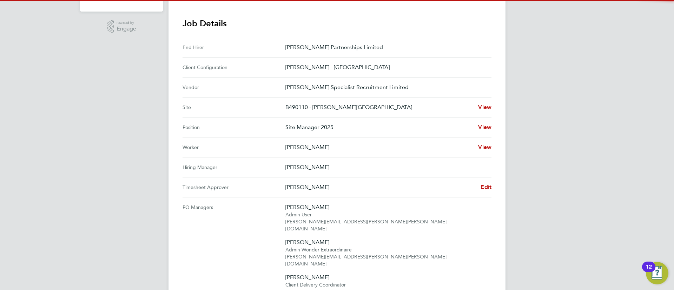
scroll to position [211, 0]
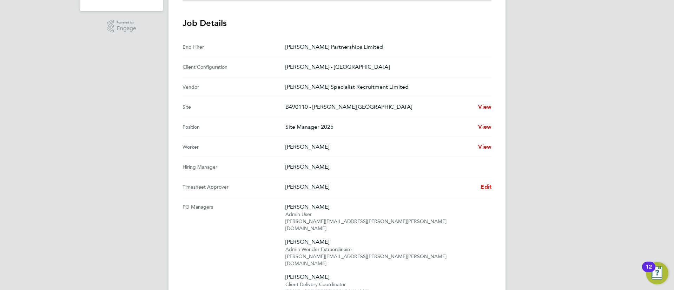
click at [487, 182] on Approver "Timesheet Approver Tim Mansell Edit" at bounding box center [337, 187] width 309 height 20
click at [487, 187] on span "Edit" at bounding box center [486, 187] width 11 height 7
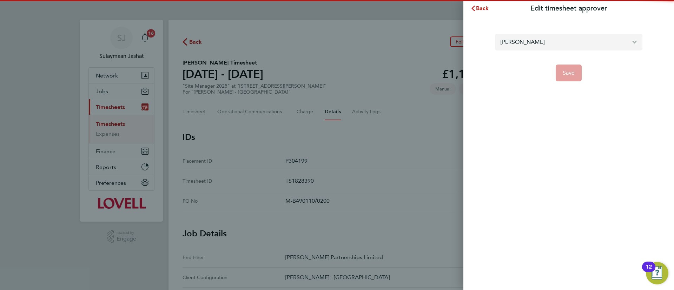
click at [531, 47] on input "Tim Mansell" at bounding box center [568, 42] width 147 height 16
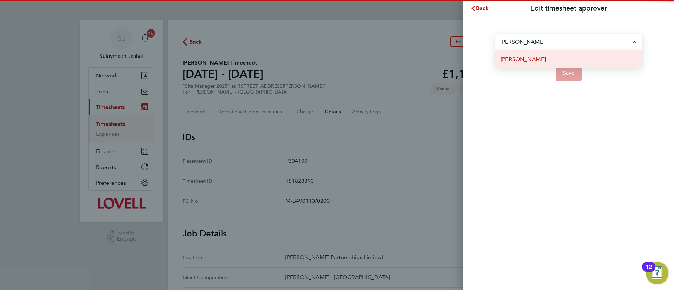
click at [531, 58] on span "Bob Nugent" at bounding box center [523, 59] width 45 height 8
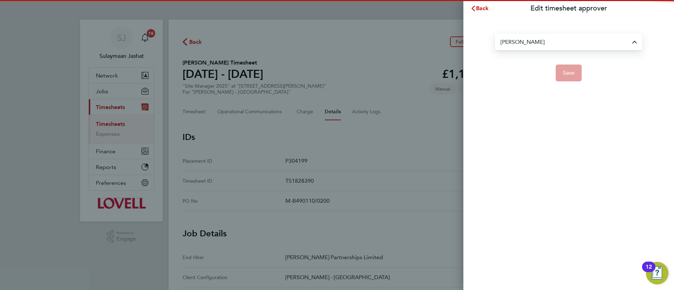
type input "Bob Nugent"
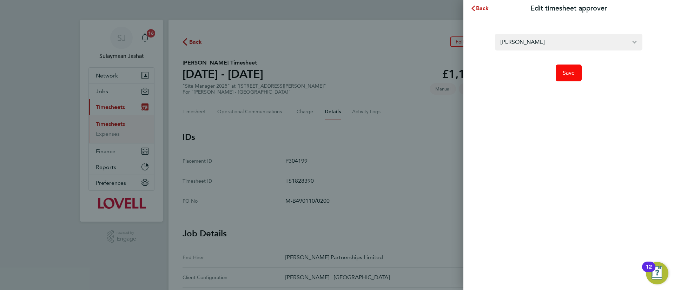
click at [568, 79] on button "Save" at bounding box center [569, 73] width 26 height 17
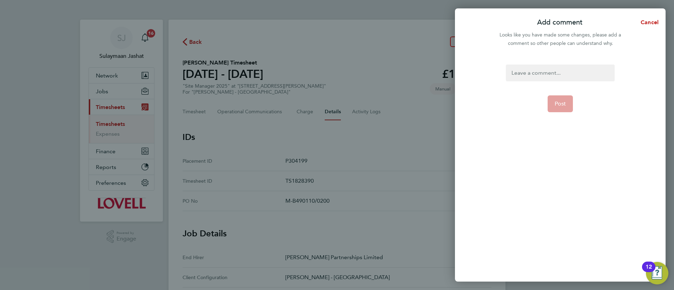
click at [554, 70] on div at bounding box center [560, 73] width 108 height 17
click at [557, 105] on span "Post" at bounding box center [561, 103] width 12 height 7
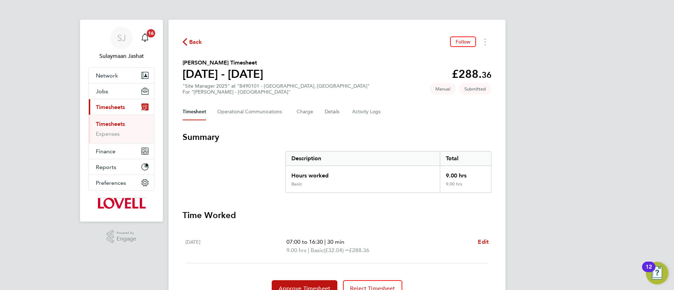
scroll to position [35, 0]
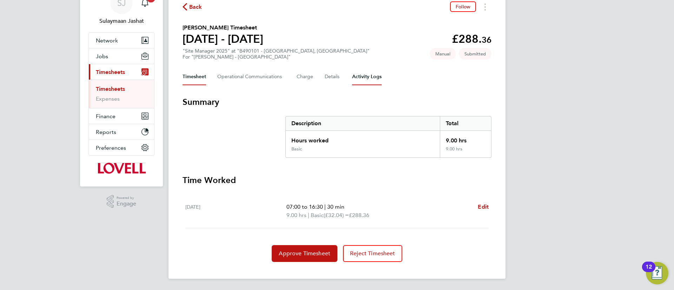
click at [365, 79] on Logs-tab "Activity Logs" at bounding box center [366, 76] width 29 height 17
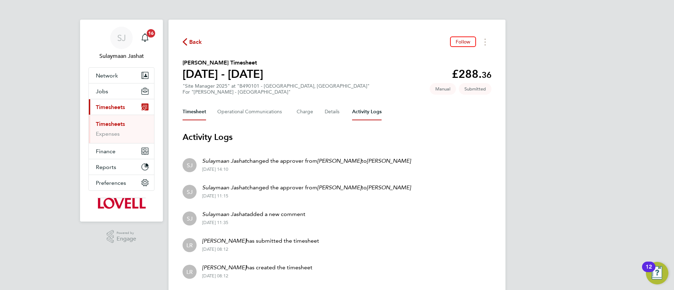
click at [206, 116] on button "Timesheet" at bounding box center [195, 112] width 24 height 17
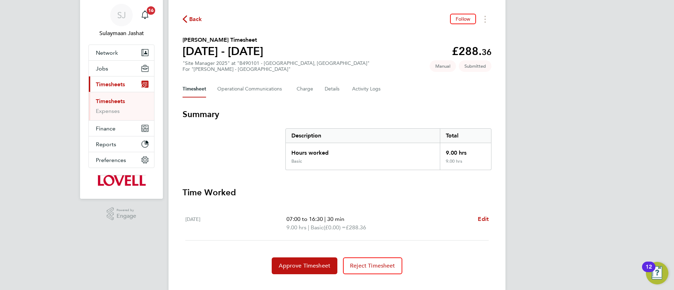
scroll to position [35, 0]
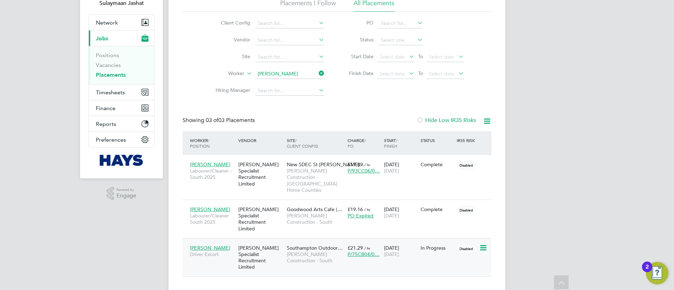
click at [308, 251] on span "[PERSON_NAME] Construction - South" at bounding box center [315, 257] width 57 height 13
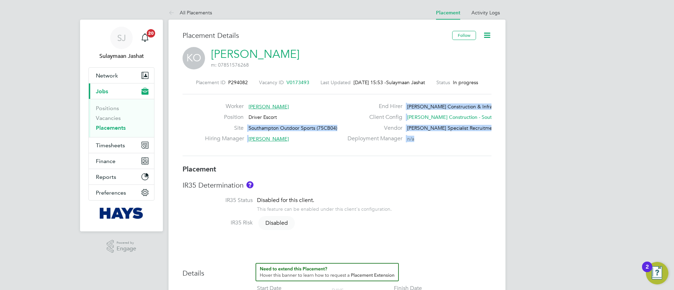
drag, startPoint x: 425, startPoint y: 138, endPoint x: 297, endPoint y: 123, distance: 129.3
click at [297, 123] on div "Worker Kim Oswin Position Driver Escort Site Southampton Outdoor Sports (75CB04…" at bounding box center [337, 125] width 315 height 45
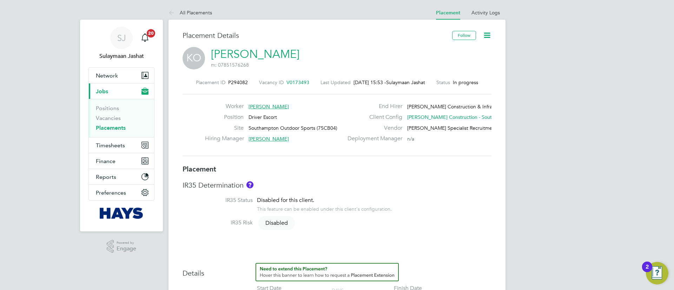
click at [345, 147] on div "Worker Kim Oswin Position Driver Escort Site Southampton Outdoor Sports (75CB04…" at bounding box center [337, 125] width 315 height 45
drag, startPoint x: 411, startPoint y: 142, endPoint x: 409, endPoint y: 92, distance: 49.9
click at [409, 92] on div "Placement ID P294082 Vacancy ID V0173493 Last Updated 29 Sep 2025, 15:53 - Sula…" at bounding box center [337, 118] width 309 height 94
drag, startPoint x: 335, startPoint y: 99, endPoint x: 279, endPoint y: 115, distance: 58.1
click at [333, 101] on div "Worker Kim Oswin Position Driver Escort Site Southampton Outdoor Sports (75CB04…" at bounding box center [337, 125] width 309 height 62
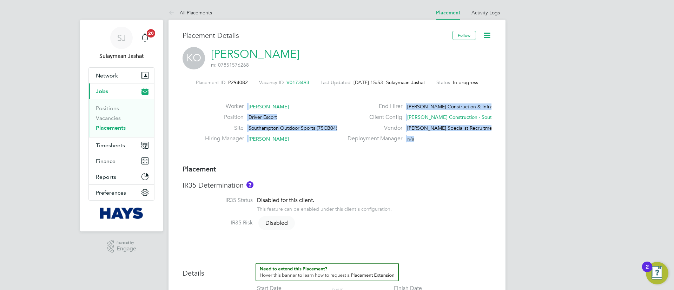
drag, startPoint x: 217, startPoint y: 97, endPoint x: 430, endPoint y: 145, distance: 218.5
click at [419, 152] on div "Worker Kim Oswin Position Driver Escort Site Southampton Outdoor Sports (75CB04…" at bounding box center [337, 125] width 309 height 62
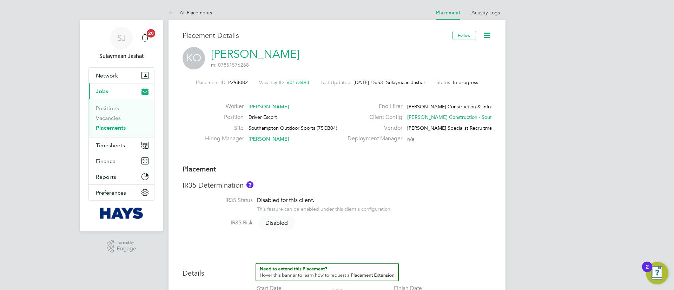
click at [431, 143] on div "Deployment Manager n/a" at bounding box center [418, 140] width 151 height 11
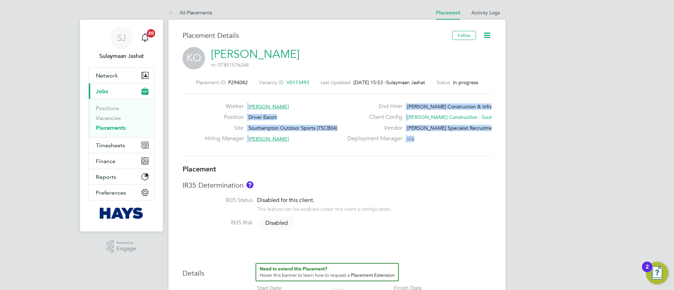
drag, startPoint x: 396, startPoint y: 143, endPoint x: 240, endPoint y: 102, distance: 161.1
click at [240, 102] on div "Worker Kim Oswin Position Driver Escort Site Southampton Outdoor Sports (75CB04…" at bounding box center [337, 125] width 309 height 62
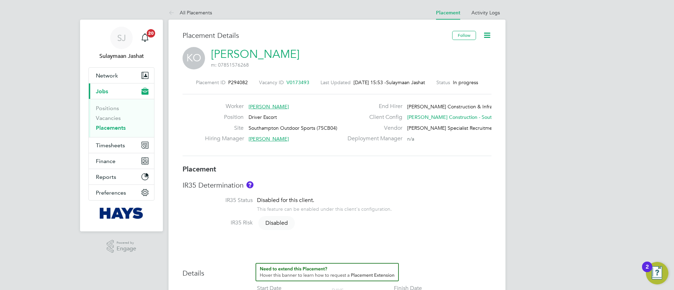
click at [192, 93] on div "Placement ID P294082 Vacancy ID V0173493 Last Updated 29 Sep 2025, 15:53 - Sula…" at bounding box center [337, 118] width 309 height 94
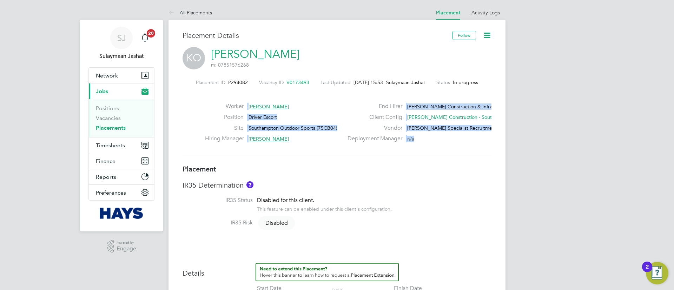
drag, startPoint x: 214, startPoint y: 96, endPoint x: 428, endPoint y: 152, distance: 221.1
click at [428, 152] on div "Worker Kim Oswin Position Driver Escort Site Southampton Outdoor Sports (75CB04…" at bounding box center [337, 125] width 309 height 62
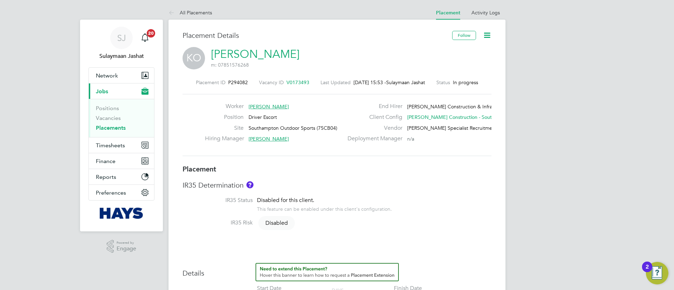
click at [430, 152] on div "Worker Kim Oswin Position Driver Escort Site Southampton Outdoor Sports (75CB04…" at bounding box center [337, 125] width 309 height 62
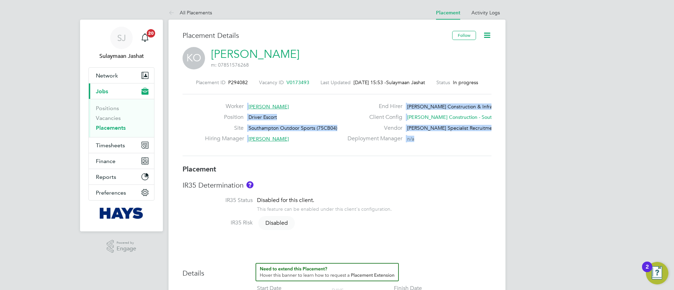
drag, startPoint x: 425, startPoint y: 148, endPoint x: 213, endPoint y: 87, distance: 220.8
click at [213, 87] on div "Placement ID P294082 Vacancy ID V0173493 Last Updated 29 Sep 2025, 15:53 - Sula…" at bounding box center [337, 118] width 309 height 94
click at [213, 81] on label "Placement ID" at bounding box center [210, 82] width 29 height 6
drag, startPoint x: 215, startPoint y: 81, endPoint x: 383, endPoint y: 95, distance: 168.8
click at [383, 95] on div "Placement ID P294082 Vacancy ID V0173493 Last Updated 29 Sep 2025, 15:53 - Sula…" at bounding box center [337, 118] width 309 height 94
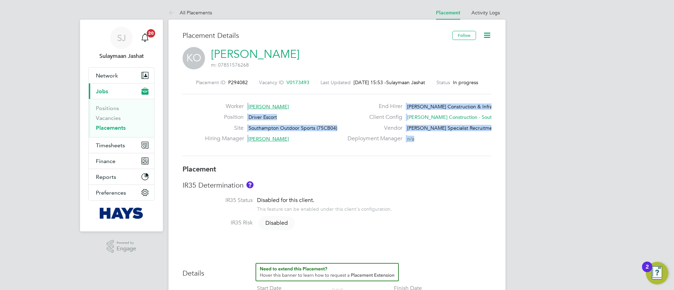
click at [370, 94] on div "Worker Kim Oswin Position Driver Escort Site Southampton Outdoor Sports (75CB04…" at bounding box center [337, 125] width 309 height 62
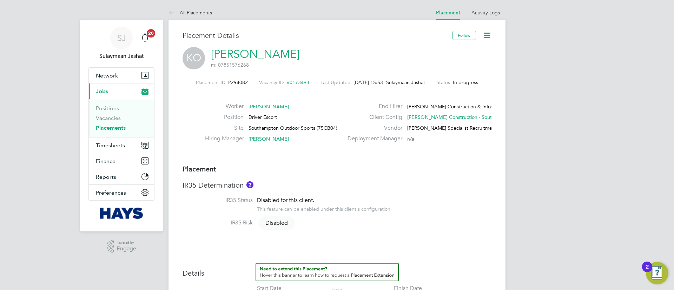
click at [214, 102] on div "Worker Kim Oswin Position Driver Escort Site Southampton Outdoor Sports (75CB04…" at bounding box center [337, 125] width 309 height 62
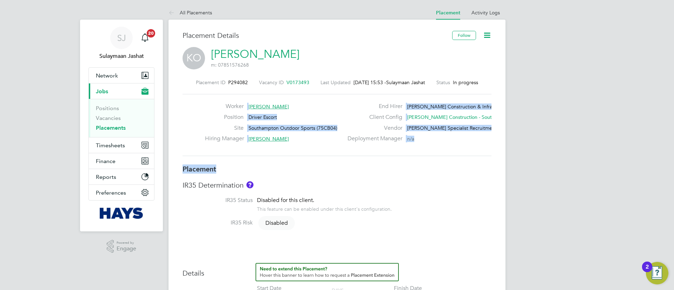
drag, startPoint x: 216, startPoint y: 100, endPoint x: 425, endPoint y: 171, distance: 220.9
click at [429, 154] on div "Worker Kim Oswin Position Driver Escort Site Southampton Outdoor Sports (75CB04…" at bounding box center [337, 125] width 309 height 62
click at [427, 151] on div "Worker Kim Oswin Position Driver Escort Site Southampton Outdoor Sports (75CB04…" at bounding box center [337, 125] width 309 height 62
click at [426, 143] on div "Deployment Manager n/a" at bounding box center [418, 140] width 151 height 11
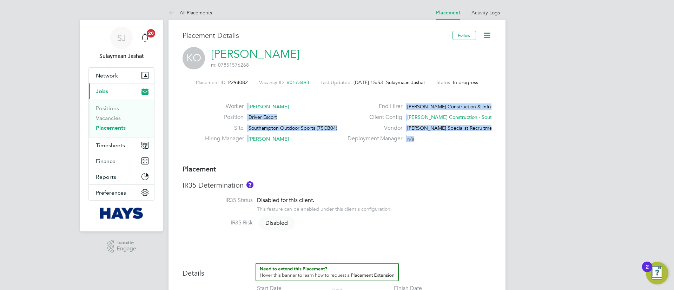
drag, startPoint x: 426, startPoint y: 143, endPoint x: 216, endPoint y: 99, distance: 214.9
click at [216, 99] on div "Worker Kim Oswin Position Driver Escort Site Southampton Outdoor Sports (75CB04…" at bounding box center [337, 125] width 309 height 62
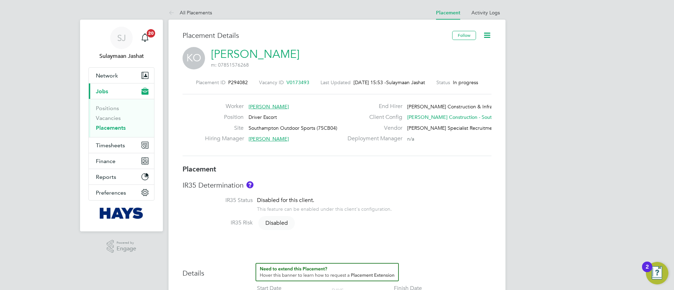
click at [215, 91] on div "Placement ID P294082 Vacancy ID V0173493 Last Updated 29 Sep 2025, 15:53 - Sula…" at bounding box center [337, 118] width 309 height 94
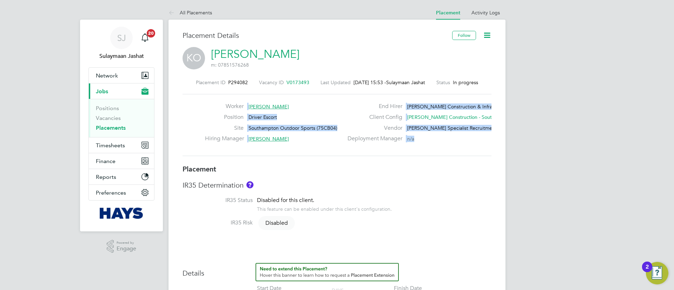
drag, startPoint x: 216, startPoint y: 91, endPoint x: 436, endPoint y: 154, distance: 229.3
click at [424, 157] on div "Placement ID P294082 Vacancy ID V0173493 Last Updated 29 Sep 2025, 15:53 - Sula…" at bounding box center [337, 118] width 309 height 94
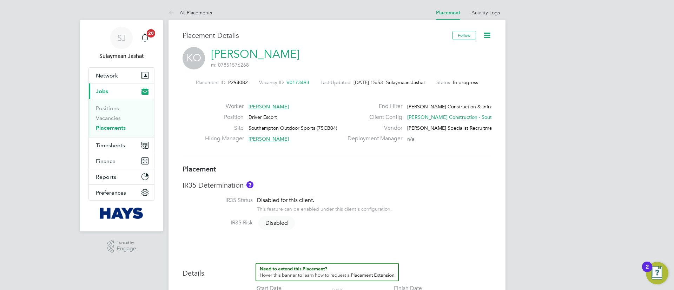
click at [439, 151] on div "Worker Kim Oswin Position Driver Escort Site Southampton Outdoor Sports (75CB04…" at bounding box center [337, 125] width 309 height 62
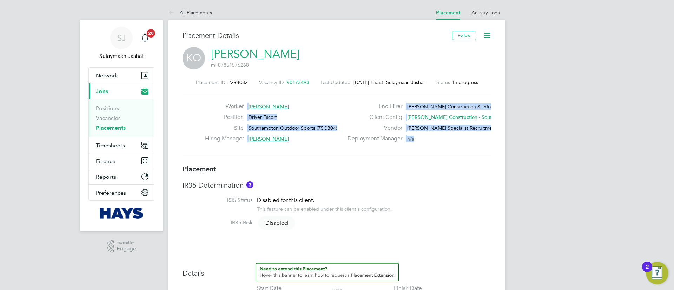
drag, startPoint x: 393, startPoint y: 136, endPoint x: 229, endPoint y: 104, distance: 167.5
click at [230, 104] on div "Worker Kim Oswin Position Driver Escort Site Southampton Outdoor Sports (75CB04…" at bounding box center [337, 125] width 315 height 45
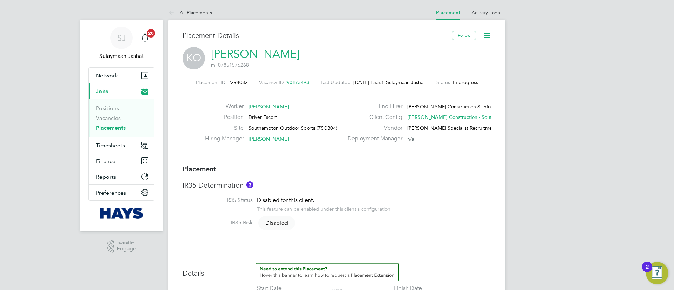
click at [227, 102] on div "Worker Kim Oswin Position Driver Escort Site Southampton Outdoor Sports (75CB04…" at bounding box center [337, 125] width 309 height 62
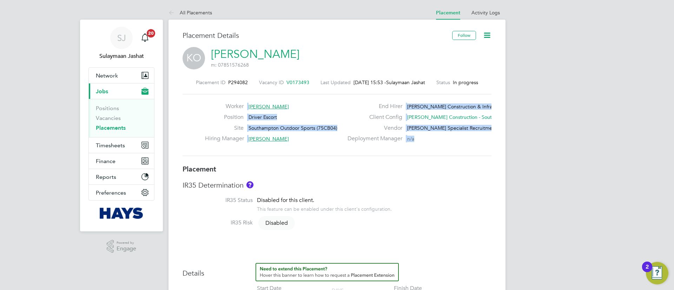
drag, startPoint x: 223, startPoint y: 97, endPoint x: 435, endPoint y: 159, distance: 220.7
click at [434, 158] on div "Placement ID P294082 Vacancy ID V0173493 Last Updated 29 Sep 2025, 15:53 - Sula…" at bounding box center [337, 118] width 309 height 94
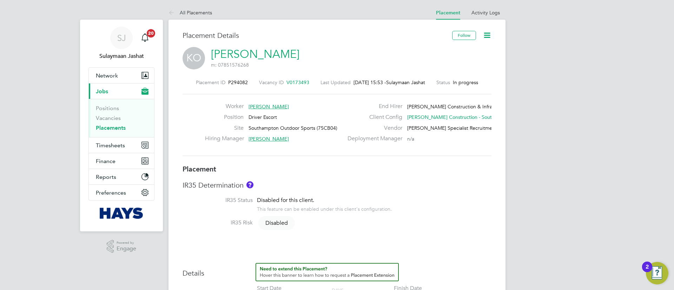
click at [435, 158] on div "Placement ID P294082 Vacancy ID V0173493 Last Updated 29 Sep 2025, 15:53 - Sula…" at bounding box center [337, 118] width 309 height 94
click at [370, 168] on h3 "Placement" at bounding box center [337, 169] width 309 height 9
click at [118, 130] on link "Placements" at bounding box center [111, 128] width 30 height 7
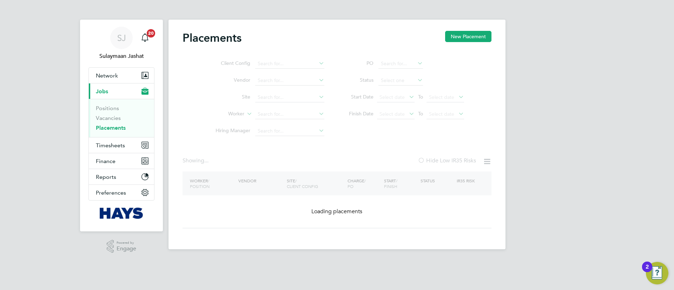
click at [273, 119] on ul "Client Config Vendor Site Worker Hiring Manager" at bounding box center [267, 97] width 132 height 84
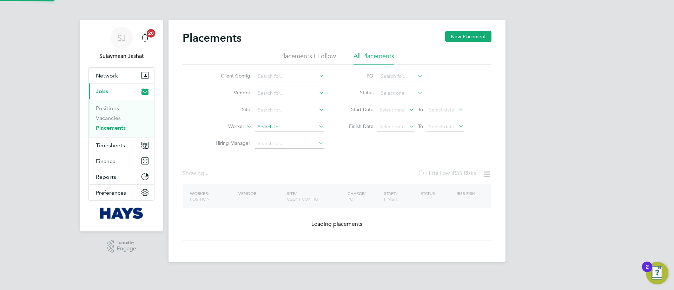
click at [269, 123] on input at bounding box center [289, 127] width 69 height 10
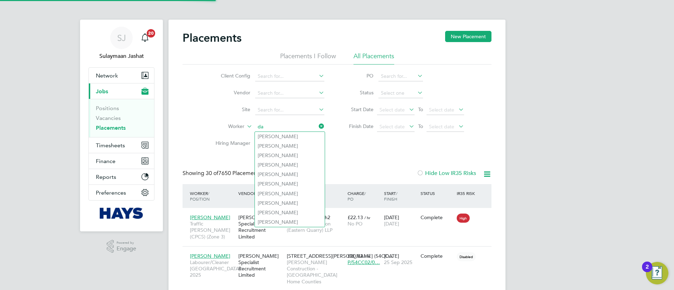
scroll to position [7, 33]
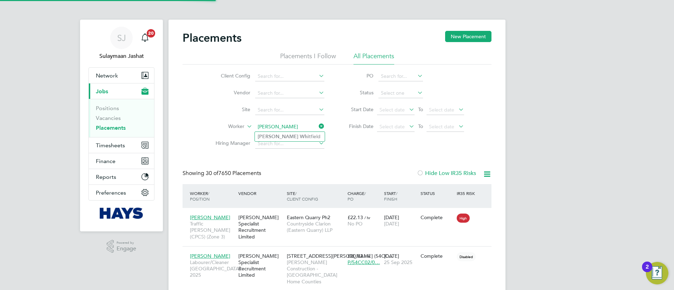
click at [288, 138] on li "[PERSON_NAME] tfield" at bounding box center [290, 136] width 70 height 9
type input "[PERSON_NAME]"
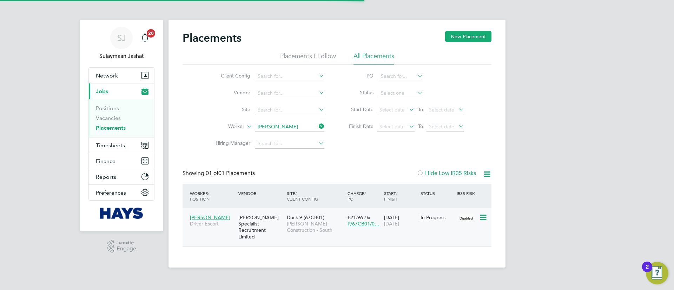
click at [272, 229] on div "[PERSON_NAME] Specialist Recruitment Limited" at bounding box center [261, 227] width 48 height 33
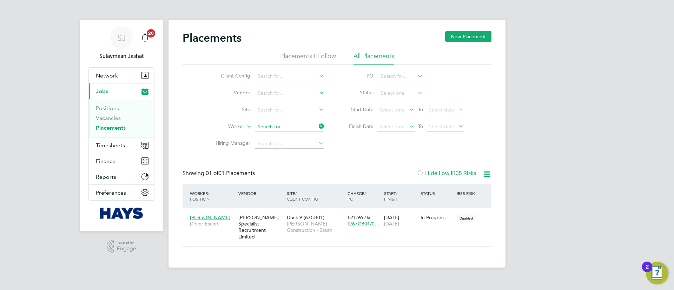
click at [299, 126] on input at bounding box center [289, 127] width 69 height 10
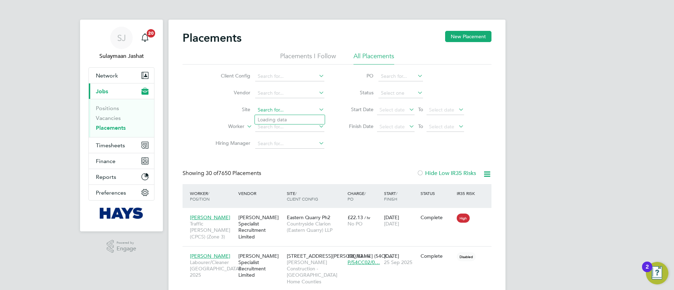
click at [295, 114] on input at bounding box center [289, 110] width 69 height 10
click at [291, 119] on li "Oakmo or School (75CB11)" at bounding box center [290, 119] width 70 height 9
type input "Oakmoor School (75CB11)"
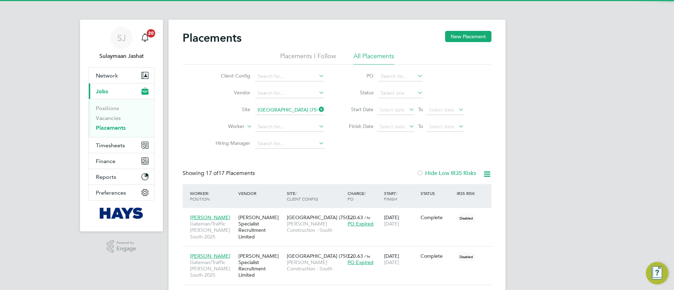
click at [416, 91] on icon at bounding box center [416, 93] width 0 height 10
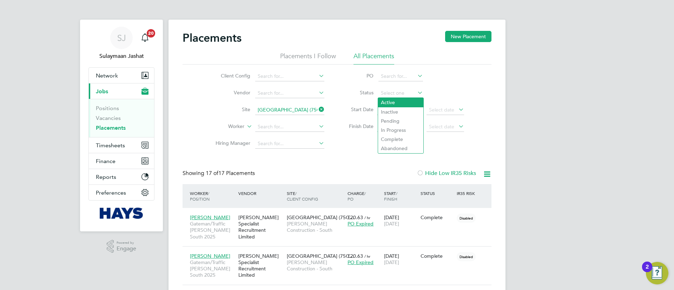
click at [395, 100] on li "Active" at bounding box center [400, 102] width 45 height 9
type input "Active"
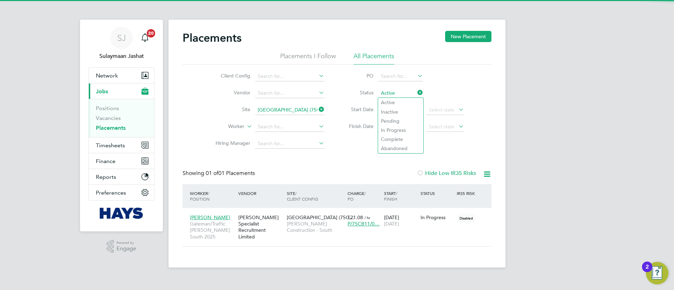
click at [339, 151] on div "Client Config Vendor Site Oakmoor School (75CB11) Worker Hiring Manager PO Stat…" at bounding box center [337, 109] width 309 height 88
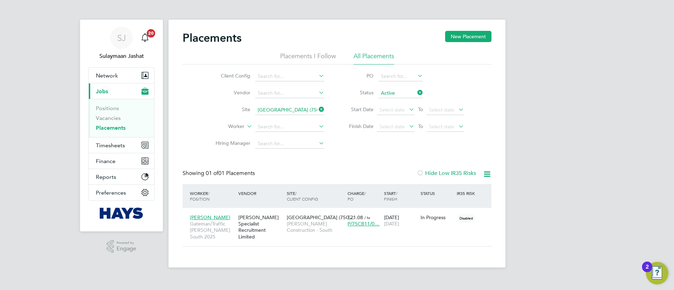
click at [258, 166] on div "Placements New Placement Placements I Follow All Placements Client Config Vendo…" at bounding box center [337, 139] width 309 height 216
click at [250, 219] on div "[PERSON_NAME] Specialist Recruitment Limited" at bounding box center [261, 227] width 48 height 33
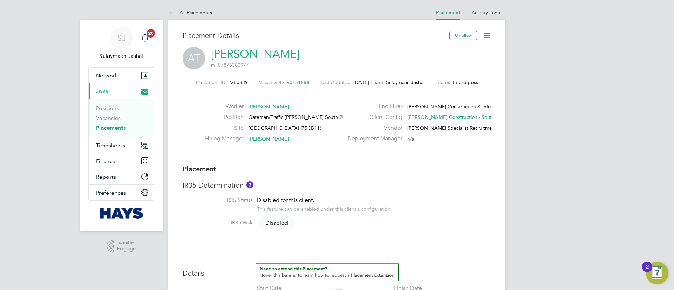
click at [324, 150] on div "Worker [PERSON_NAME] Position Gateman/Traffic [PERSON_NAME] South 2025 Site [GE…" at bounding box center [337, 125] width 309 height 62
click at [494, 18] on li "Activity Logs" at bounding box center [485, 13] width 28 height 14
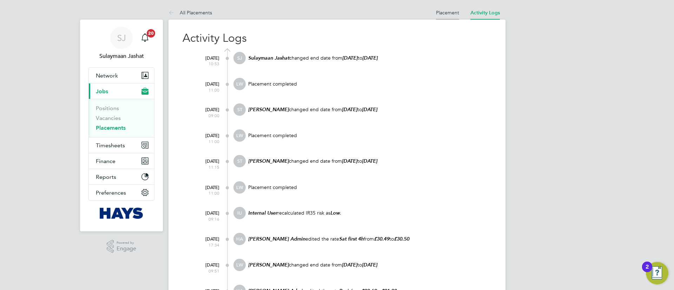
click at [454, 13] on link "Placement" at bounding box center [447, 12] width 23 height 6
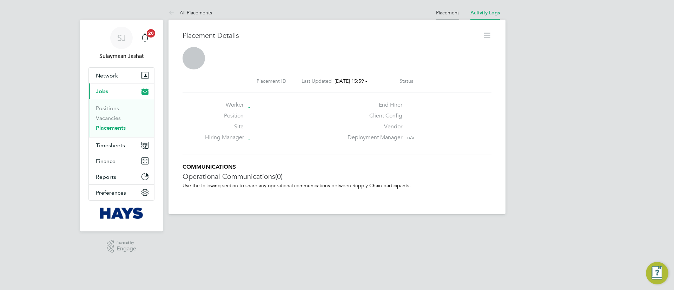
scroll to position [11, 139]
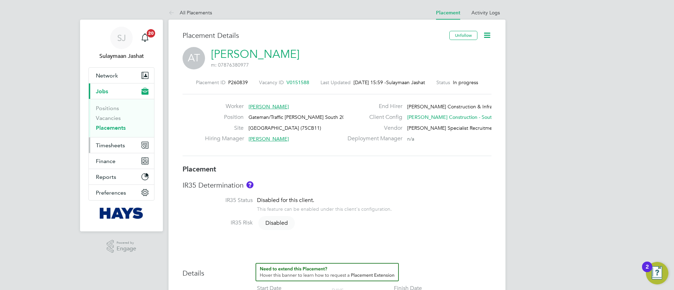
click at [111, 150] on button "Timesheets" at bounding box center [121, 145] width 65 height 15
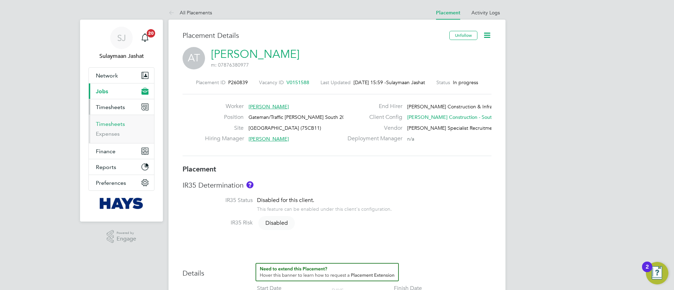
click at [111, 124] on link "Timesheets" at bounding box center [110, 124] width 29 height 7
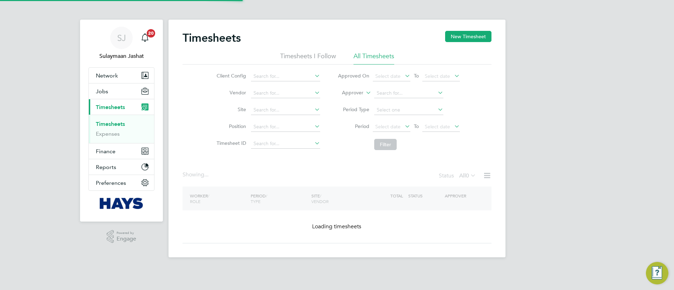
click at [356, 95] on label "Approver" at bounding box center [348, 93] width 32 height 7
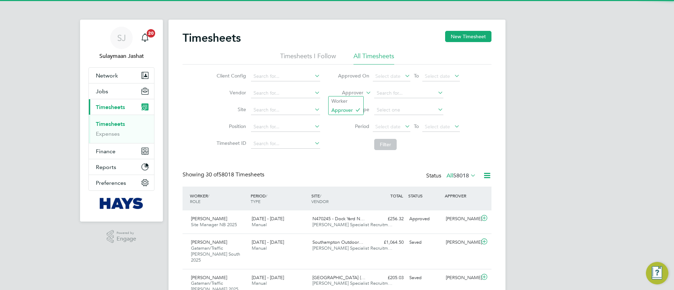
click at [364, 90] on icon at bounding box center [364, 91] width 0 height 6
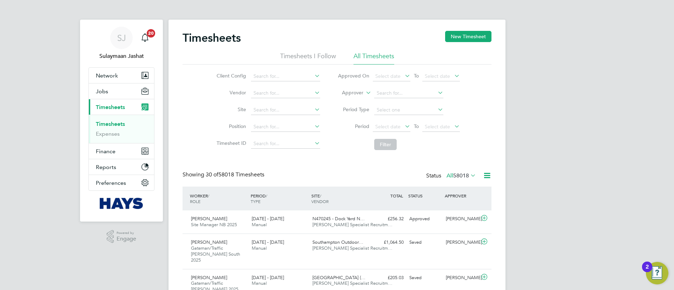
click at [359, 98] on li "Worker" at bounding box center [346, 101] width 35 height 9
click at [409, 94] on input at bounding box center [408, 93] width 69 height 10
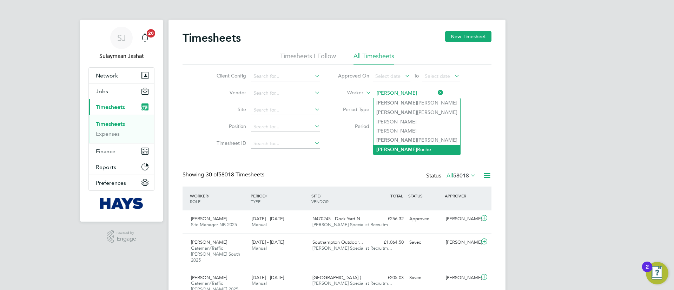
click at [400, 148] on li "Rebecca Roche" at bounding box center [417, 149] width 87 height 9
type input "Rebecca Roche"
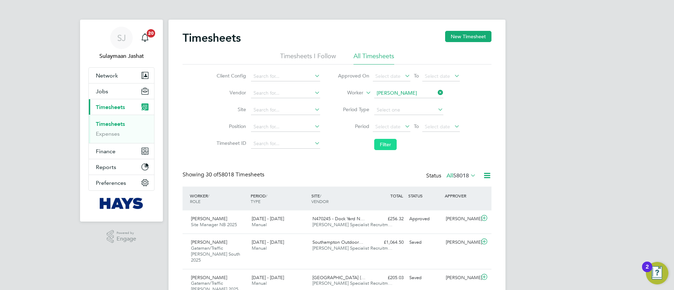
click at [392, 147] on button "Filter" at bounding box center [385, 144] width 22 height 11
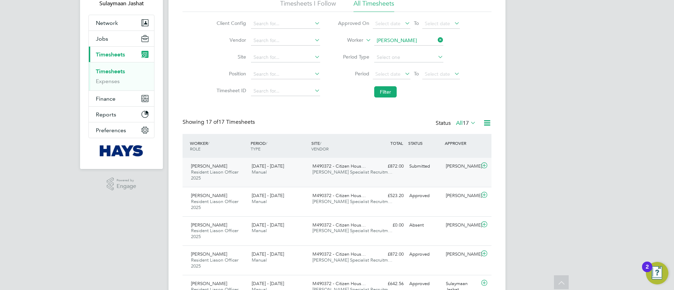
click at [397, 178] on div "Rebecca Roche Resident Liason Officer 2025 20 - 26 Sep 2025 20 - 26 Sep 2025 Ma…" at bounding box center [337, 172] width 309 height 29
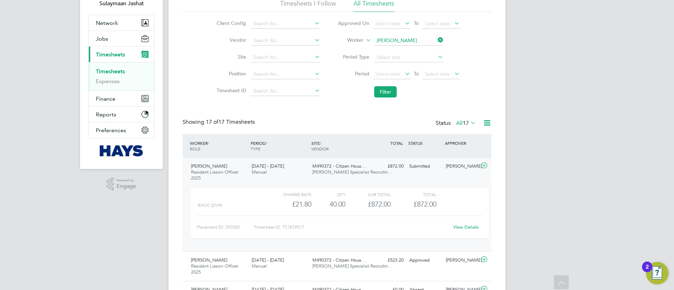
click at [467, 227] on link "View Details" at bounding box center [466, 227] width 26 height 6
click at [110, 43] on button "Jobs" at bounding box center [121, 38] width 65 height 15
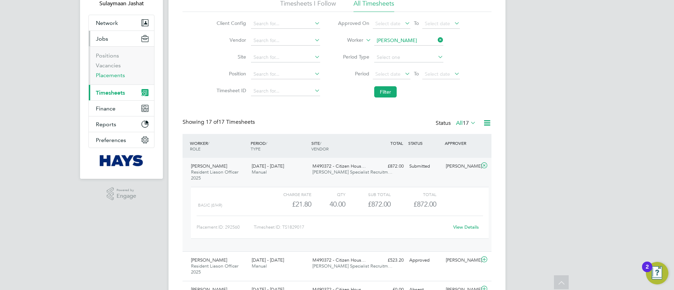
click at [116, 73] on link "Placements" at bounding box center [110, 75] width 29 height 7
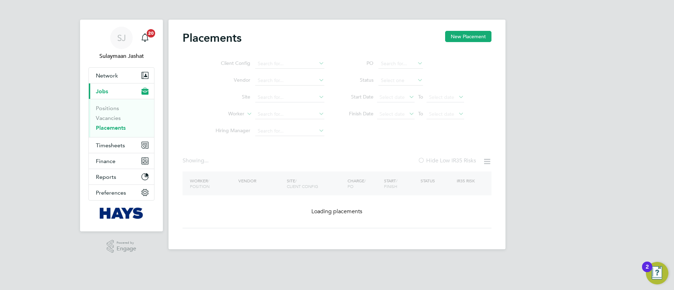
click at [281, 122] on ul "Client Config Vendor Site Worker Hiring Manager" at bounding box center [267, 97] width 132 height 84
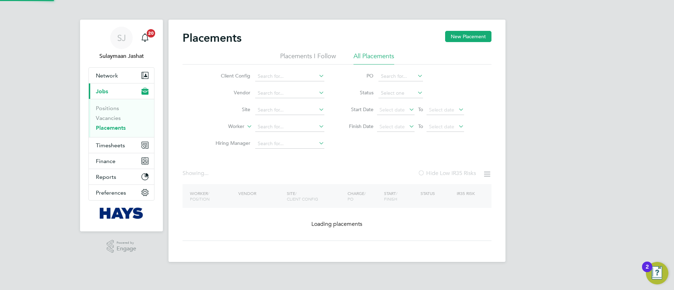
drag, startPoint x: 280, startPoint y: 121, endPoint x: 275, endPoint y: 134, distance: 13.7
click at [279, 123] on li "Worker" at bounding box center [267, 127] width 132 height 17
click at [275, 134] on li "Worker" at bounding box center [267, 127] width 132 height 17
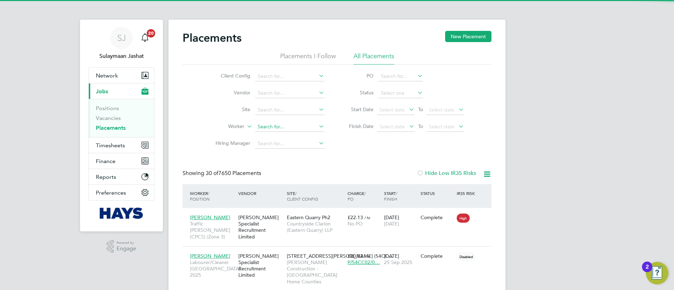
scroll to position [7, 33]
click at [275, 128] on input at bounding box center [289, 127] width 69 height 10
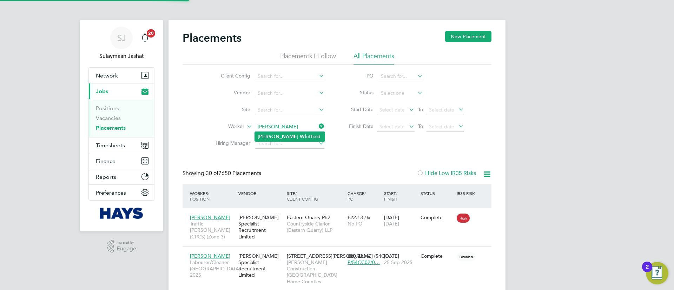
click at [297, 135] on li "David Whi tfield" at bounding box center [290, 136] width 70 height 9
type input "David Whitfield"
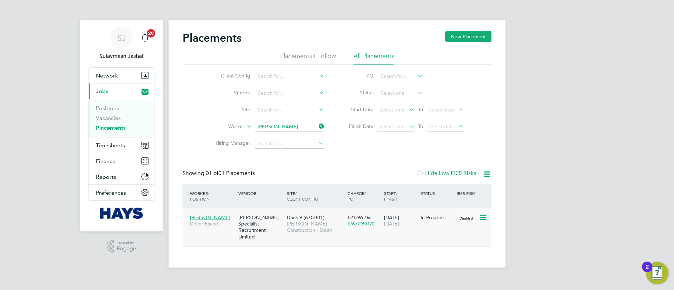
click at [244, 224] on div "Hays Specialist Recruitment Limited" at bounding box center [261, 227] width 48 height 33
click at [110, 142] on span "Timesheets" at bounding box center [110, 145] width 29 height 7
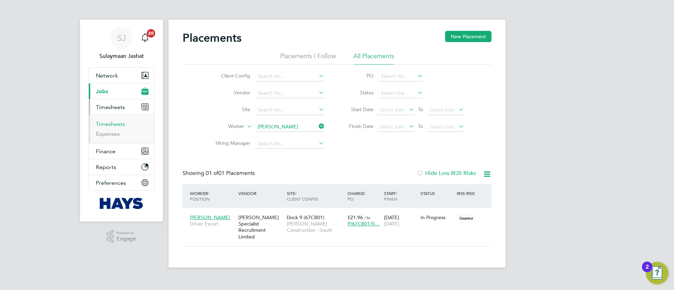
click at [122, 121] on link "Timesheets" at bounding box center [110, 124] width 29 height 7
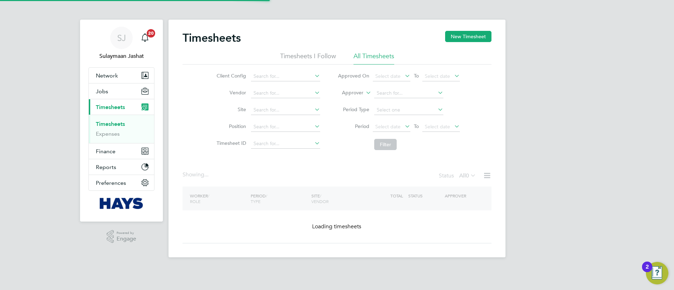
click at [348, 97] on li "Approver" at bounding box center [399, 93] width 140 height 17
click at [358, 95] on label "Approver" at bounding box center [348, 93] width 32 height 7
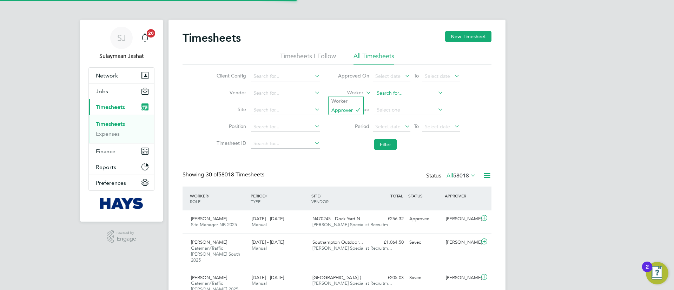
click at [375, 92] on input at bounding box center [408, 93] width 69 height 10
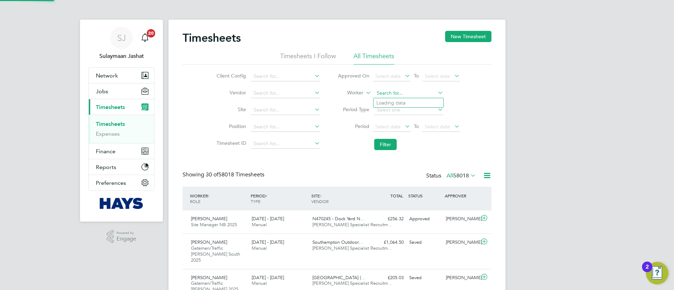
scroll to position [24, 61]
click at [418, 101] on b "Oswin" at bounding box center [425, 103] width 14 height 6
type input "Kim Oswin"
click at [383, 139] on button "Filter" at bounding box center [385, 144] width 22 height 11
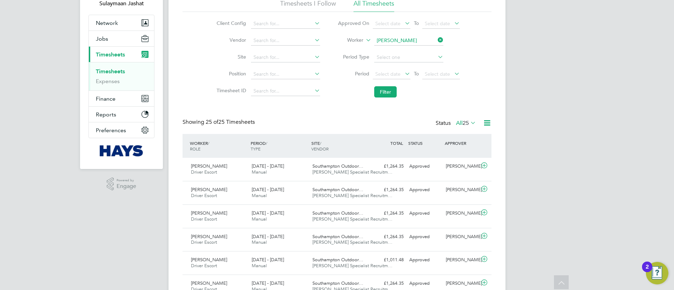
click at [467, 120] on span "25" at bounding box center [466, 123] width 6 height 7
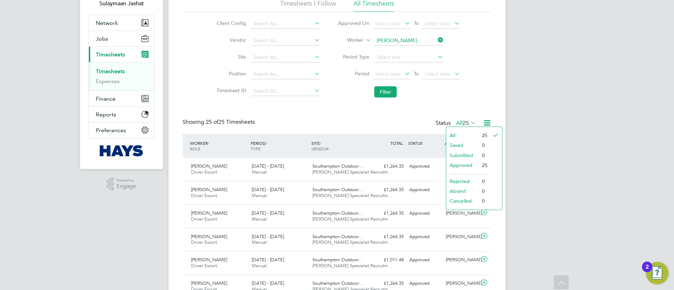
click at [458, 165] on li "Approved" at bounding box center [462, 165] width 32 height 10
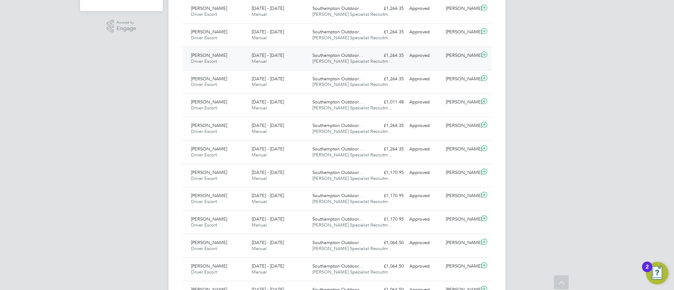
click at [298, 54] on div "6 - 12 Sep 2025 Manual" at bounding box center [279, 59] width 61 height 18
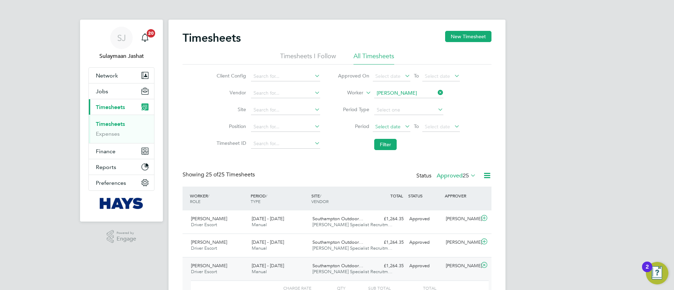
click at [387, 130] on span "Select date" at bounding box center [392, 127] width 38 height 9
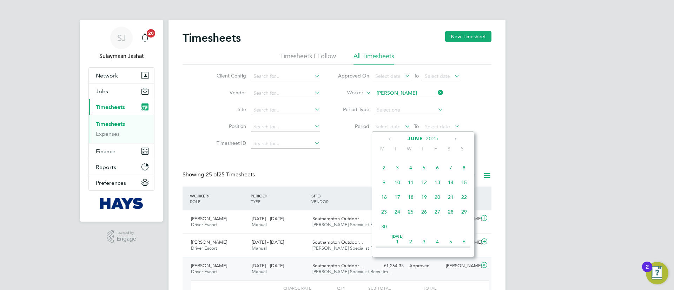
click at [412, 170] on span "4" at bounding box center [410, 167] width 13 height 13
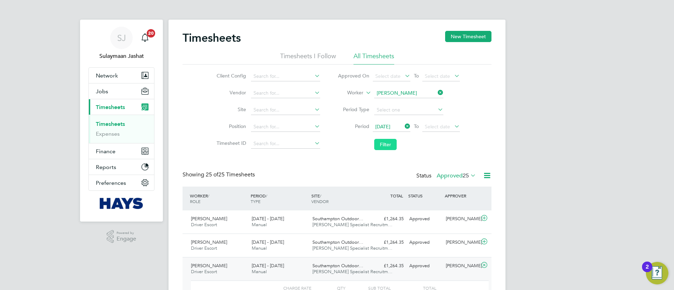
click at [389, 141] on button "Filter" at bounding box center [385, 144] width 22 height 11
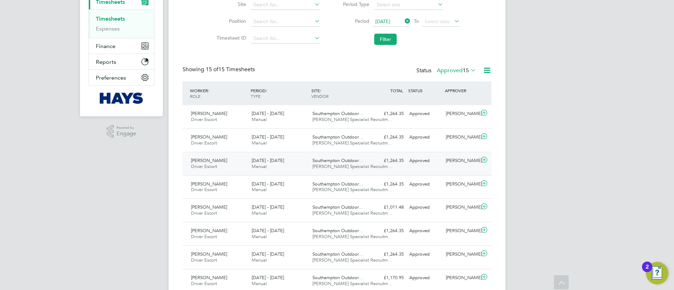
click at [304, 170] on div "6 - 12 Sep 2025 Manual" at bounding box center [279, 164] width 61 height 18
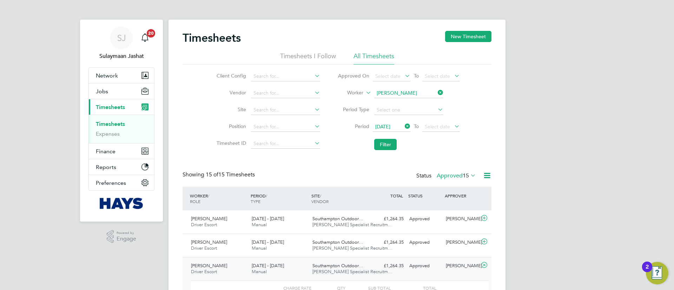
click at [393, 87] on li "Worker Kim Oswin" at bounding box center [399, 93] width 140 height 17
click at [396, 88] on li "Worker Kim Oswin" at bounding box center [399, 93] width 140 height 17
click at [397, 93] on input at bounding box center [408, 93] width 69 height 10
click at [418, 103] on b "Whi" at bounding box center [422, 103] width 9 height 6
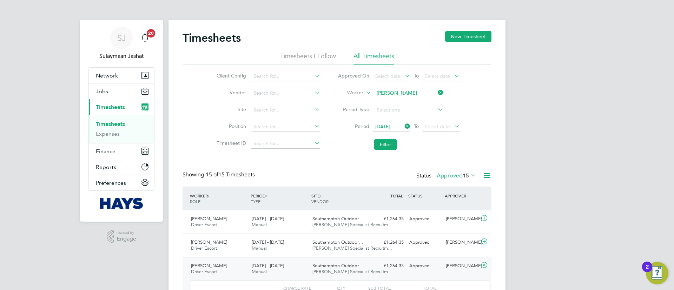
type input "David Whitfield"
click at [387, 140] on button "Filter" at bounding box center [385, 144] width 22 height 11
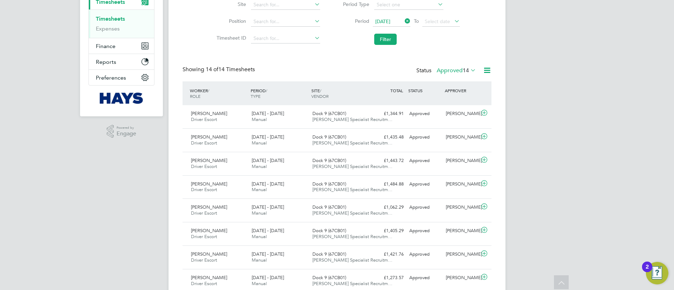
click at [293, 88] on div "PERIOD / TYPE" at bounding box center [279, 93] width 61 height 18
click at [342, 93] on div "SITE / VENDOR" at bounding box center [340, 93] width 61 height 18
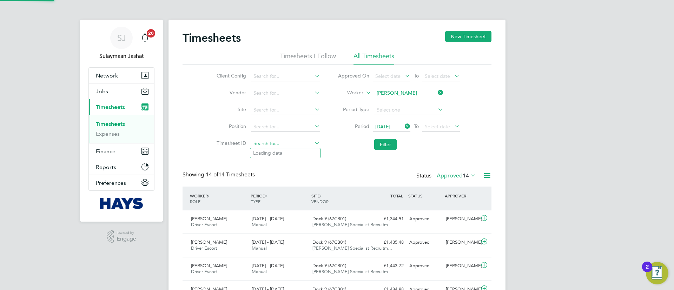
click at [305, 142] on input at bounding box center [285, 144] width 69 height 10
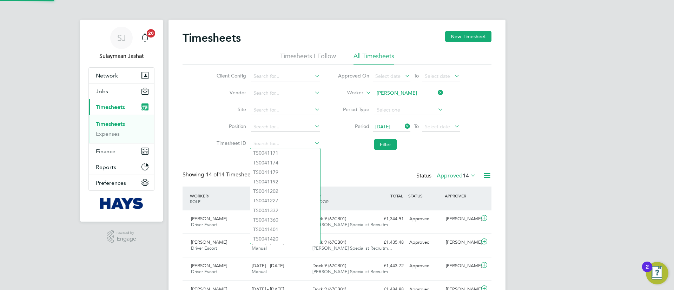
click at [322, 154] on div "Timesheets New Timesheet Timesheets I Follow All Timesheets Client Config Vendo…" at bounding box center [337, 285] width 309 height 508
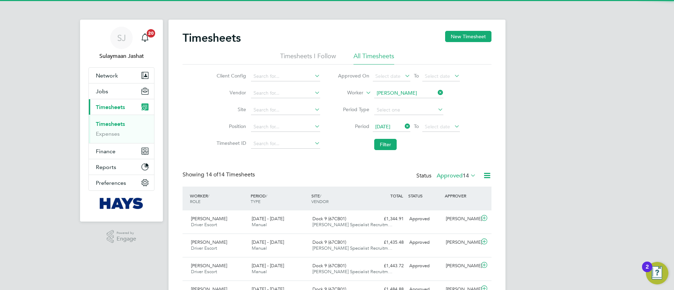
click at [350, 159] on div "Timesheets New Timesheet Timesheets I Follow All Timesheets Client Config Vendo…" at bounding box center [337, 285] width 309 height 508
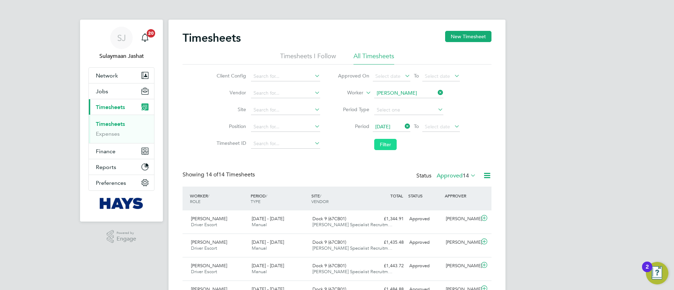
click at [384, 149] on button "Filter" at bounding box center [385, 144] width 22 height 11
click at [372, 156] on div "Timesheets New Timesheet Timesheets I Follow All Timesheets Client Config Vendo…" at bounding box center [337, 285] width 309 height 508
click at [403, 124] on icon at bounding box center [403, 126] width 0 height 10
click at [385, 139] on button "Filter" at bounding box center [385, 144] width 22 height 11
click at [333, 166] on div "Timesheets New Timesheet Timesheets I Follow All Timesheets Client Config Vendo…" at bounding box center [337, 285] width 309 height 508
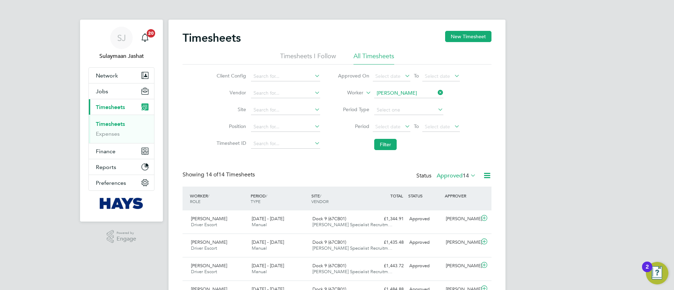
click at [326, 81] on li "Client Config" at bounding box center [267, 76] width 123 height 17
click at [465, 126] on li "Period Select date To Select date" at bounding box center [399, 127] width 140 height 17
click at [435, 157] on div "Timesheets New Timesheet Timesheets I Follow All Timesheets Client Config Vendo…" at bounding box center [337, 285] width 309 height 508
click at [389, 151] on li "Filter" at bounding box center [399, 145] width 140 height 18
click at [396, 137] on li "Filter" at bounding box center [399, 145] width 140 height 18
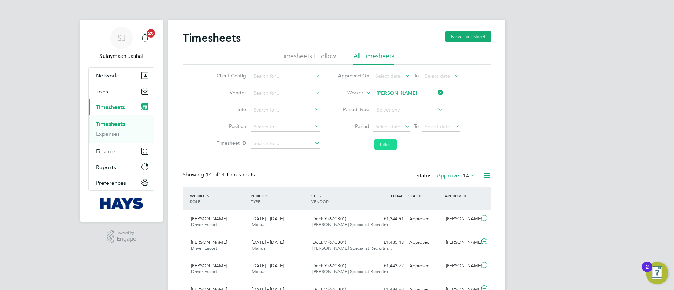
click at [380, 147] on button "Filter" at bounding box center [385, 144] width 22 height 11
click at [355, 134] on li "Period Select date To Select date" at bounding box center [399, 127] width 140 height 17
click at [356, 151] on li "Filter" at bounding box center [399, 145] width 140 height 18
drag, startPoint x: 479, startPoint y: 174, endPoint x: 402, endPoint y: 159, distance: 78.5
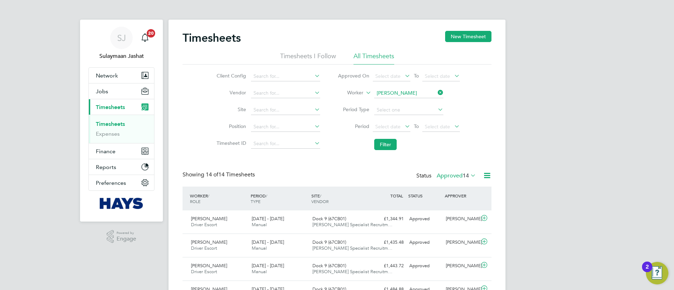
click at [407, 162] on div "Timesheets New Timesheet Timesheets I Follow All Timesheets Client Config Vendo…" at bounding box center [337, 285] width 309 height 508
click at [402, 159] on div "Timesheets New Timesheet Timesheets I Follow All Timesheets Client Config Vendo…" at bounding box center [337, 285] width 309 height 508
drag, startPoint x: 412, startPoint y: 173, endPoint x: 432, endPoint y: 179, distance: 20.4
click at [432, 179] on div "Status Approved 14" at bounding box center [446, 176] width 61 height 10
click at [389, 164] on div "Timesheets New Timesheet Timesheets I Follow All Timesheets Client Config Vendo…" at bounding box center [337, 285] width 309 height 508
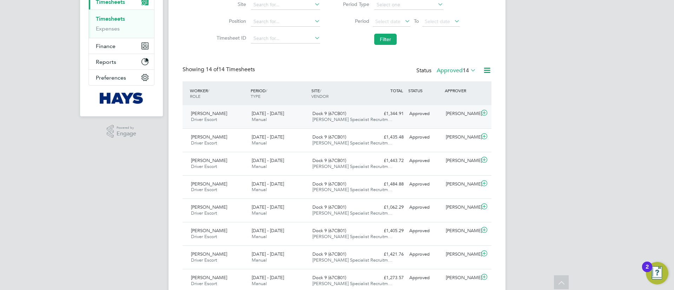
click at [349, 119] on span "Hays Specialist Recruitm…" at bounding box center [352, 120] width 80 height 6
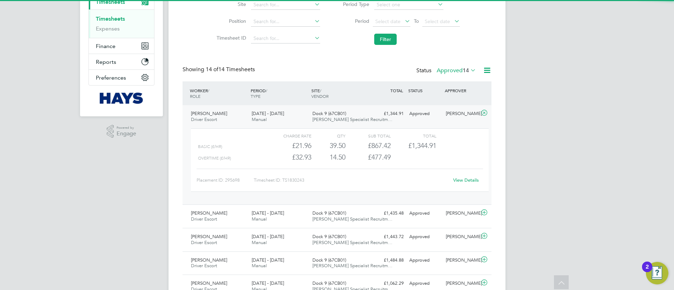
drag, startPoint x: 343, startPoint y: 117, endPoint x: 338, endPoint y: 117, distance: 4.9
click at [338, 117] on span "Hays Specialist Recruitm…" at bounding box center [352, 120] width 80 height 6
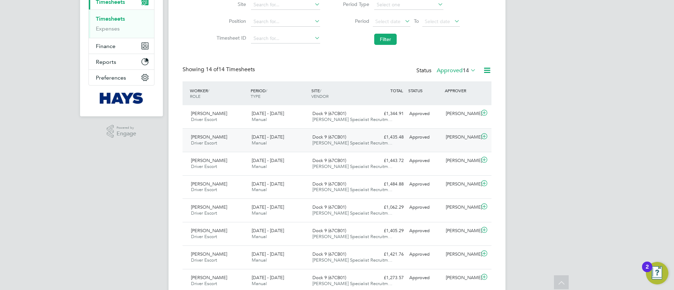
click at [289, 139] on div "13 - 19 Sep 2025 Manual" at bounding box center [279, 141] width 61 height 18
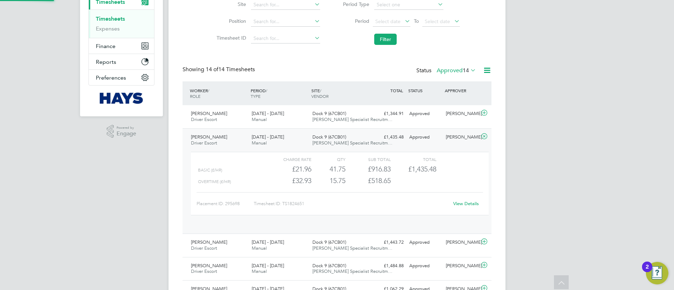
click at [289, 140] on div "13 - 19 Sep 2025 Manual" at bounding box center [279, 141] width 61 height 18
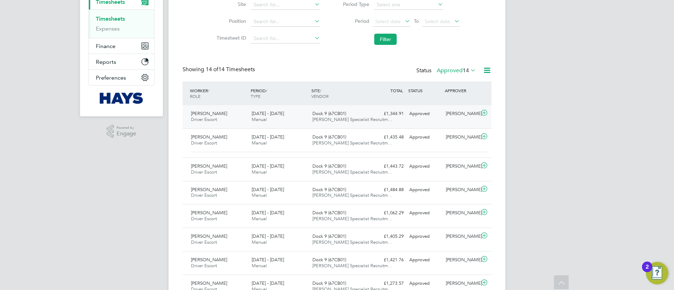
click at [341, 119] on span "Hays Specialist Recruitm…" at bounding box center [352, 120] width 80 height 6
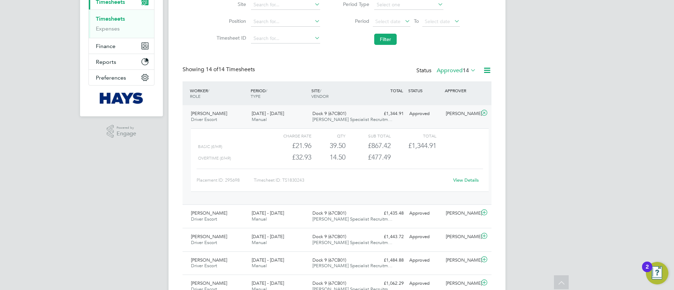
click at [341, 119] on span "Hays Specialist Recruitm…" at bounding box center [352, 120] width 80 height 6
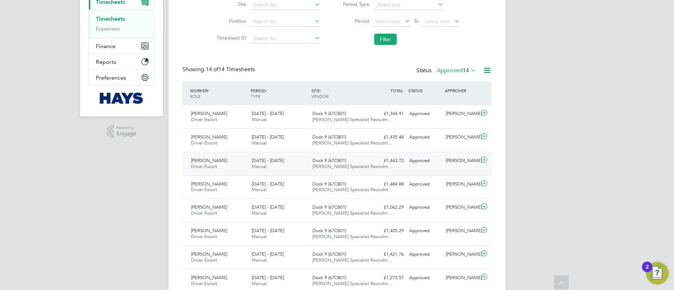
click at [303, 156] on div "6 - 12 Sep 2025 Manual" at bounding box center [279, 164] width 61 height 18
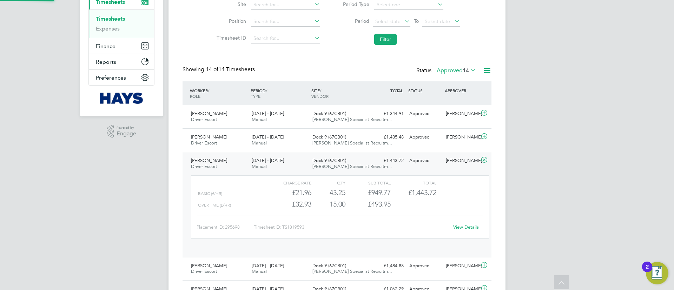
click at [305, 158] on div "6 - 12 Sep 2025 Manual" at bounding box center [279, 164] width 61 height 18
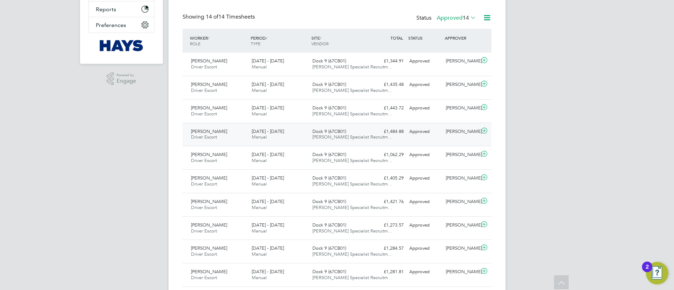
click at [318, 141] on div "Dock 9 (67CB01) Hays Specialist Recruitm…" at bounding box center [340, 135] width 61 height 18
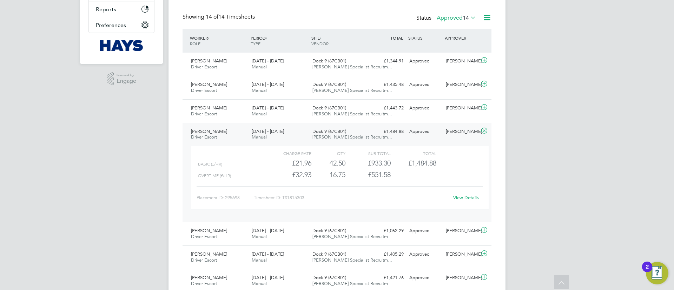
click at [316, 139] on span "Hays Specialist Recruitm…" at bounding box center [352, 137] width 80 height 6
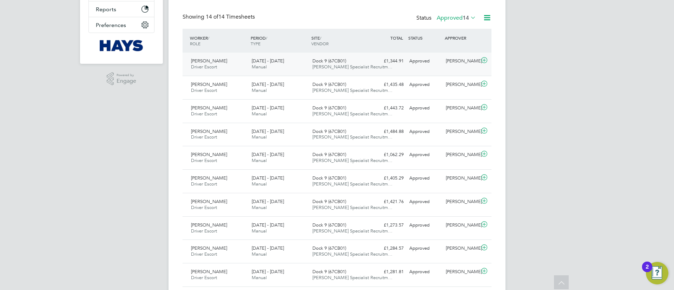
click at [355, 59] on div "Dock 9 (67CB01) Hays Specialist Recruitm…" at bounding box center [340, 64] width 61 height 18
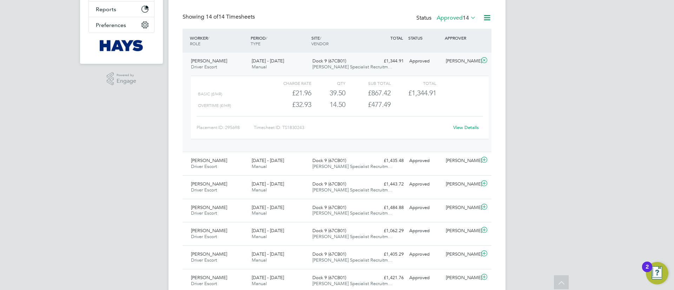
click at [457, 134] on div "Charge rate QTY Sub Total Total Basic (£/HR) £21.96 39.5 39.50 40 £867.42 £1,34…" at bounding box center [340, 108] width 298 height 64
click at [459, 131] on div "View Details" at bounding box center [466, 127] width 34 height 11
click at [460, 126] on link "View Details" at bounding box center [466, 128] width 26 height 6
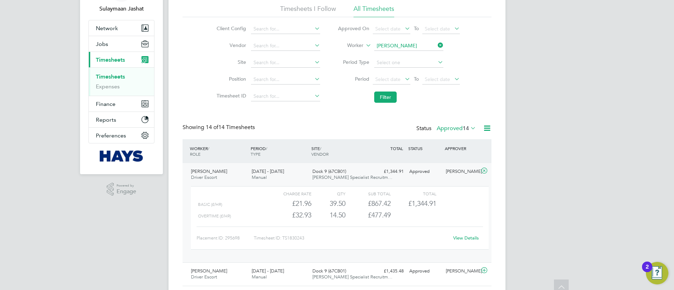
scroll to position [0, 0]
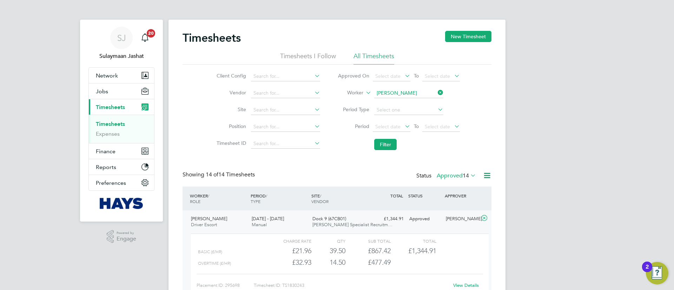
click at [380, 91] on input "David Whitfield" at bounding box center [408, 93] width 69 height 10
click at [385, 107] on li "Adrian Cargil l" at bounding box center [409, 102] width 70 height 9
type input "Adrian Cargill"
click at [379, 146] on button "Filter" at bounding box center [385, 144] width 22 height 11
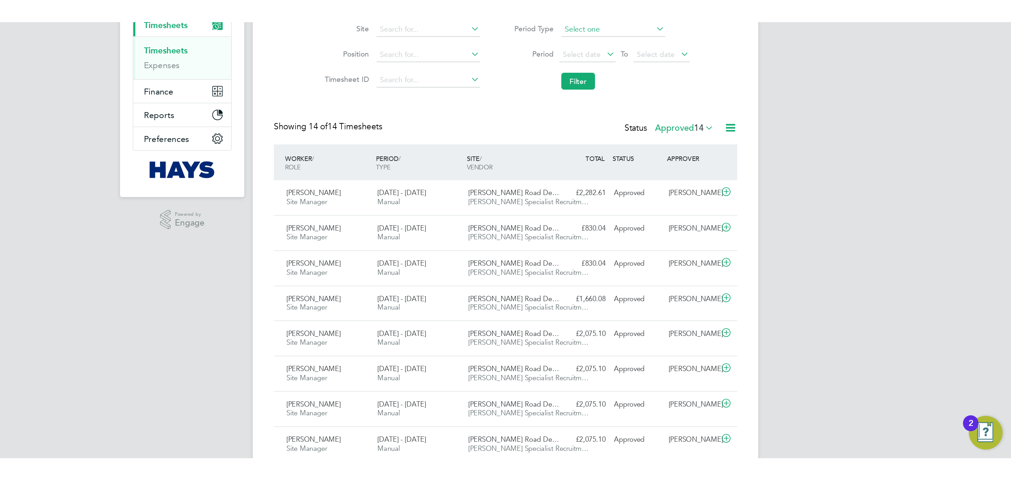
scroll to position [18, 61]
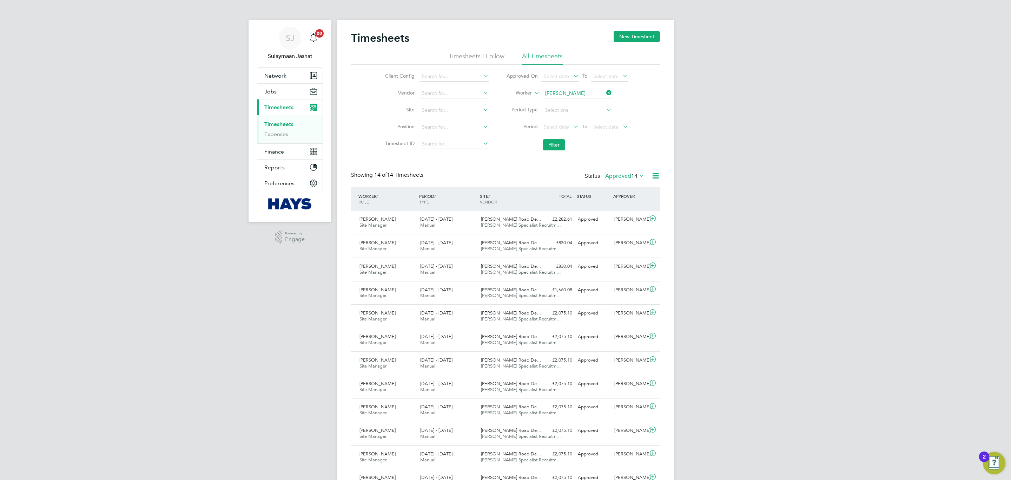
click at [526, 172] on div "Showing 14 of 14 Timesheets Status Approved 14" at bounding box center [505, 178] width 309 height 15
click at [615, 170] on div "Timesheets New Timesheet Timesheets I Follow All Timesheets Client Config Vendo…" at bounding box center [505, 285] width 309 height 508
drag, startPoint x: 847, startPoint y: 245, endPoint x: 845, endPoint y: 242, distance: 3.8
click at [674, 243] on div "SJ Sulaymaan Jashat Notifications 20 Applications: Network Team Members Busines…" at bounding box center [505, 282] width 1011 height 564
click at [652, 153] on div "Client Config Vendor Site Position Timesheet ID Approved On Select date To Sele…" at bounding box center [505, 109] width 309 height 89
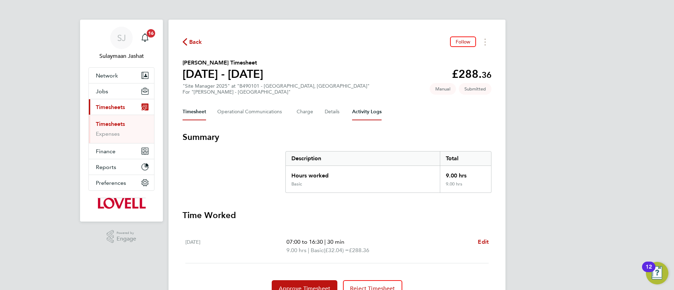
click at [375, 115] on Logs-tab "Activity Logs" at bounding box center [366, 112] width 29 height 17
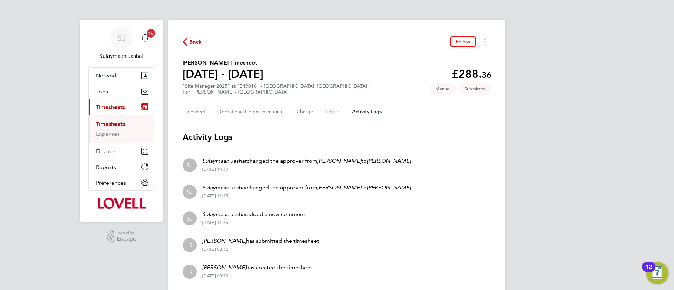
click at [390, 87] on section "[PERSON_NAME] Timesheet [DATE] - [DATE] £288. 36 "Site Manager 2025" at "B49010…" at bounding box center [337, 77] width 309 height 37
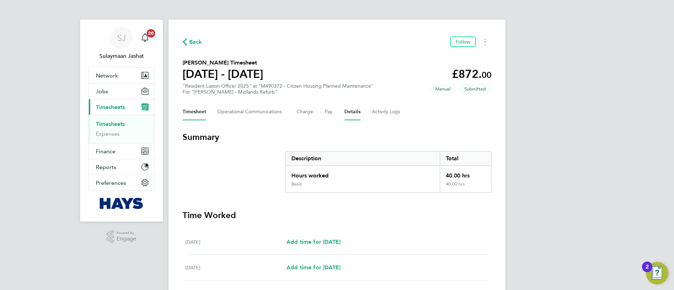
click at [355, 118] on button "Details" at bounding box center [352, 112] width 16 height 17
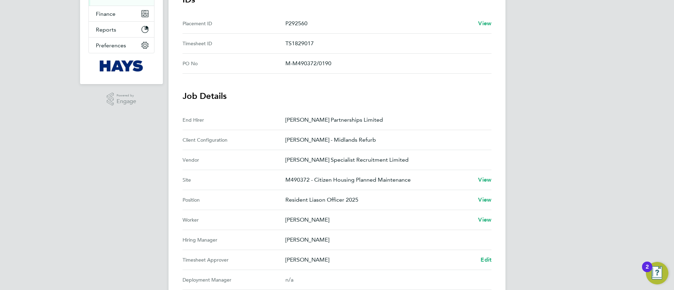
scroll to position [263, 0]
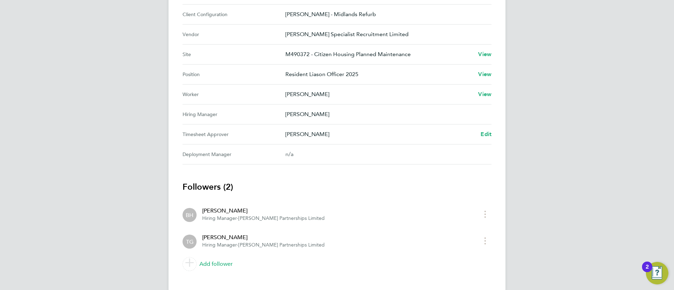
click at [481, 139] on Approver "Timesheet Approver [PERSON_NAME] Edit" at bounding box center [337, 135] width 309 height 20
click at [487, 137] on span "Edit" at bounding box center [486, 134] width 11 height 7
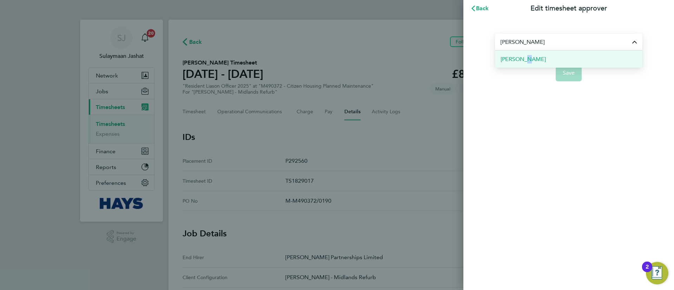
drag, startPoint x: 521, startPoint y: 62, endPoint x: 537, endPoint y: 60, distance: 15.9
click at [522, 62] on span "[PERSON_NAME]" at bounding box center [523, 59] width 45 height 8
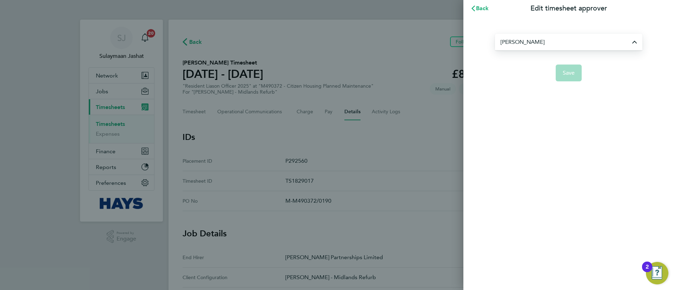
type input "[PERSON_NAME]"
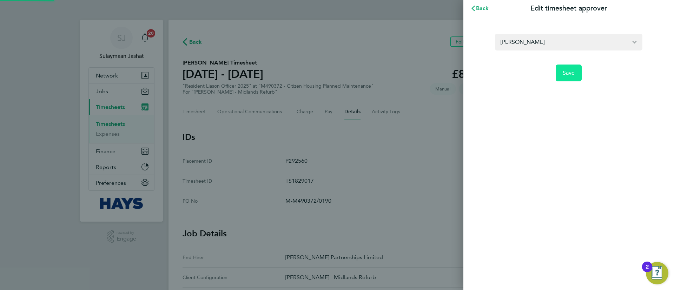
click at [576, 67] on button "Save" at bounding box center [569, 73] width 26 height 17
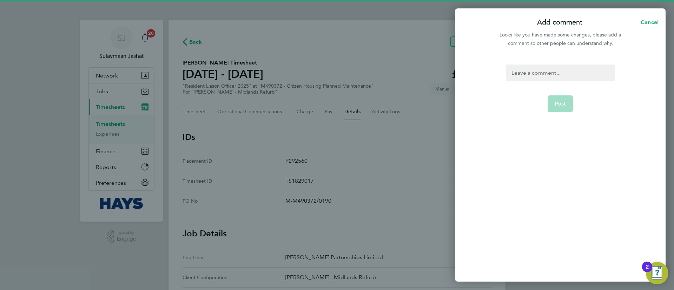
click at [570, 71] on div at bounding box center [560, 73] width 108 height 17
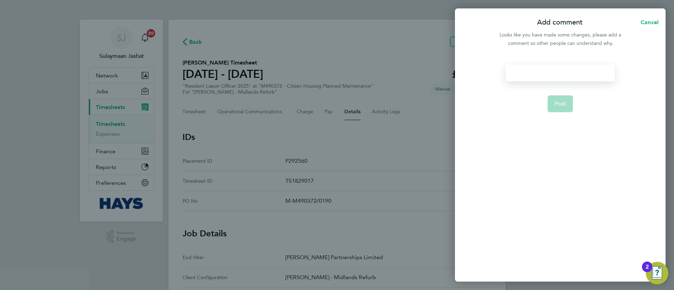
click at [570, 71] on div at bounding box center [560, 73] width 108 height 17
click at [564, 73] on div "Please approve if al correct" at bounding box center [560, 73] width 108 height 17
click at [565, 103] on span "Post" at bounding box center [561, 103] width 12 height 7
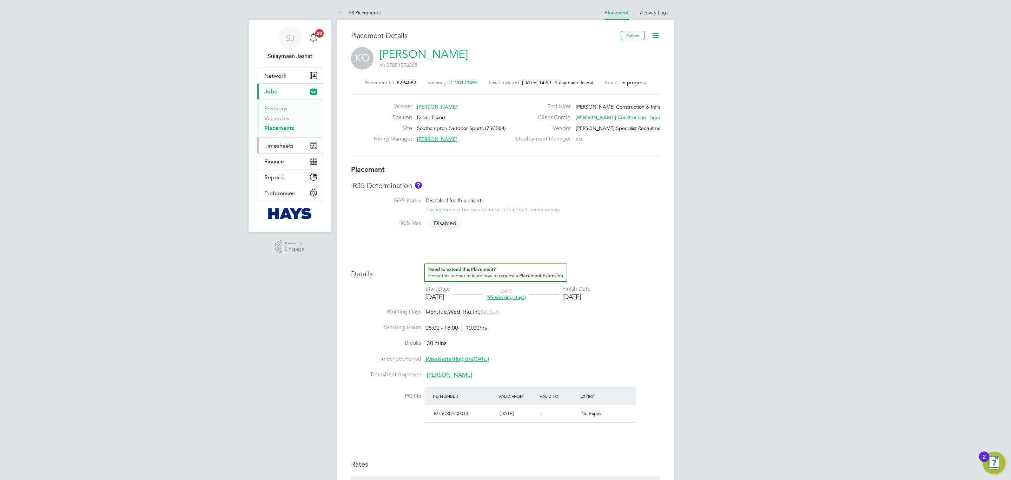
click at [292, 142] on span "Timesheets" at bounding box center [278, 145] width 29 height 7
click at [285, 127] on link "Timesheets" at bounding box center [278, 124] width 29 height 7
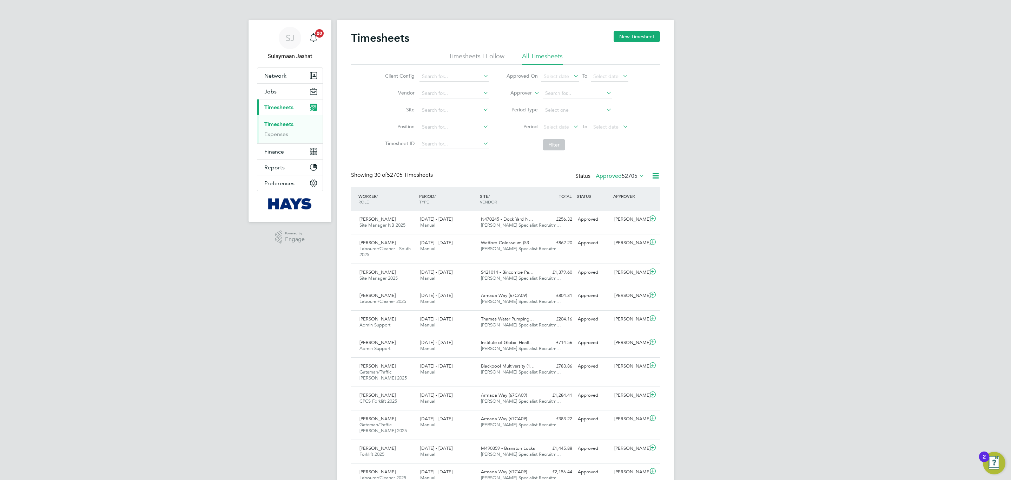
drag, startPoint x: 434, startPoint y: 173, endPoint x: 378, endPoint y: 178, distance: 56.1
click at [382, 178] on div "Showing 30 of 52705 Timesheets" at bounding box center [392, 174] width 83 height 7
click at [378, 178] on span "30 of" at bounding box center [380, 174] width 13 height 7
drag, startPoint x: 370, startPoint y: 175, endPoint x: 404, endPoint y: 178, distance: 33.8
click at [404, 178] on div "Showing 30 of 52705 Timesheets" at bounding box center [392, 174] width 83 height 7
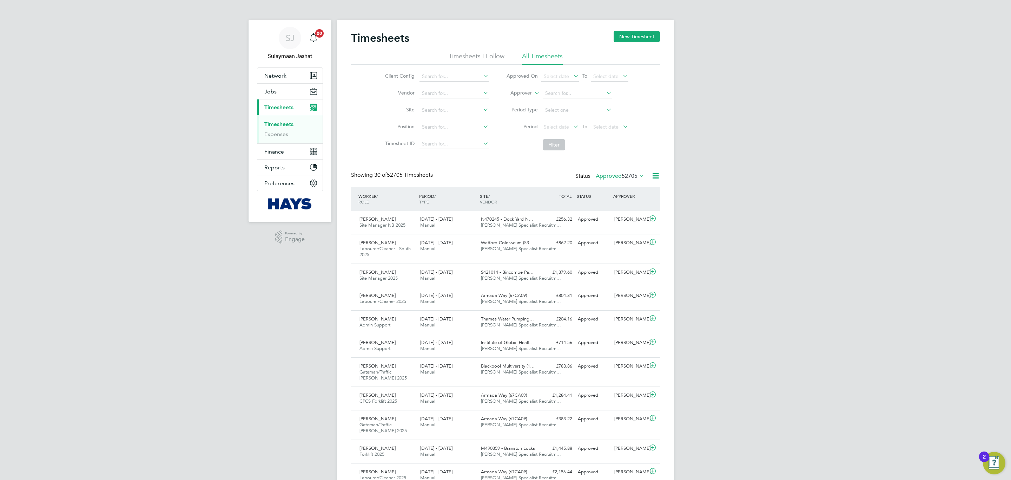
click at [404, 178] on span "30 of 52705 Timesheets" at bounding box center [403, 174] width 59 height 7
click at [381, 178] on span "30 of" at bounding box center [380, 174] width 13 height 7
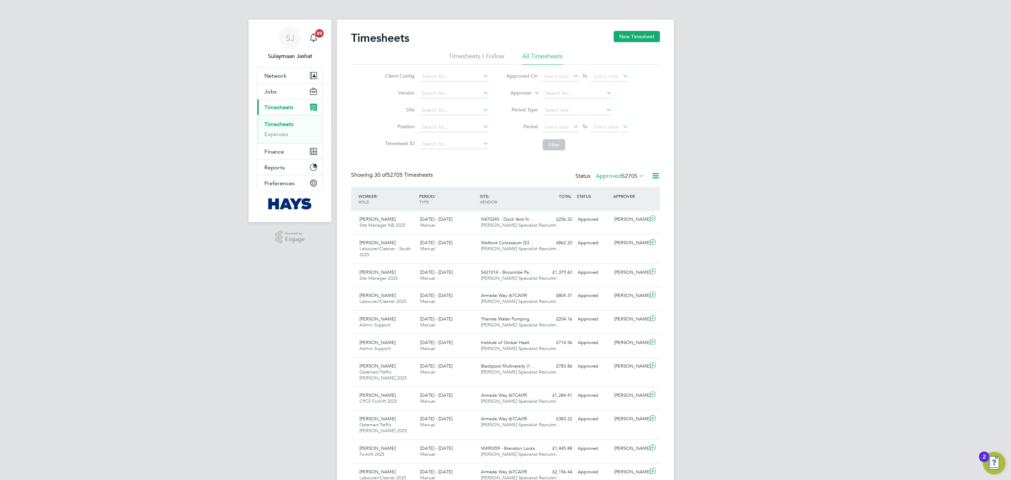
click at [387, 178] on span "30 of" at bounding box center [380, 174] width 13 height 7
click at [389, 178] on span "30 of 52705 Timesheets" at bounding box center [403, 174] width 59 height 7
click at [390, 178] on span "30 of 52705 Timesheets" at bounding box center [403, 174] width 59 height 7
click at [409, 174] on span "30 of 52705 Timesheets" at bounding box center [403, 174] width 59 height 7
click at [409, 173] on span "30 of 52705 Timesheets" at bounding box center [403, 174] width 59 height 7
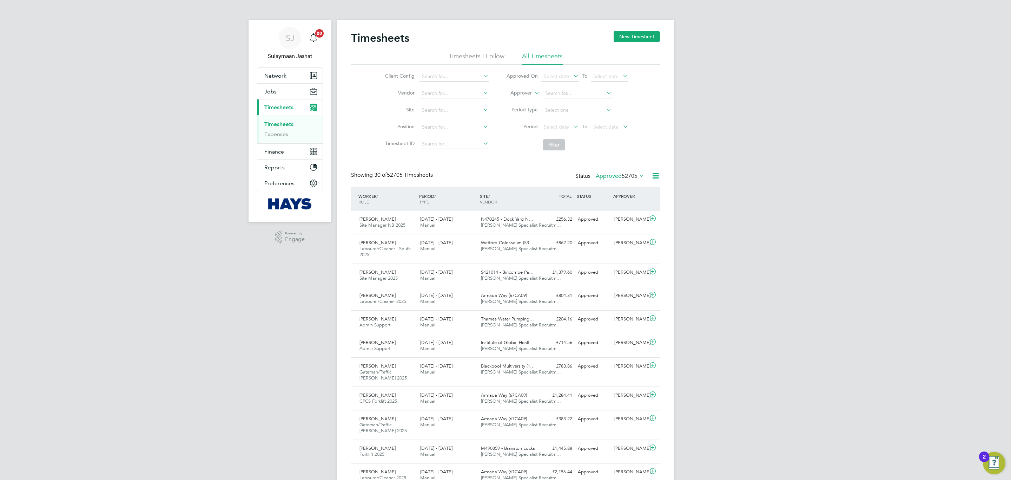
drag, startPoint x: 409, startPoint y: 173, endPoint x: 404, endPoint y: 175, distance: 4.9
click at [409, 173] on span "30 of 52705 Timesheets" at bounding box center [403, 174] width 59 height 7
drag, startPoint x: 404, startPoint y: 175, endPoint x: 402, endPoint y: 177, distance: 3.7
click at [404, 175] on span "30 of 52705 Timesheets" at bounding box center [403, 174] width 59 height 7
click at [402, 177] on span "30 of 52705 Timesheets" at bounding box center [403, 174] width 59 height 7
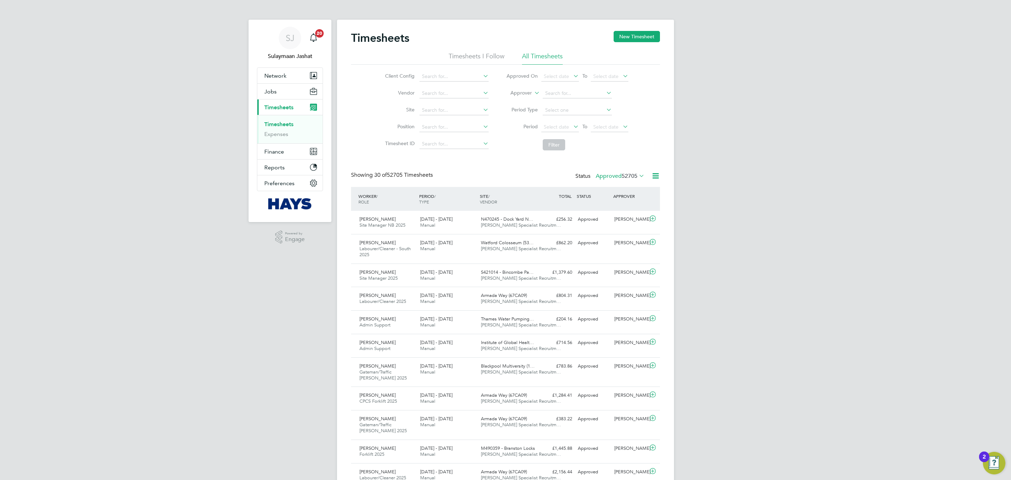
click at [401, 178] on span "30 of 52705 Timesheets" at bounding box center [403, 174] width 59 height 7
click at [400, 178] on span "30 of 52705 Timesheets" at bounding box center [403, 174] width 59 height 7
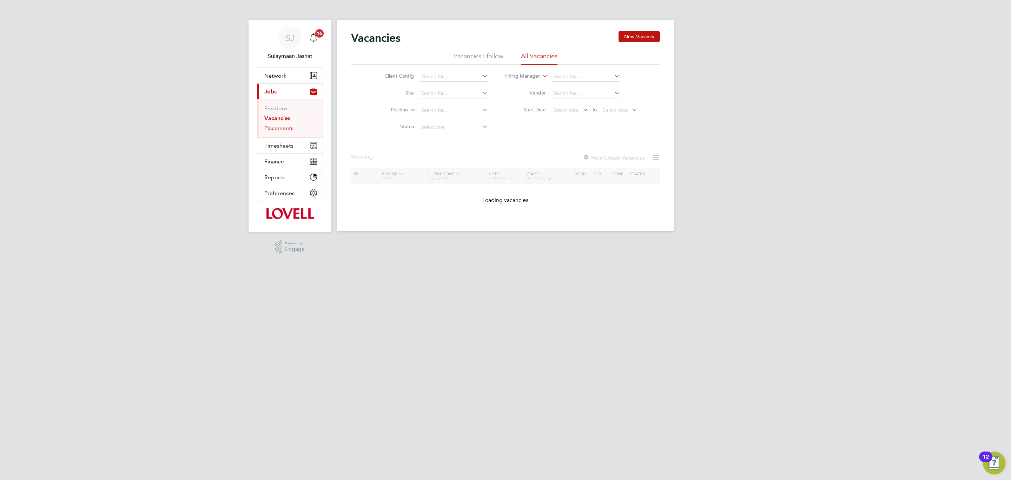
click at [288, 130] on link "Placements" at bounding box center [278, 128] width 29 height 7
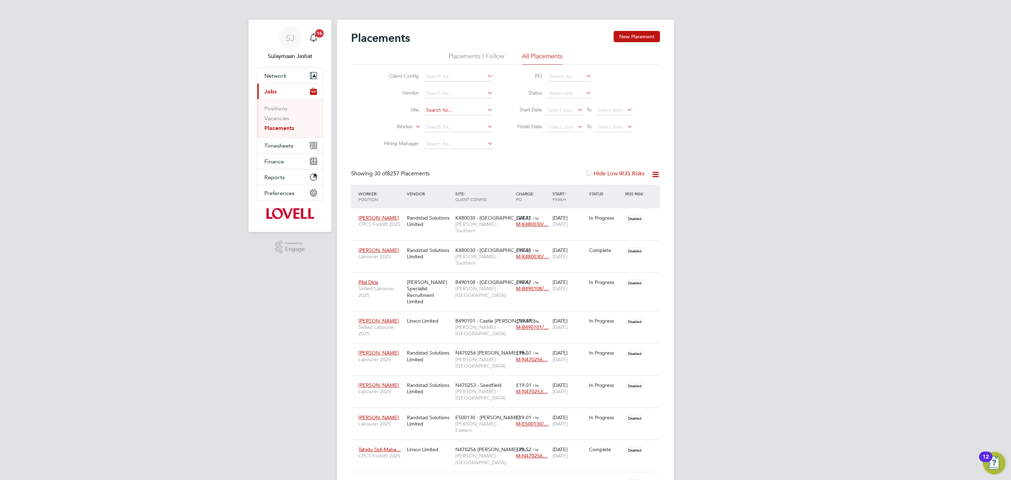
click at [447, 112] on input at bounding box center [458, 110] width 69 height 10
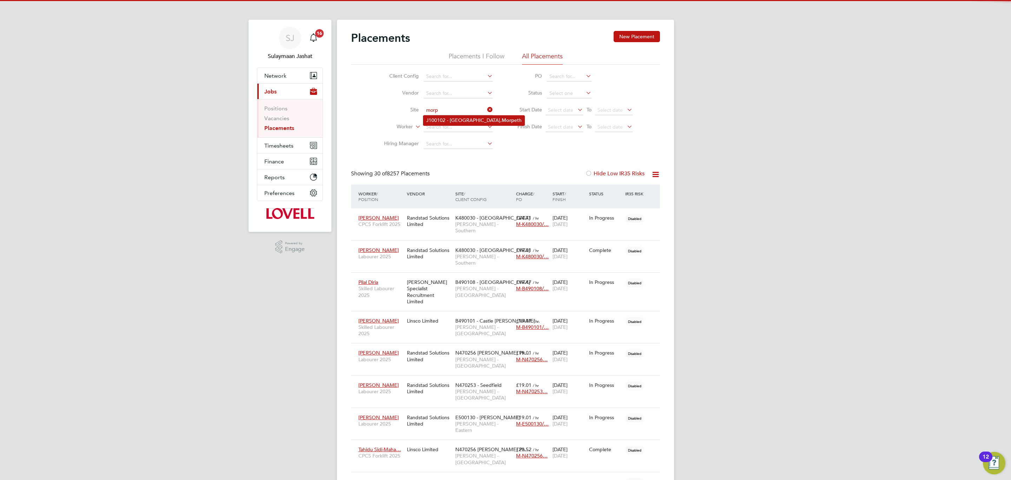
click at [453, 121] on li "J100102 - Northgate, Morp eth" at bounding box center [473, 119] width 101 height 9
type input "J100102 - Northgate, Morpeth"
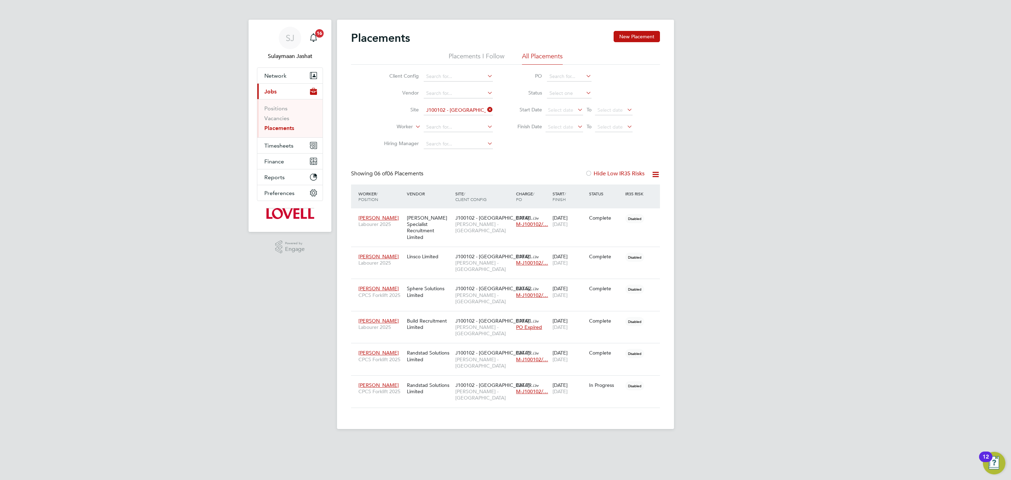
click at [622, 43] on div "Placements New Placement" at bounding box center [505, 41] width 309 height 21
click at [620, 38] on button "New Placement" at bounding box center [637, 36] width 46 height 11
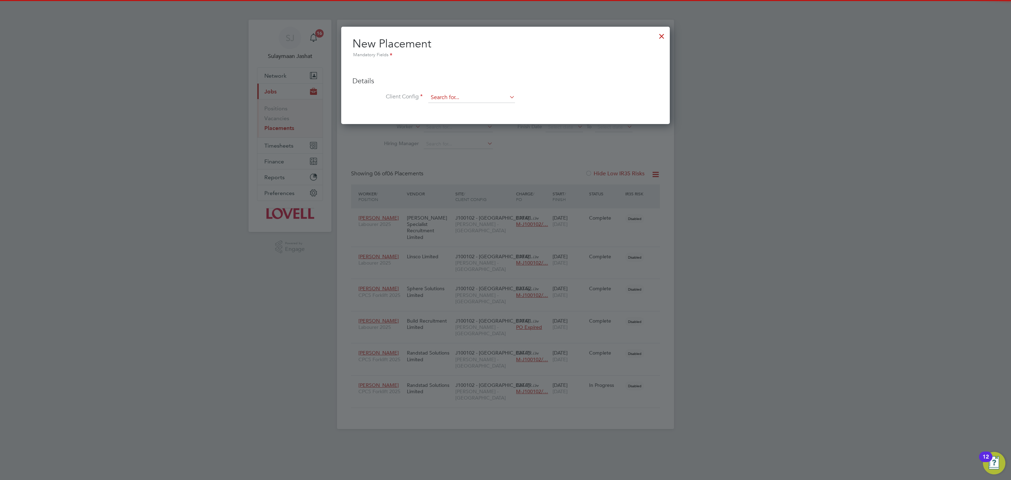
click at [456, 94] on input at bounding box center [471, 97] width 87 height 11
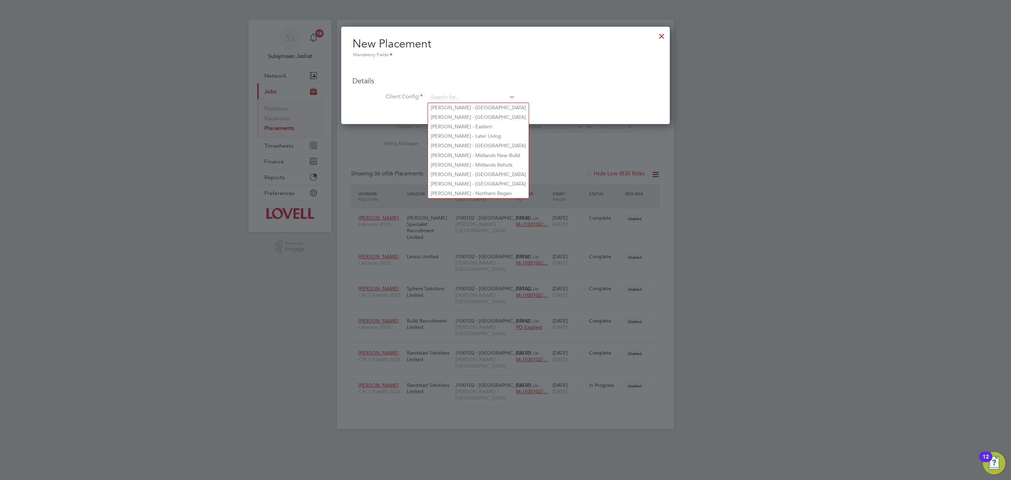
click at [665, 34] on div at bounding box center [661, 34] width 13 height 13
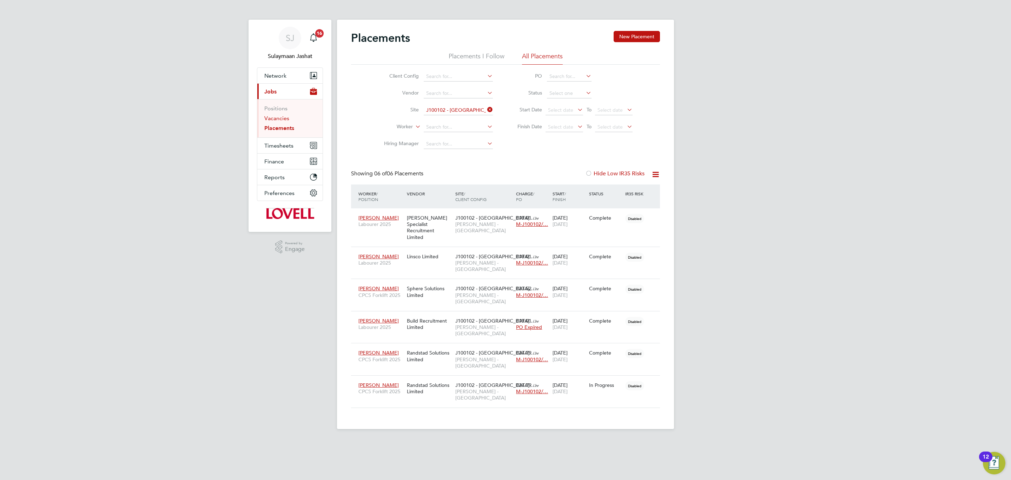
click at [277, 115] on link "Vacancies" at bounding box center [276, 118] width 25 height 7
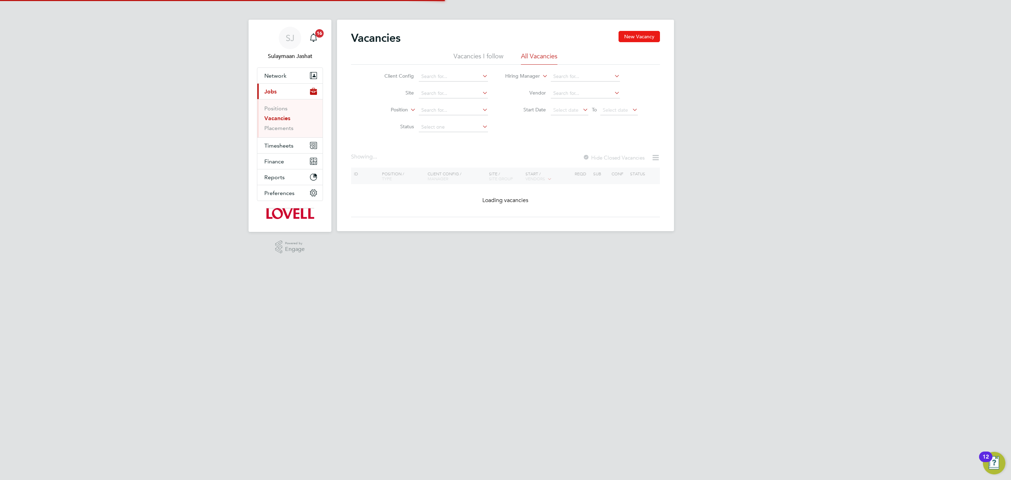
click at [631, 39] on button "New Vacancy" at bounding box center [639, 36] width 41 height 11
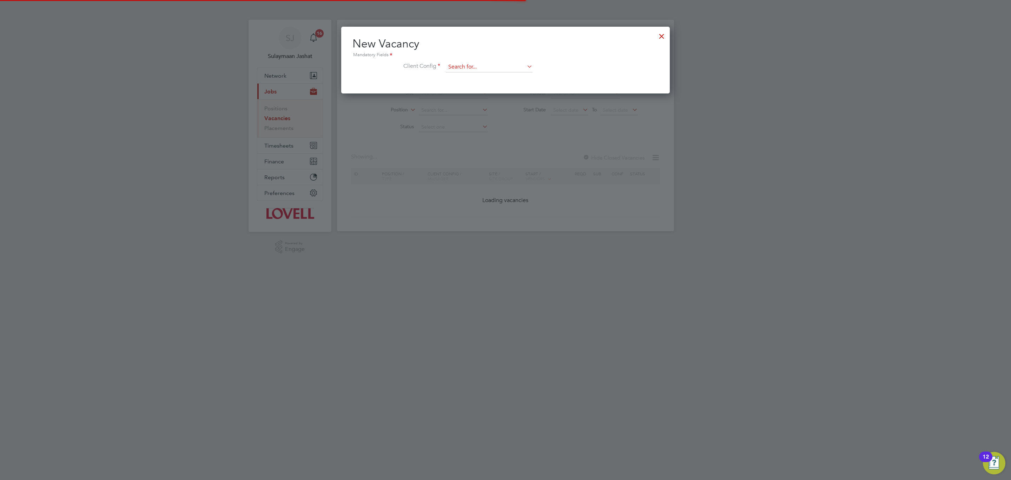
click at [495, 71] on input at bounding box center [489, 67] width 87 height 11
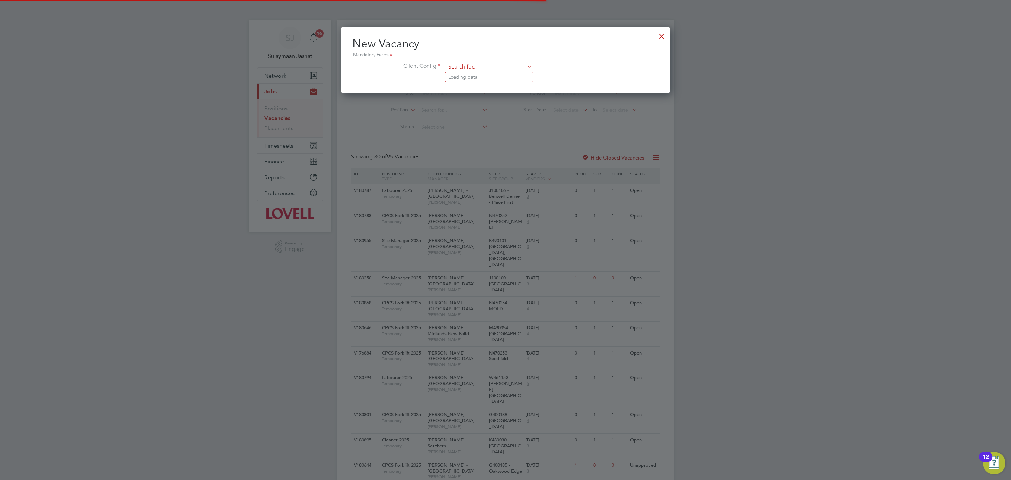
click at [494, 71] on input at bounding box center [489, 67] width 87 height 11
click at [494, 76] on li "Lovell - North Eas t" at bounding box center [488, 76] width 87 height 9
type input "Lovell - North East"
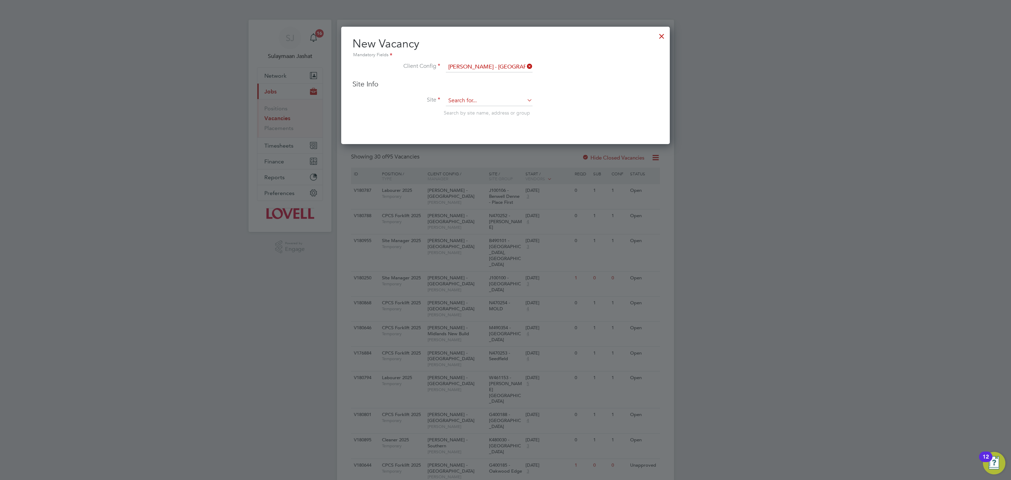
click at [482, 99] on div "Site Info Site Search by site name, address or group" at bounding box center [505, 104] width 306 height 51
click at [477, 101] on input at bounding box center [489, 100] width 87 height 11
click at [474, 108] on li "J100102 - Northgate, Morpeth" at bounding box center [495, 110] width 101 height 9
type input "J100102 - Northgate, Morpeth"
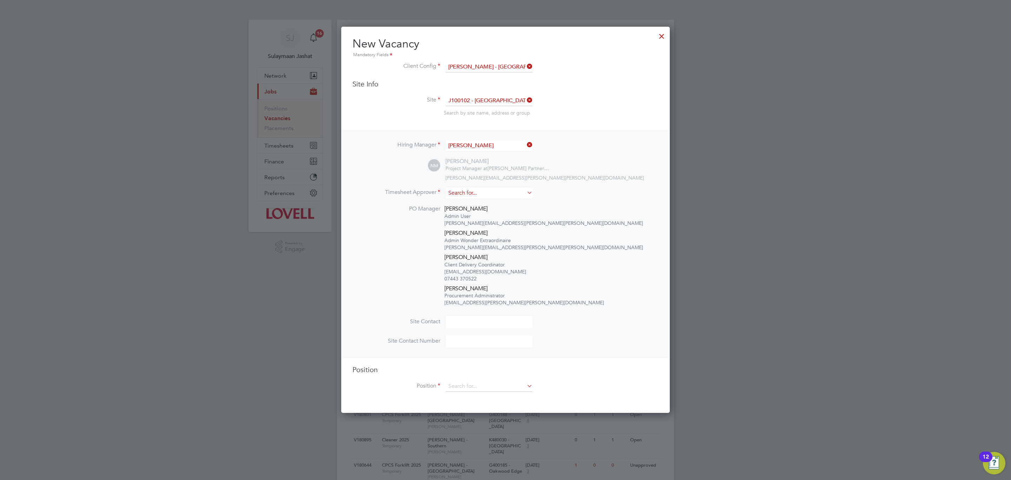
click at [482, 192] on input at bounding box center [489, 193] width 87 height 10
click at [492, 208] on li "Nick Wilkie" at bounding box center [490, 211] width 91 height 9
type input "Nick Wilkie"
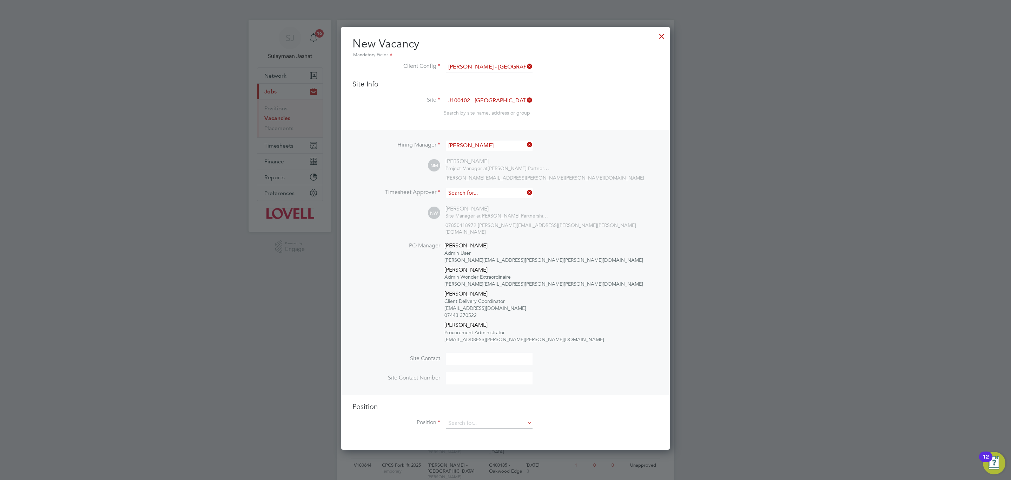
click at [490, 191] on input at bounding box center [489, 193] width 87 height 10
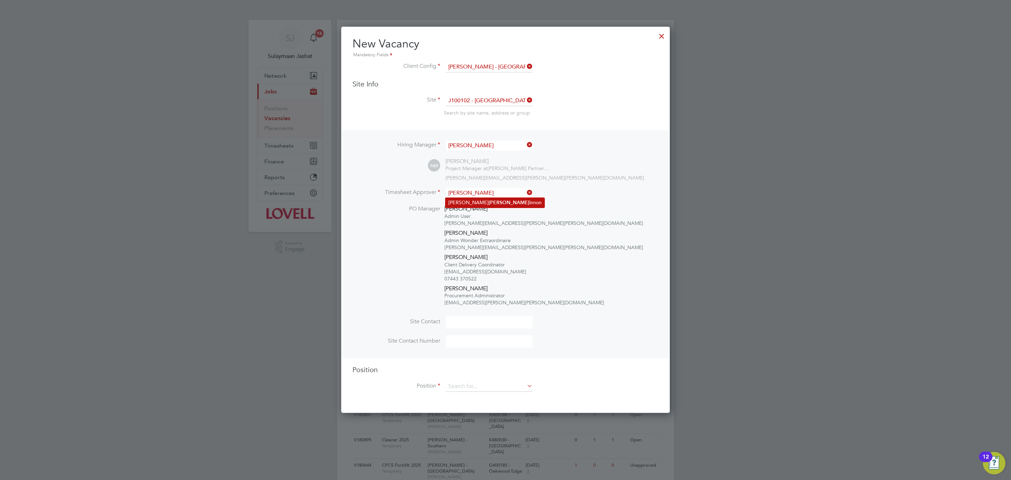
click at [477, 200] on li "Nick MacK innon" at bounding box center [494, 202] width 99 height 9
type input "Nick MacKinnon"
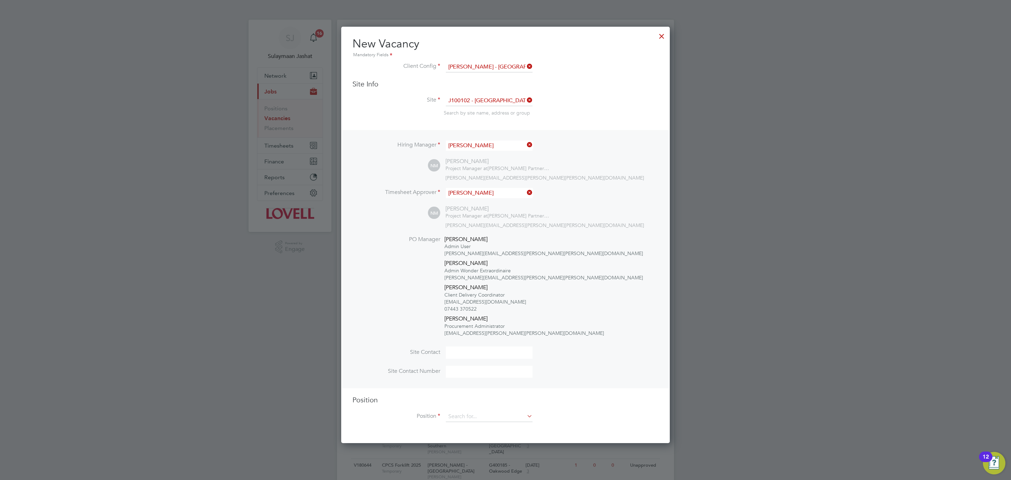
click at [460, 408] on div "Position Position" at bounding box center [505, 412] width 306 height 34
click at [460, 409] on div "Position Position" at bounding box center [505, 412] width 306 height 34
click at [460, 415] on input at bounding box center [489, 416] width 87 height 11
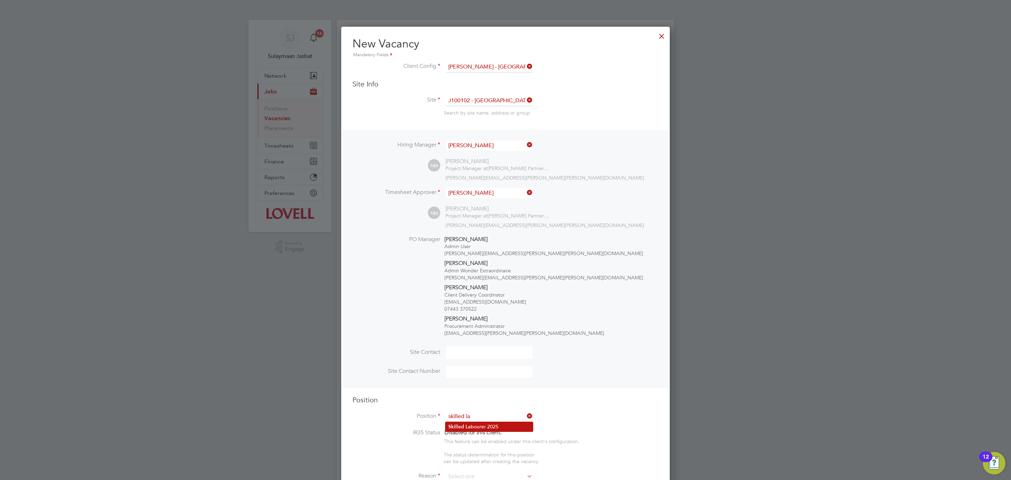
click at [484, 428] on li "Skilled La bourer 2025" at bounding box center [488, 426] width 87 height 9
type input "Skilled Labourer 2025"
type textarea "Skilled Labourer Duties"
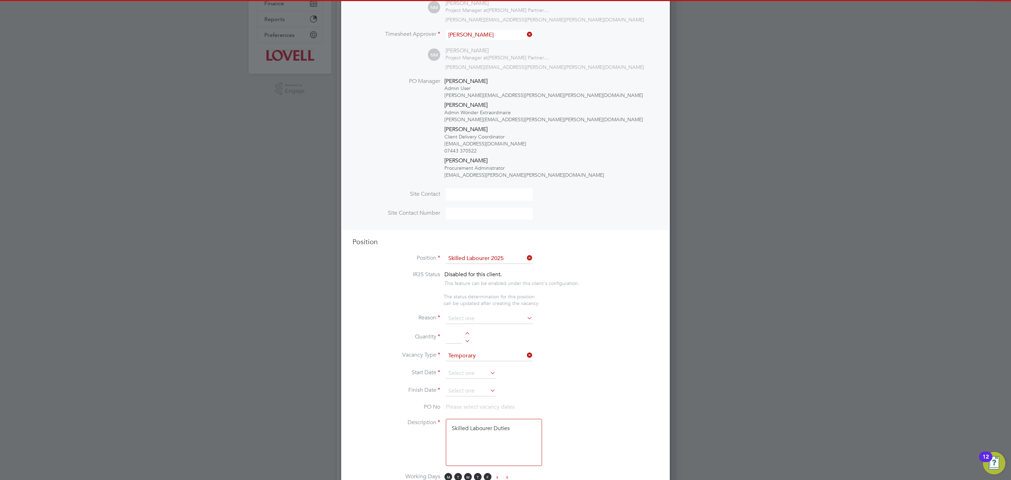
click at [491, 323] on li "Reason" at bounding box center [505, 322] width 306 height 18
click at [476, 317] on input at bounding box center [489, 318] width 87 height 11
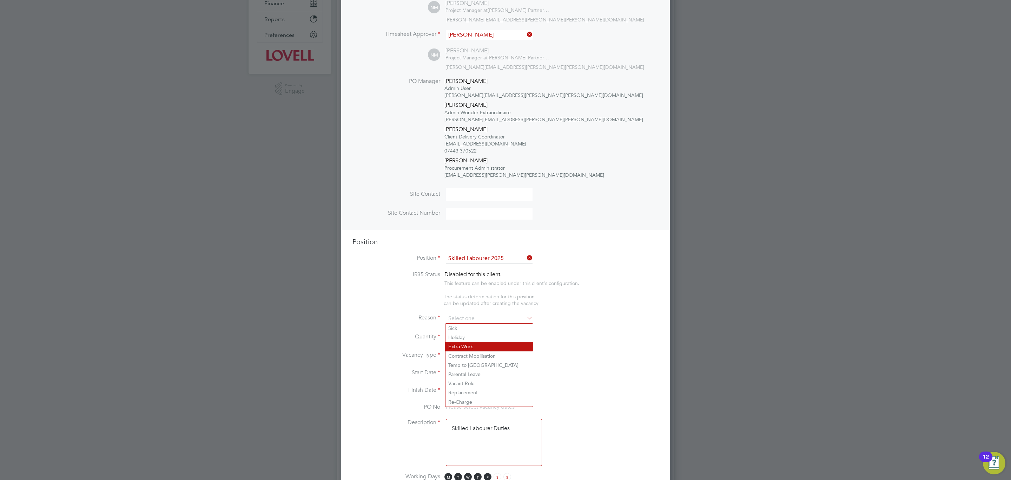
click at [469, 343] on li "Extra Work" at bounding box center [488, 346] width 87 height 9
type input "Extra Work"
click at [466, 335] on div at bounding box center [467, 334] width 6 height 5
type input "1"
click at [471, 366] on li "Vacancy Type Temporary" at bounding box center [505, 359] width 306 height 18
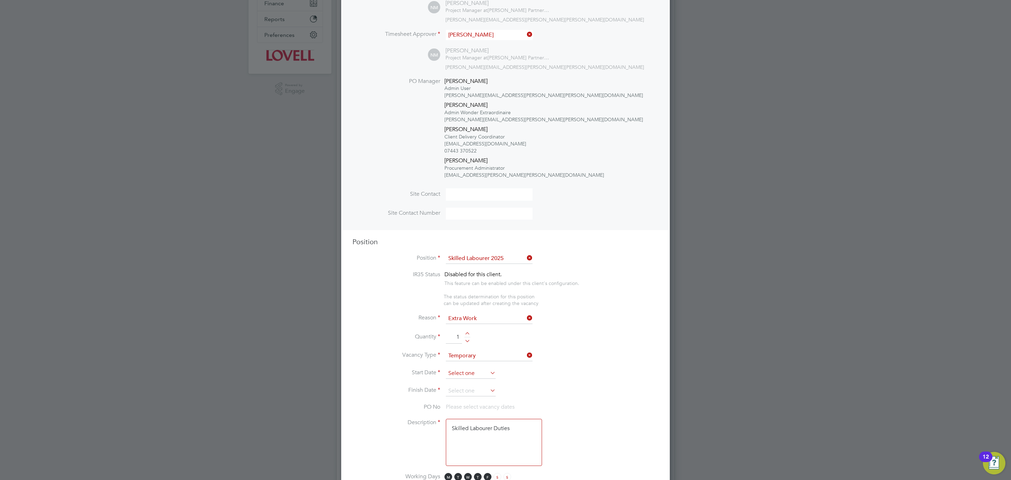
click at [472, 371] on input at bounding box center [471, 373] width 50 height 11
click at [457, 297] on div "Sep 1 2 3 4 5 6 7 8 9 10 11 12 13 14 15 16 17 18 19 20 21 22 23 24 25 26 27 28 …" at bounding box center [501, 272] width 104 height 74
click at [461, 300] on span "29" at bounding box center [457, 301] width 13 height 13
type input "29 Sep 2025"
click at [483, 394] on input at bounding box center [471, 390] width 50 height 11
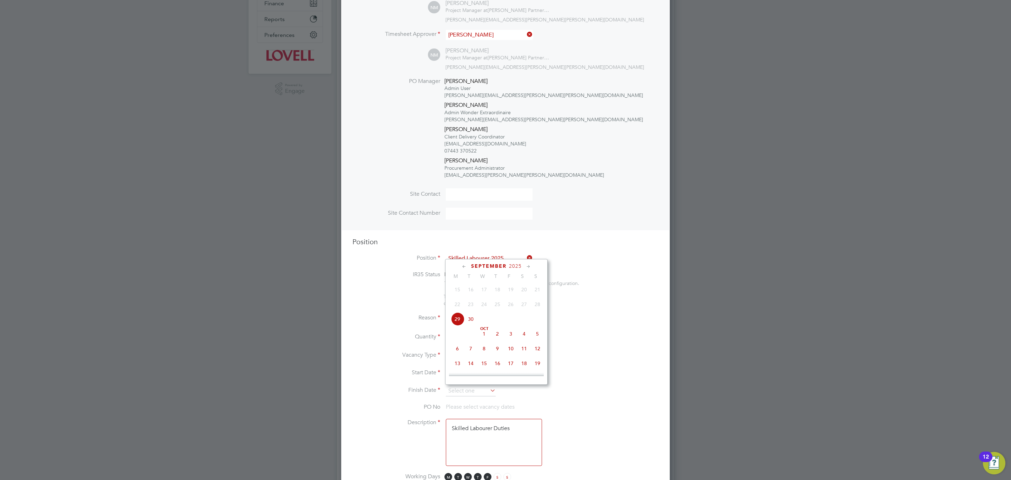
click at [513, 334] on span "3" at bounding box center [510, 333] width 13 height 13
type input "[DATE]"
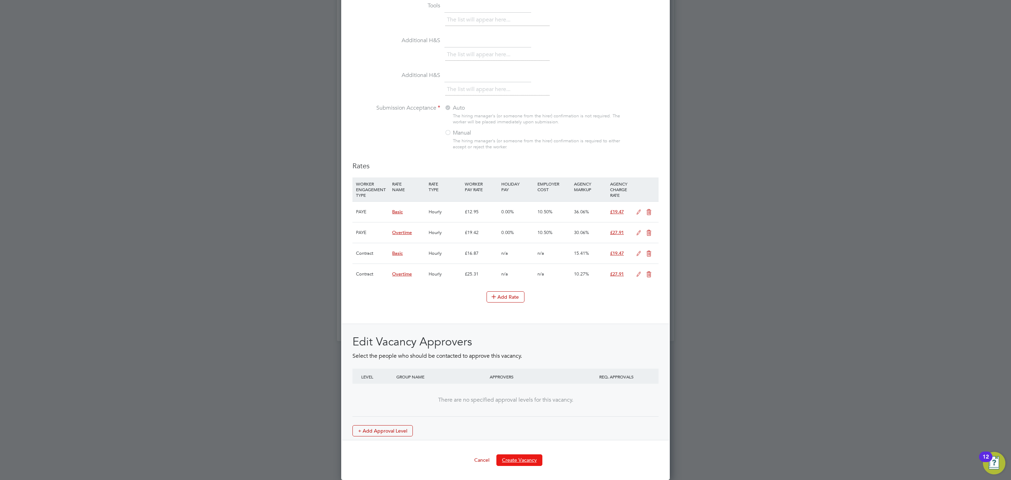
click at [534, 458] on button "Create Vacancy" at bounding box center [519, 459] width 46 height 11
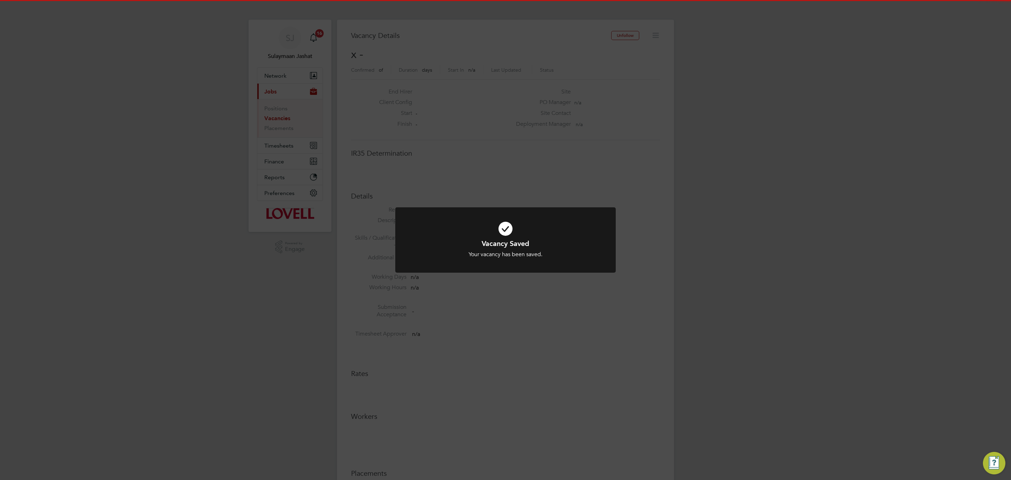
click at [559, 279] on div "Vacancy Saved Your vacancy has been saved. Cancel Okay" at bounding box center [505, 244] width 220 height 74
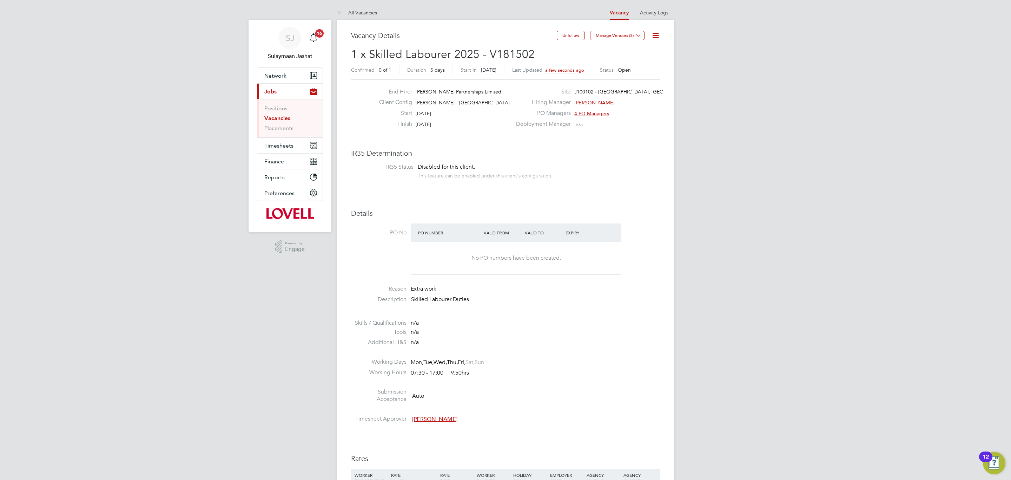
click at [567, 366] on li "Working Days Mon, Tue, Wed, Thu, Fri, Sat, Sun" at bounding box center [505, 363] width 309 height 11
click at [559, 272] on div "No PO numbers have been created." at bounding box center [516, 258] width 197 height 33
click at [659, 11] on link "Activity Logs" at bounding box center [654, 12] width 28 height 6
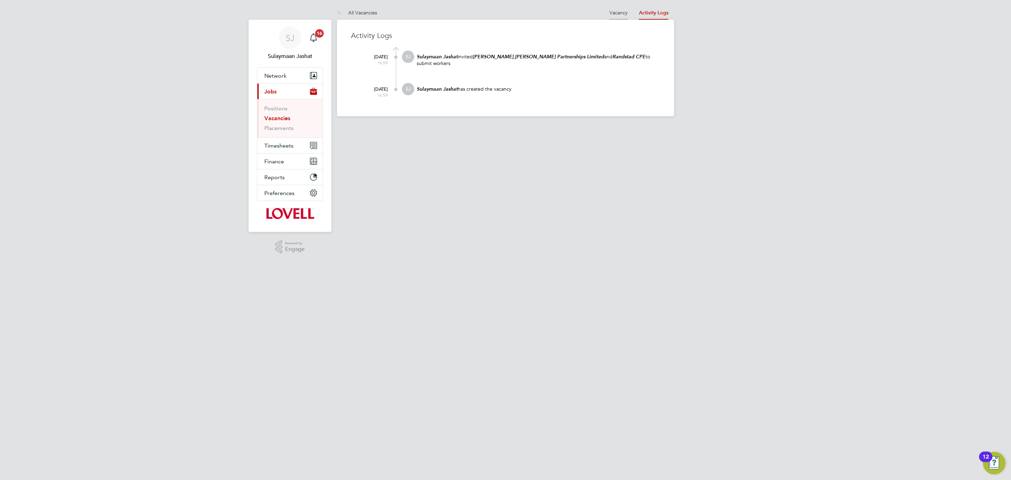
click at [620, 13] on link "Vacancy" at bounding box center [618, 12] width 18 height 6
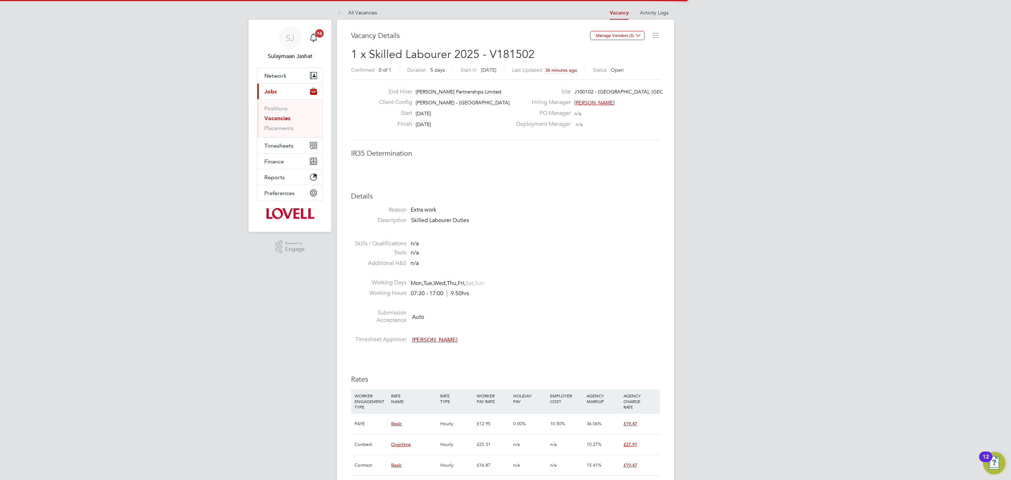
scroll to position [21, 49]
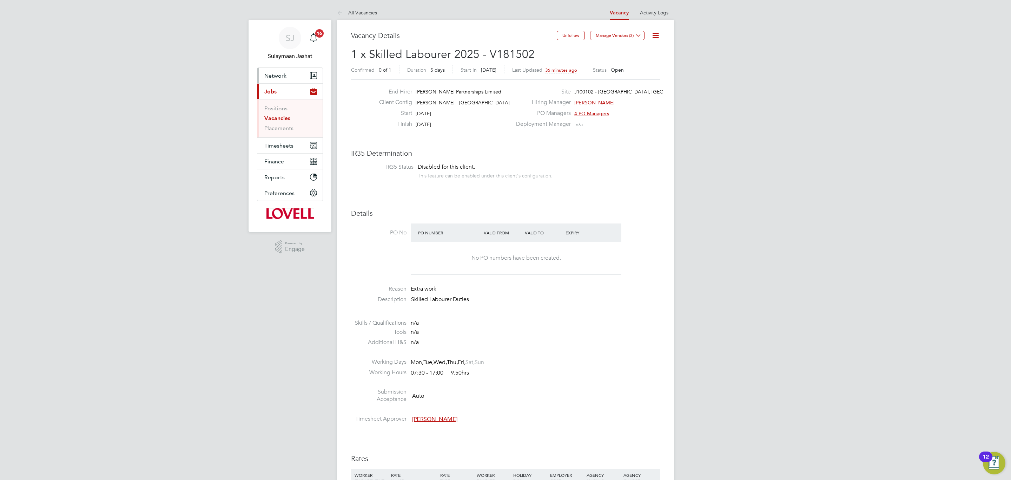
click at [280, 81] on button "Network" at bounding box center [289, 75] width 65 height 15
click at [273, 107] on li "Businesses" at bounding box center [290, 104] width 53 height 10
click at [273, 109] on link "Sites" at bounding box center [270, 112] width 12 height 7
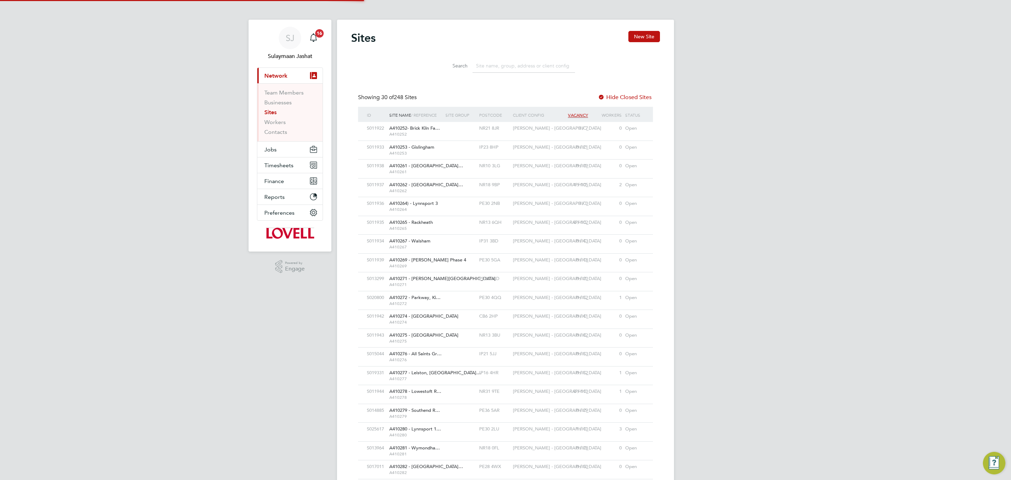
scroll to position [13, 34]
click at [498, 64] on input at bounding box center [524, 66] width 103 height 14
type input "n"
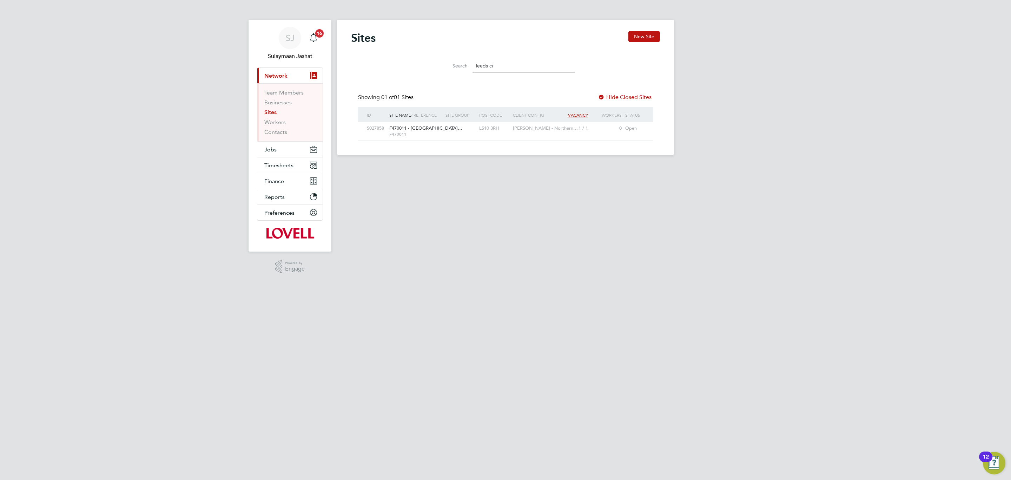
type input "leeds ci"
click at [528, 133] on div "Lovell - Northern…" at bounding box center [533, 128] width 45 height 13
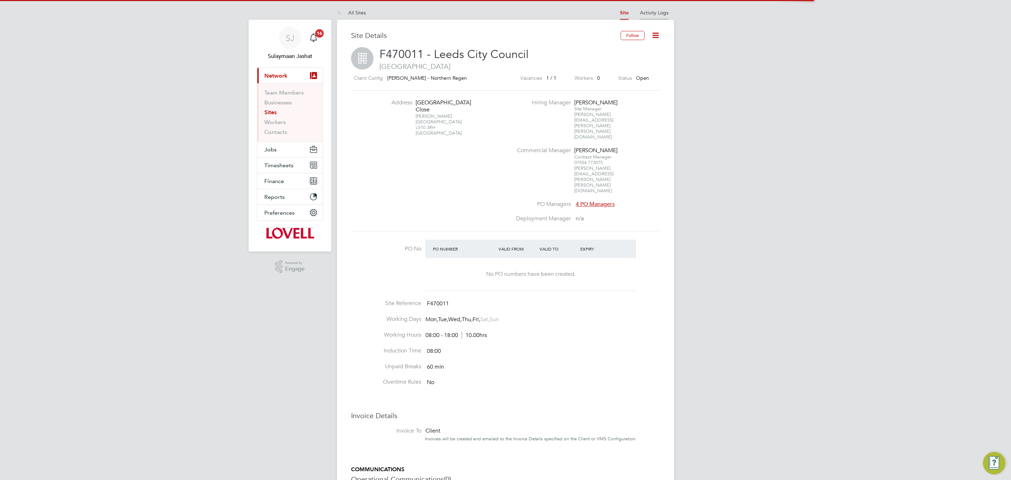
click at [657, 8] on li "Activity Logs" at bounding box center [654, 13] width 28 height 14
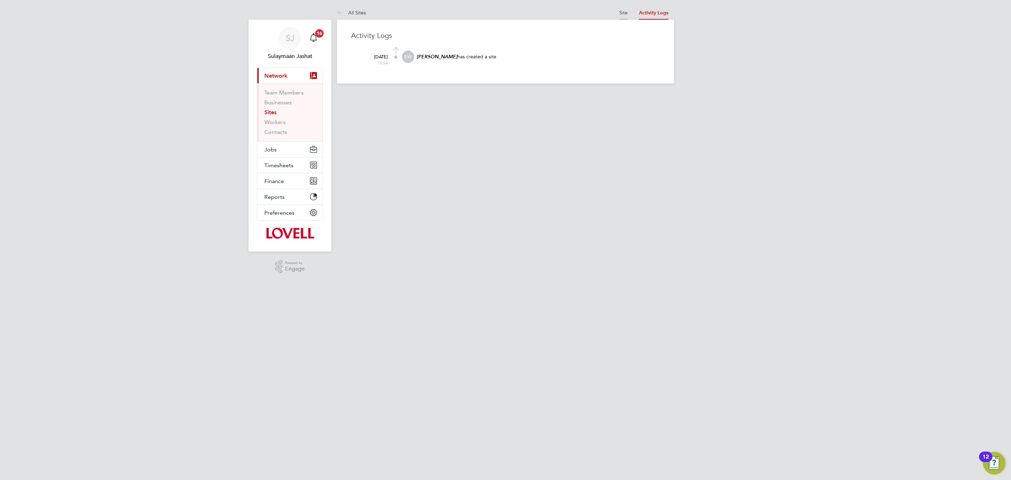
click at [627, 12] on link "Site" at bounding box center [623, 12] width 8 height 6
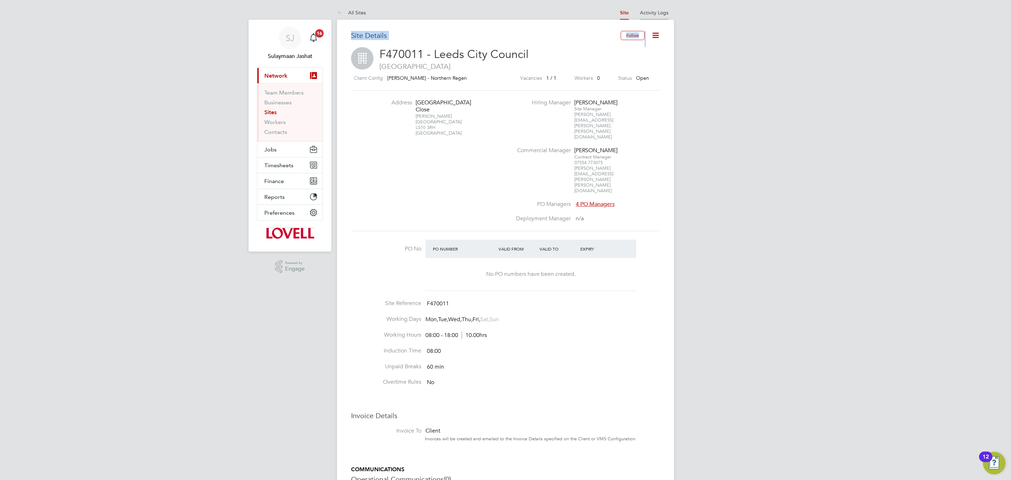
click at [650, 19] on div "All Sites Site Activity Logs Site Activity Logs All Sites Site Details Follow F…" at bounding box center [505, 309] width 337 height 606
click at [650, 19] on li "Activity Logs" at bounding box center [654, 13] width 28 height 14
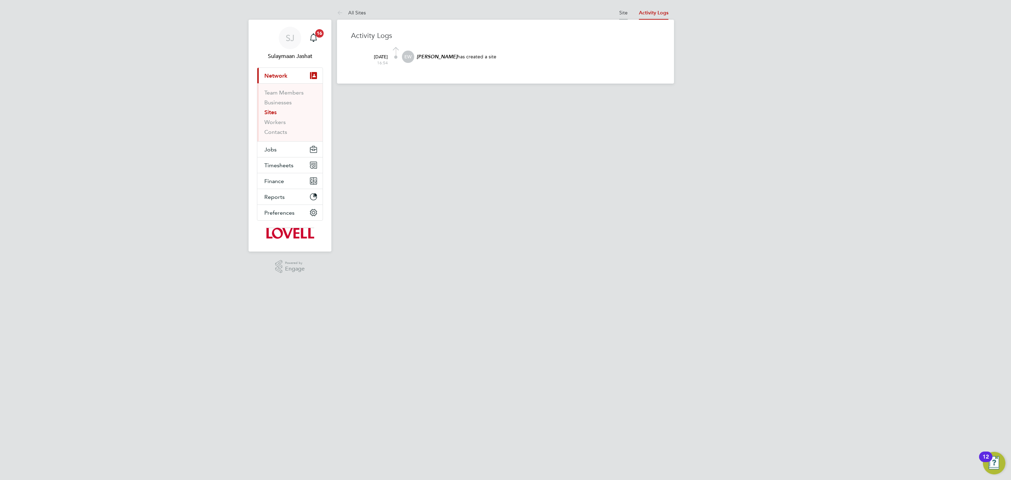
click at [624, 15] on link "Site" at bounding box center [623, 12] width 8 height 6
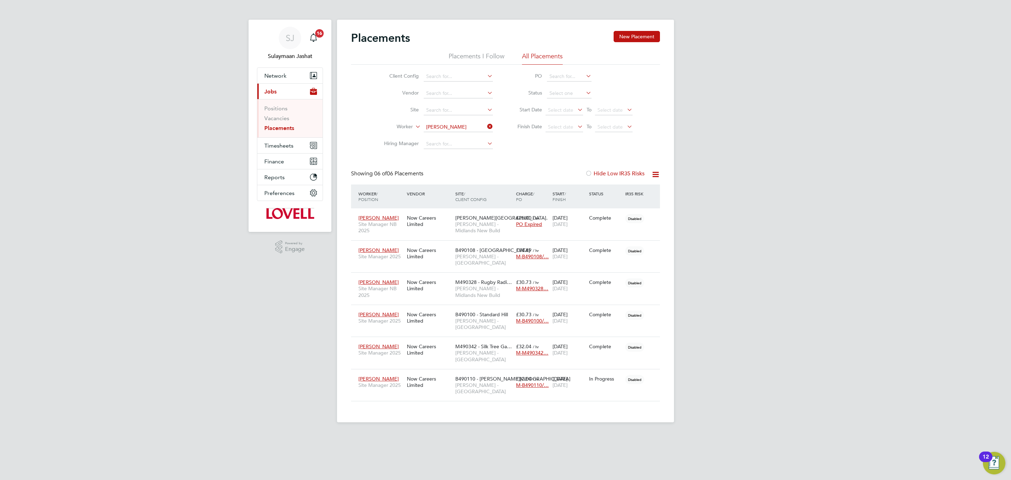
click at [977, 207] on div "SJ Sulaymaan Jashat Notifications 16 Applications: Network Team Members Busines…" at bounding box center [505, 216] width 1011 height 433
